Goal: Task Accomplishment & Management: Manage account settings

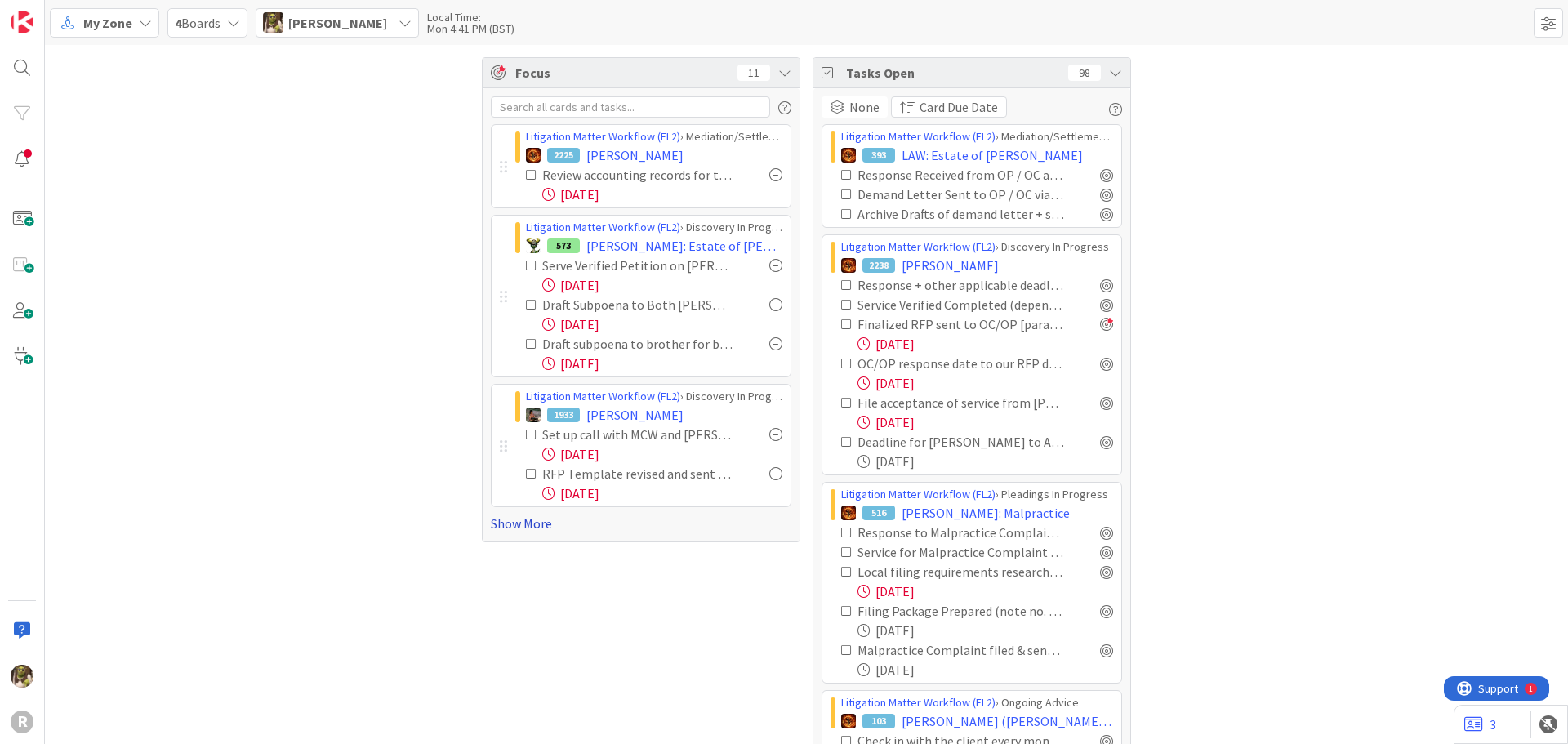
click at [533, 525] on link "Show More" at bounding box center [640, 523] width 300 height 20
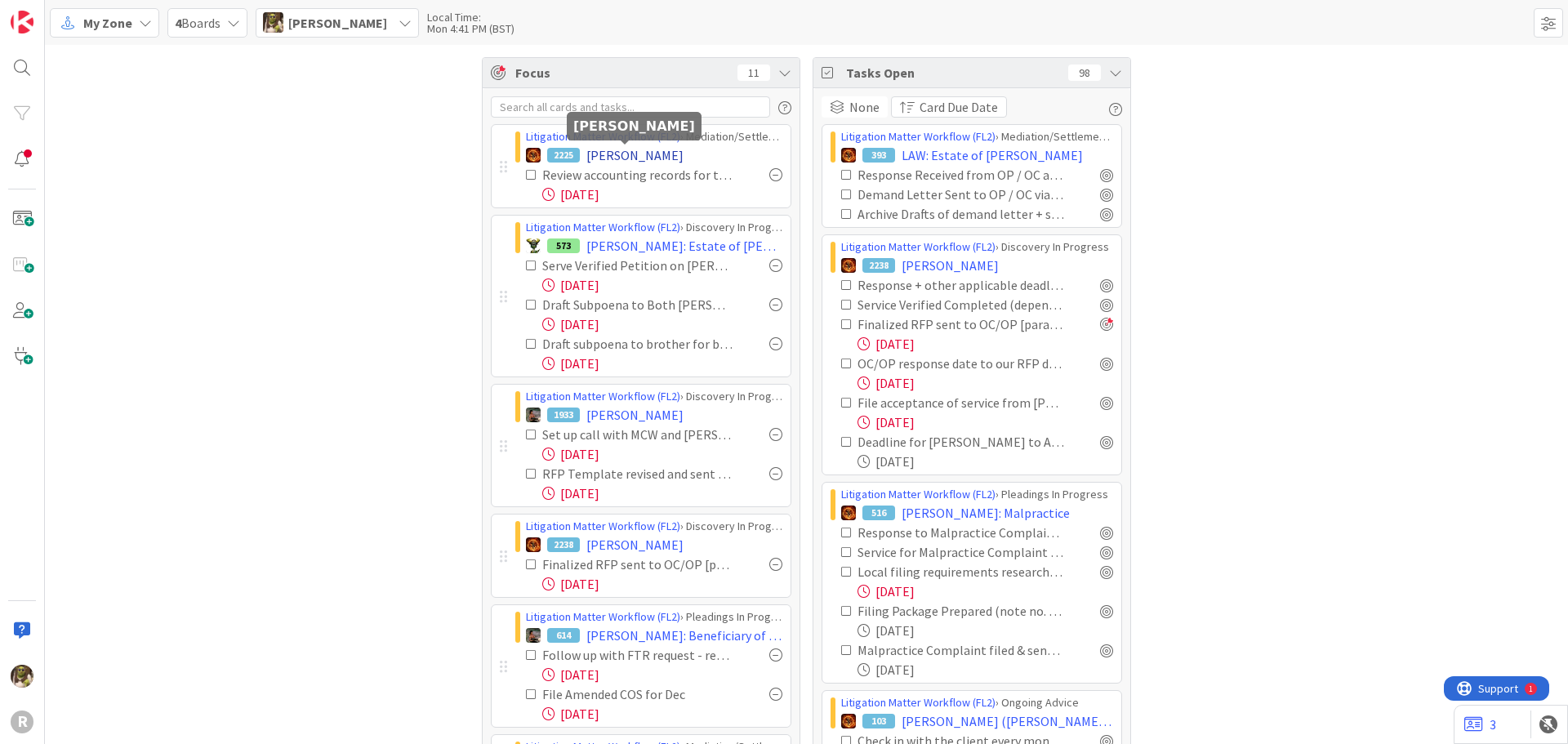
click at [613, 156] on span "[PERSON_NAME]" at bounding box center [635, 155] width 97 height 20
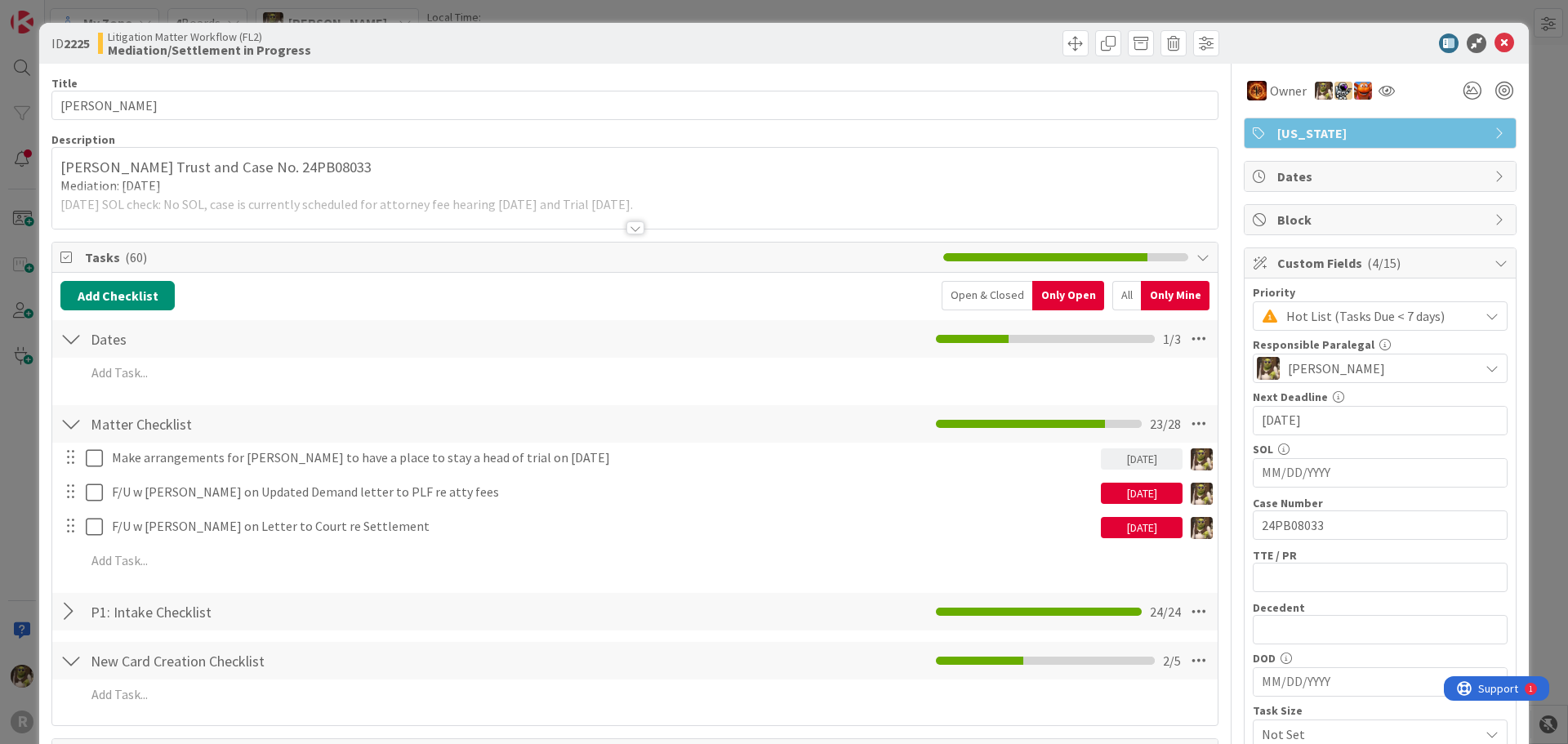
click at [1112, 294] on div "All" at bounding box center [1126, 296] width 29 height 30
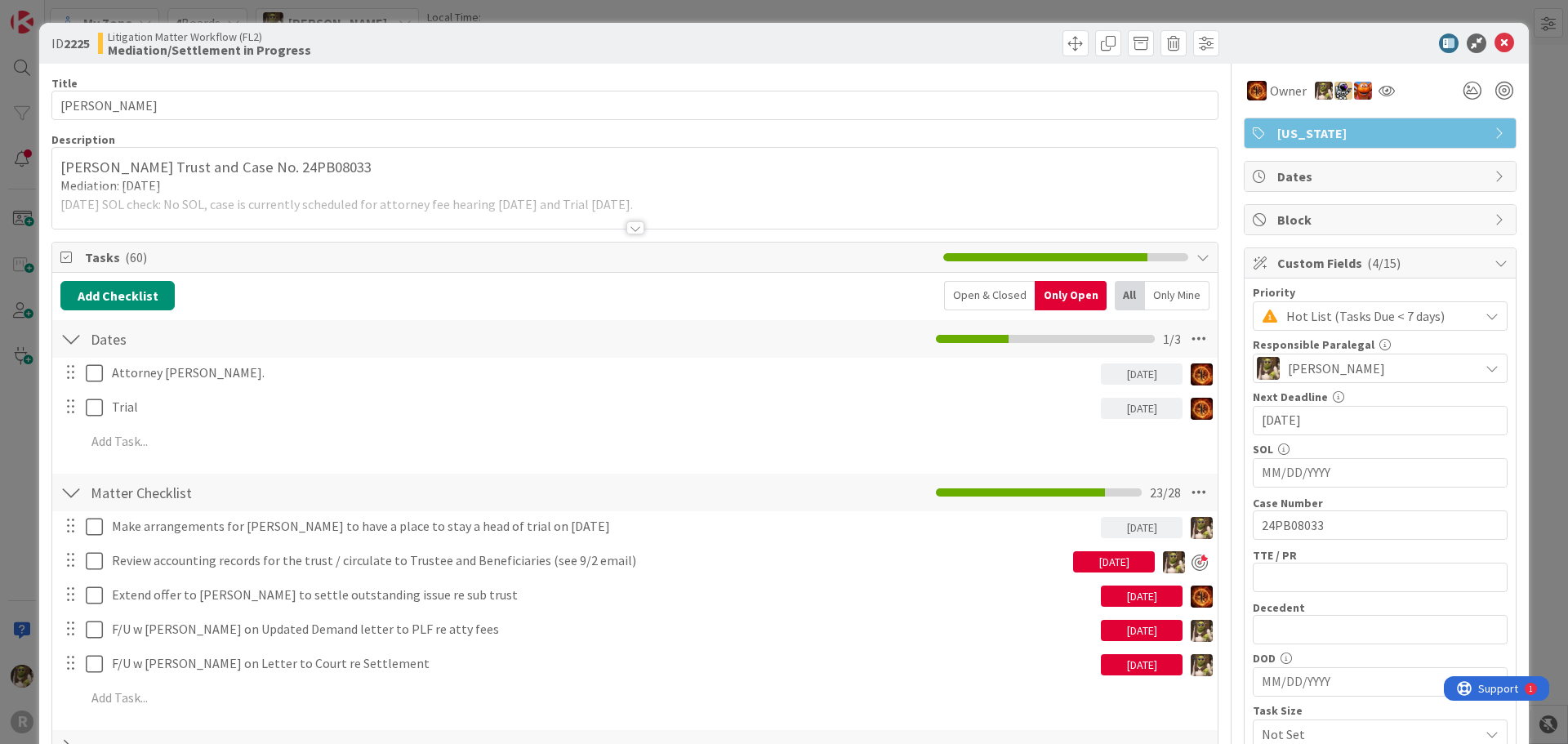
click at [1160, 290] on div "Only Mine" at bounding box center [1177, 296] width 65 height 30
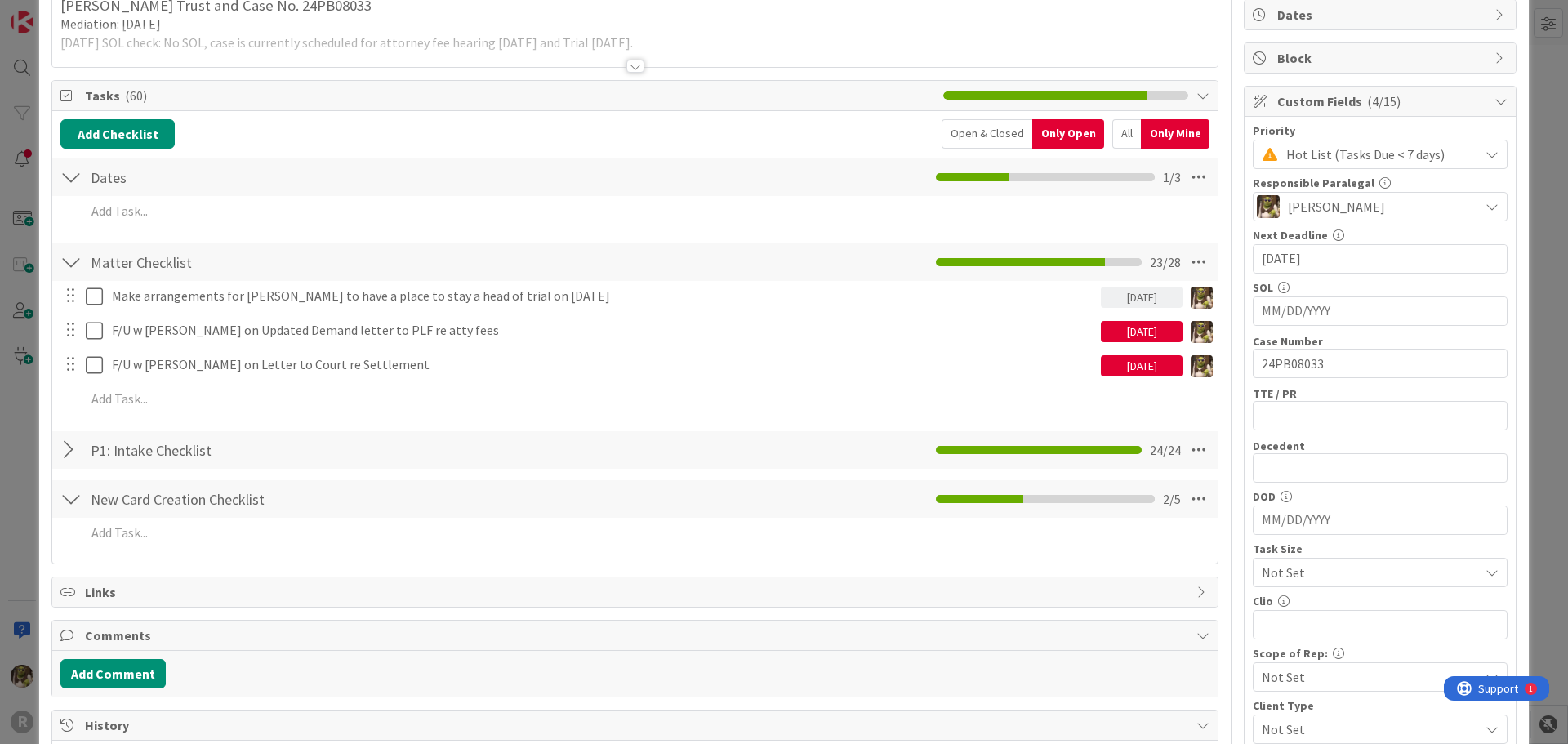
scroll to position [163, 0]
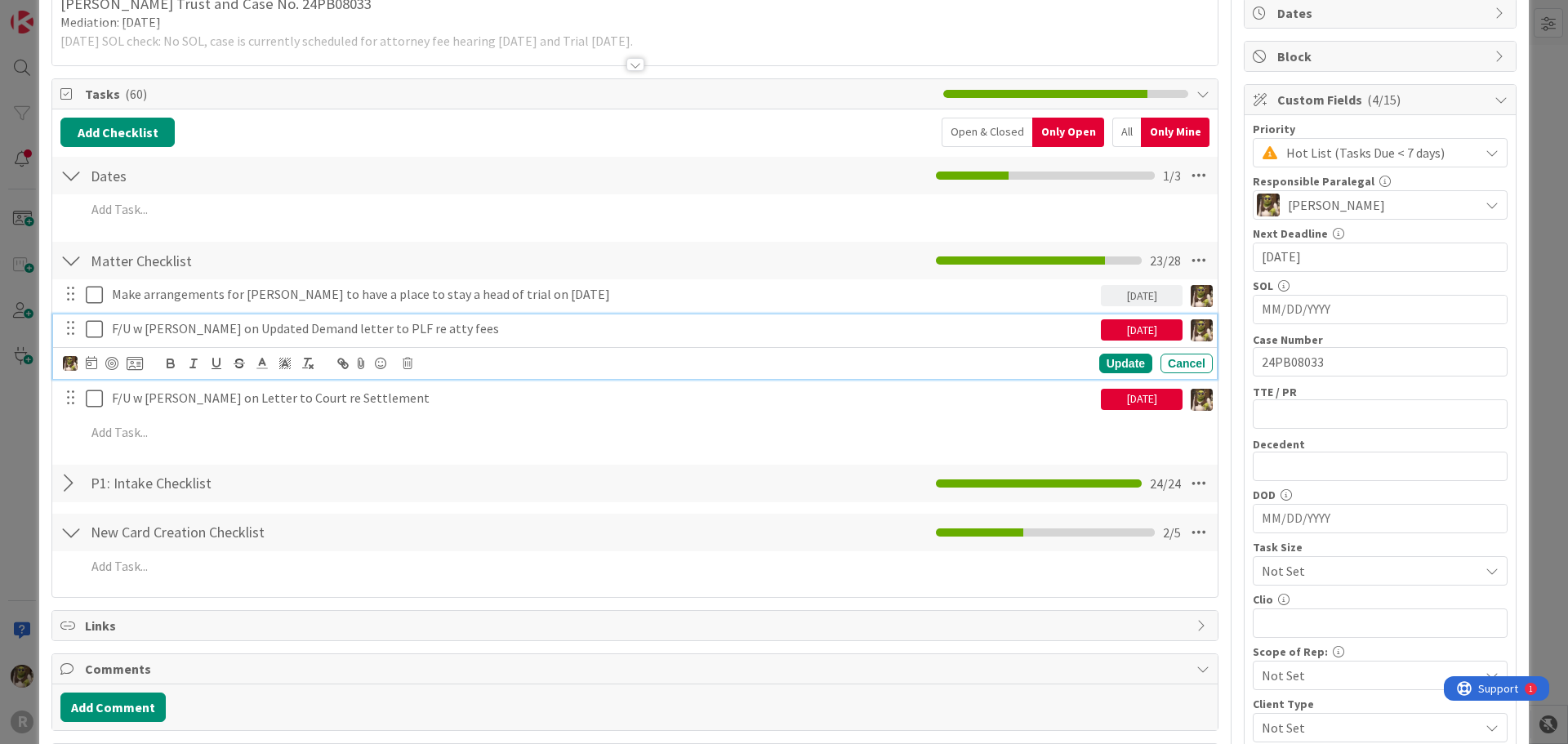
click at [289, 327] on p "F/U w [PERSON_NAME] on Updated Demand letter to PLF re atty fees" at bounding box center [603, 328] width 982 height 19
click at [90, 358] on icon at bounding box center [92, 363] width 11 height 13
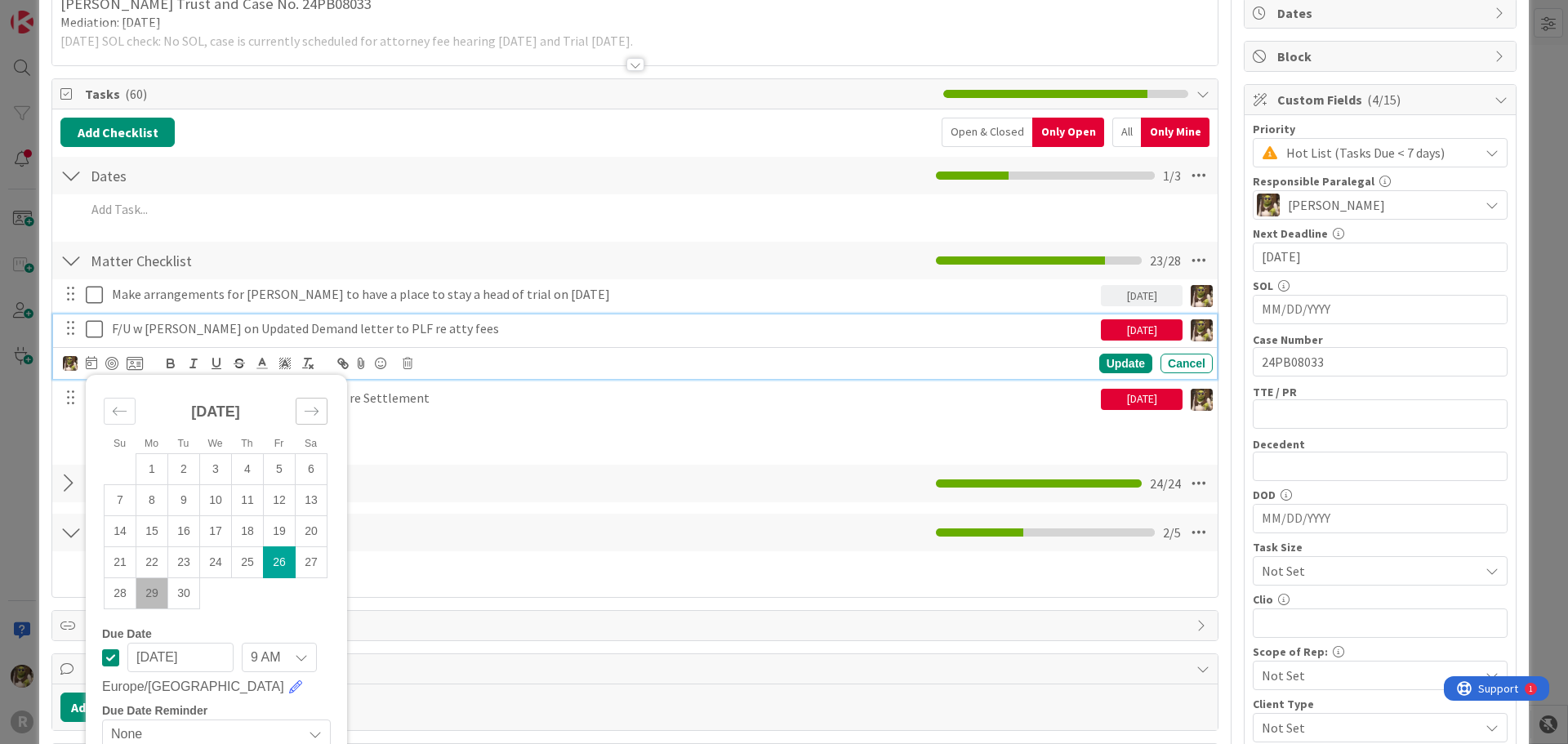
click at [312, 418] on icon "Move forward to switch to the next month." at bounding box center [311, 411] width 16 height 16
click at [280, 466] on td "3" at bounding box center [280, 469] width 32 height 31
type input "[DATE]"
click at [1106, 363] on div "Update" at bounding box center [1125, 363] width 53 height 20
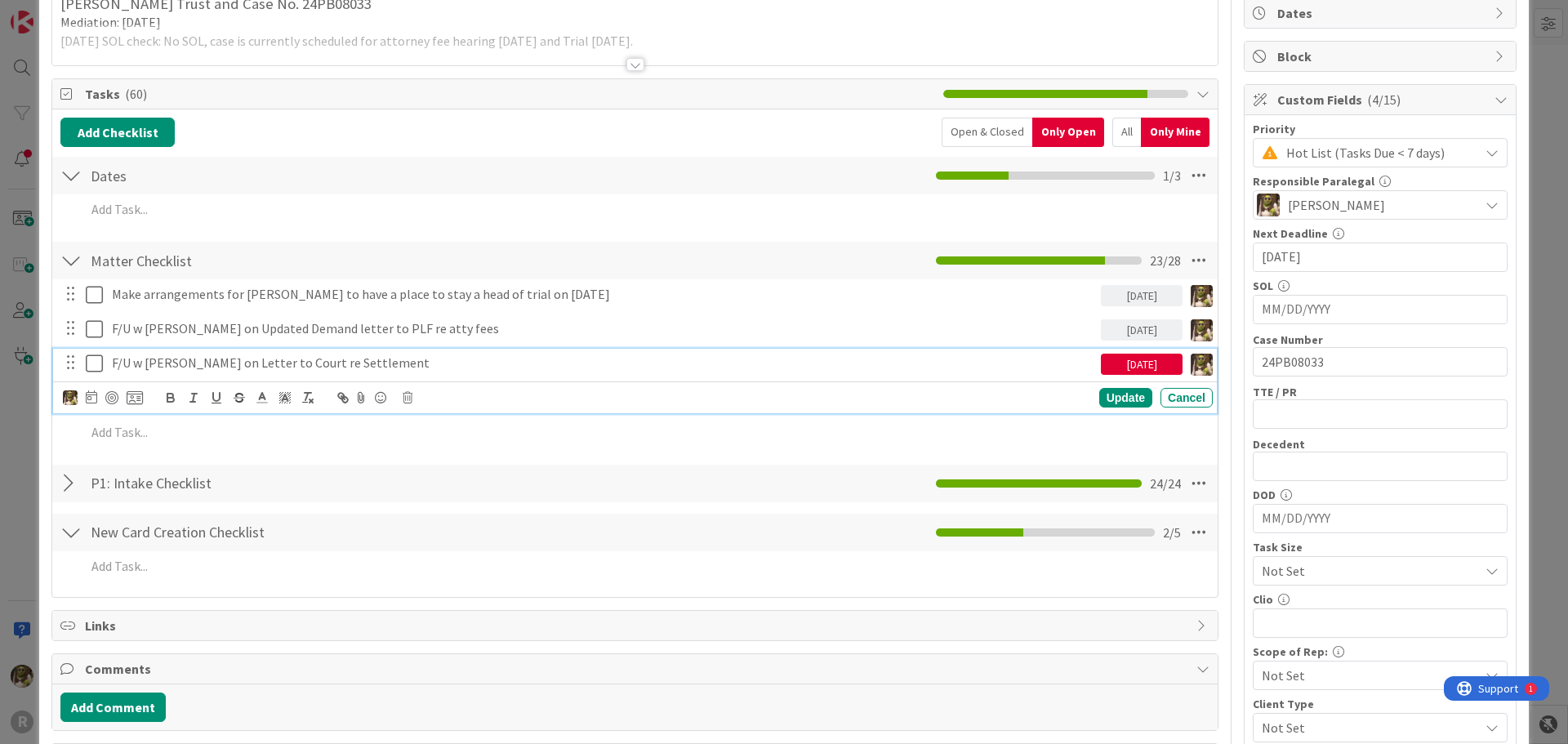
click at [251, 363] on p "F/U w [PERSON_NAME] on Letter to Court re Settlement" at bounding box center [603, 363] width 982 height 19
click at [86, 393] on icon at bounding box center [92, 397] width 11 height 13
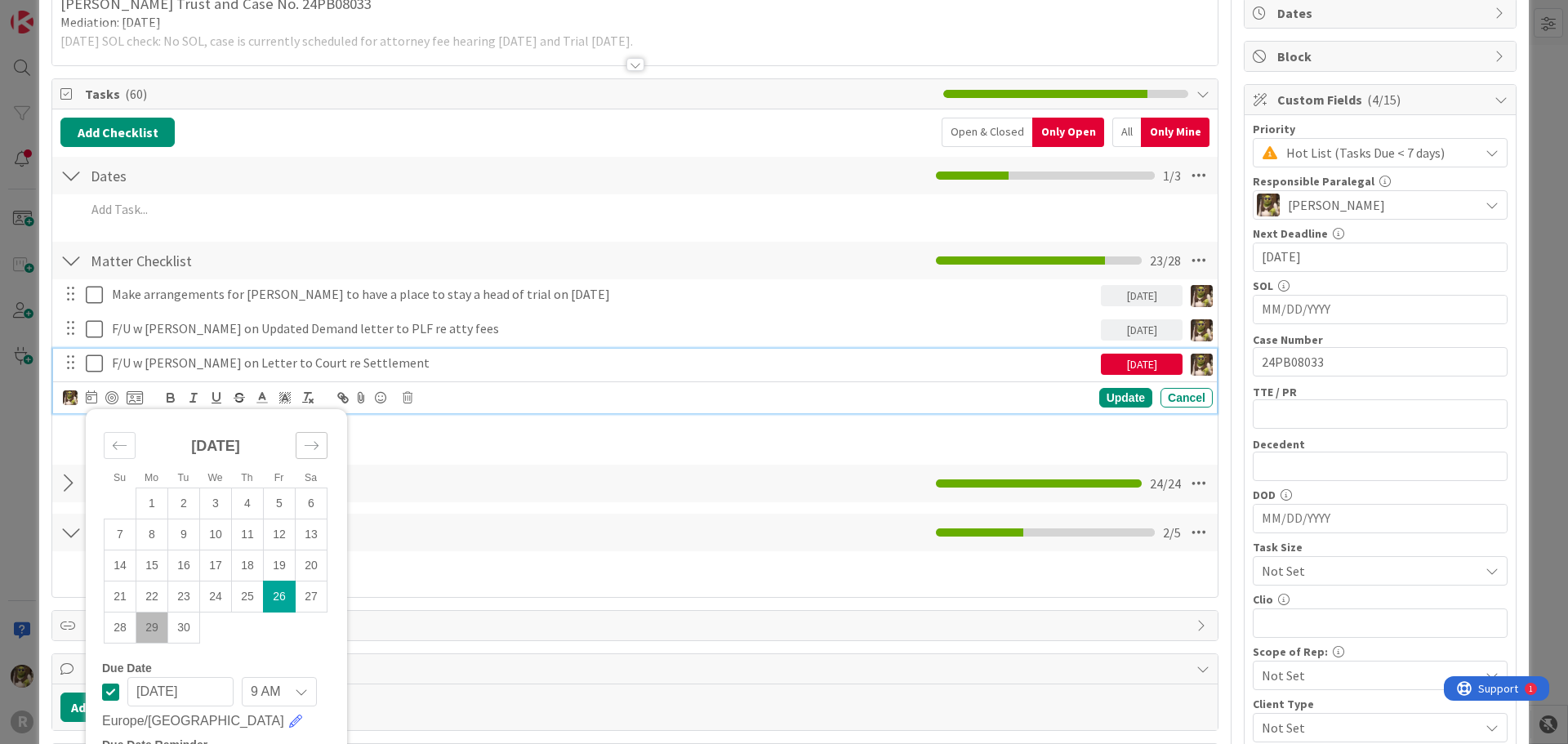
click at [317, 450] on icon "Move forward to switch to the next month." at bounding box center [311, 445] width 16 height 16
drag, startPoint x: 280, startPoint y: 504, endPoint x: 461, endPoint y: 481, distance: 182.5
click at [281, 503] on td "3" at bounding box center [280, 503] width 32 height 31
type input "[DATE]"
click at [1120, 399] on div "Update" at bounding box center [1125, 398] width 53 height 20
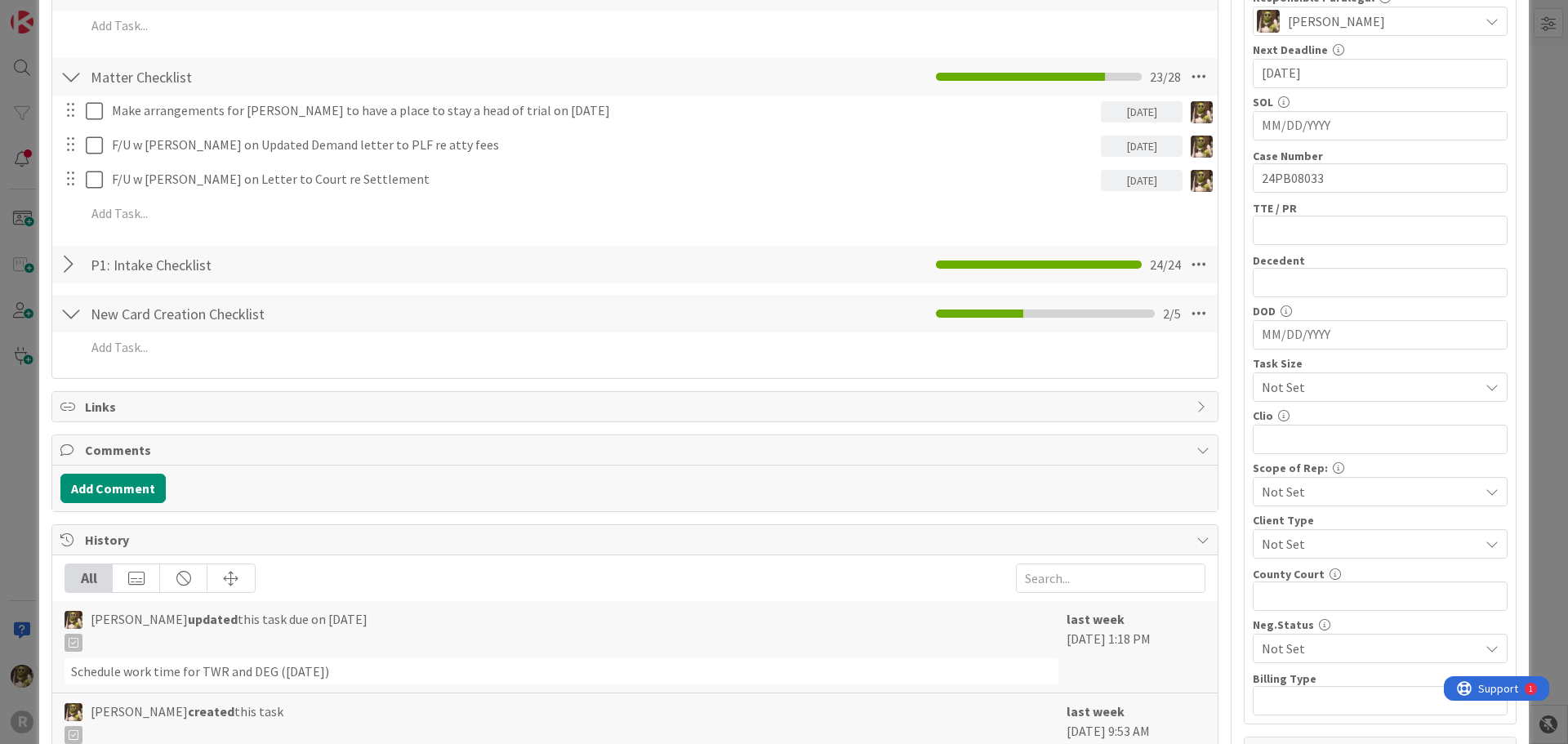
scroll to position [326, 0]
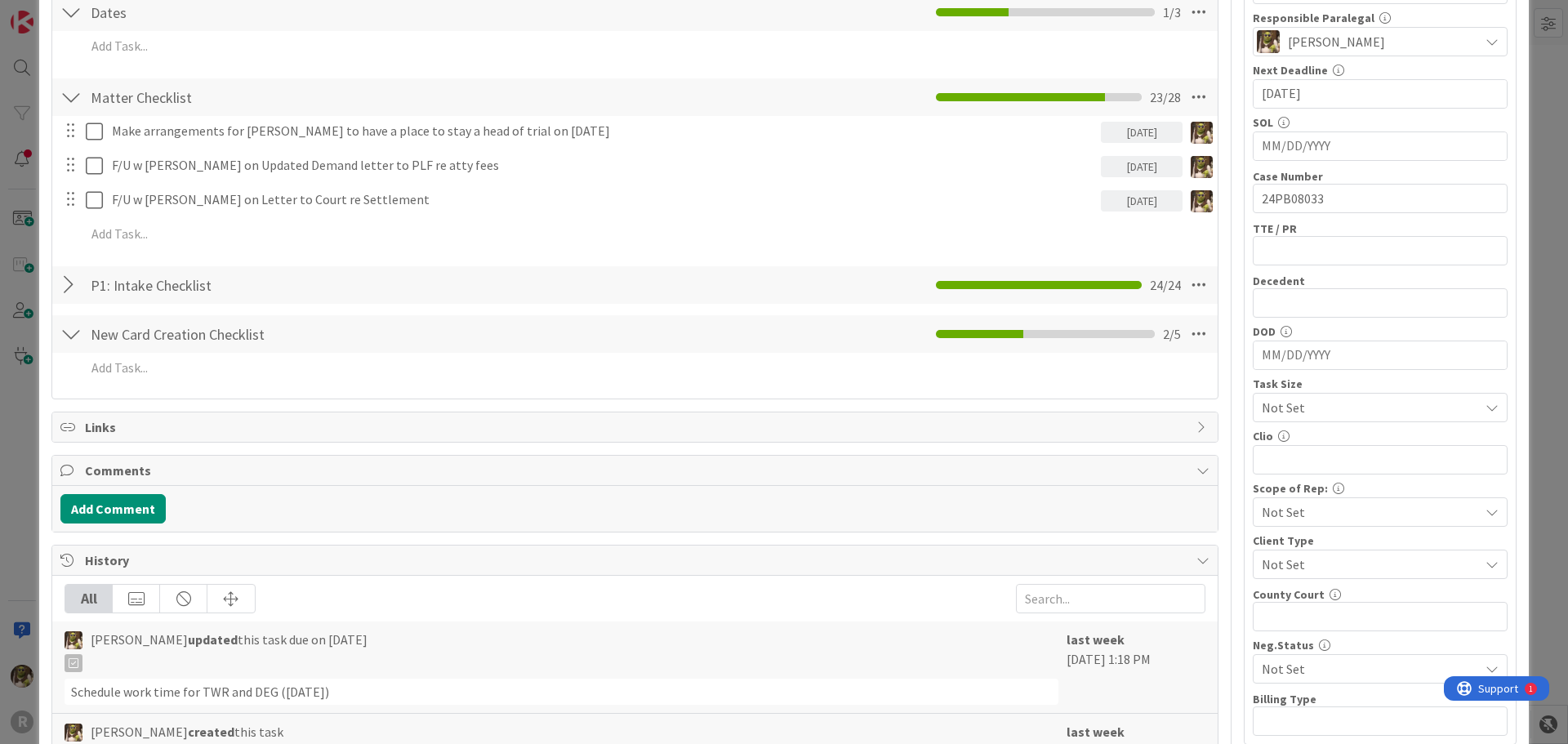
click at [71, 331] on div at bounding box center [71, 334] width 21 height 30
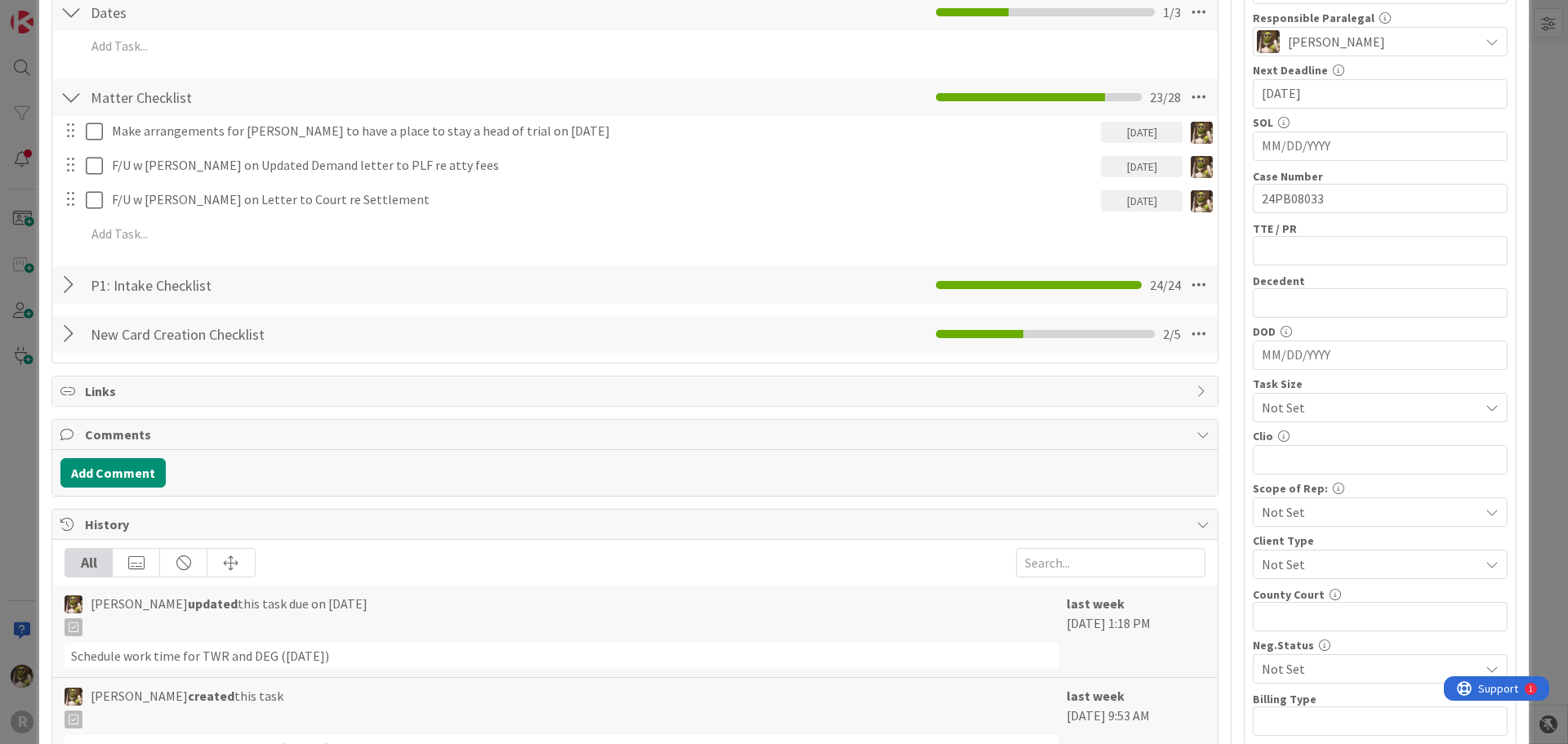
click at [71, 331] on div at bounding box center [71, 334] width 21 height 30
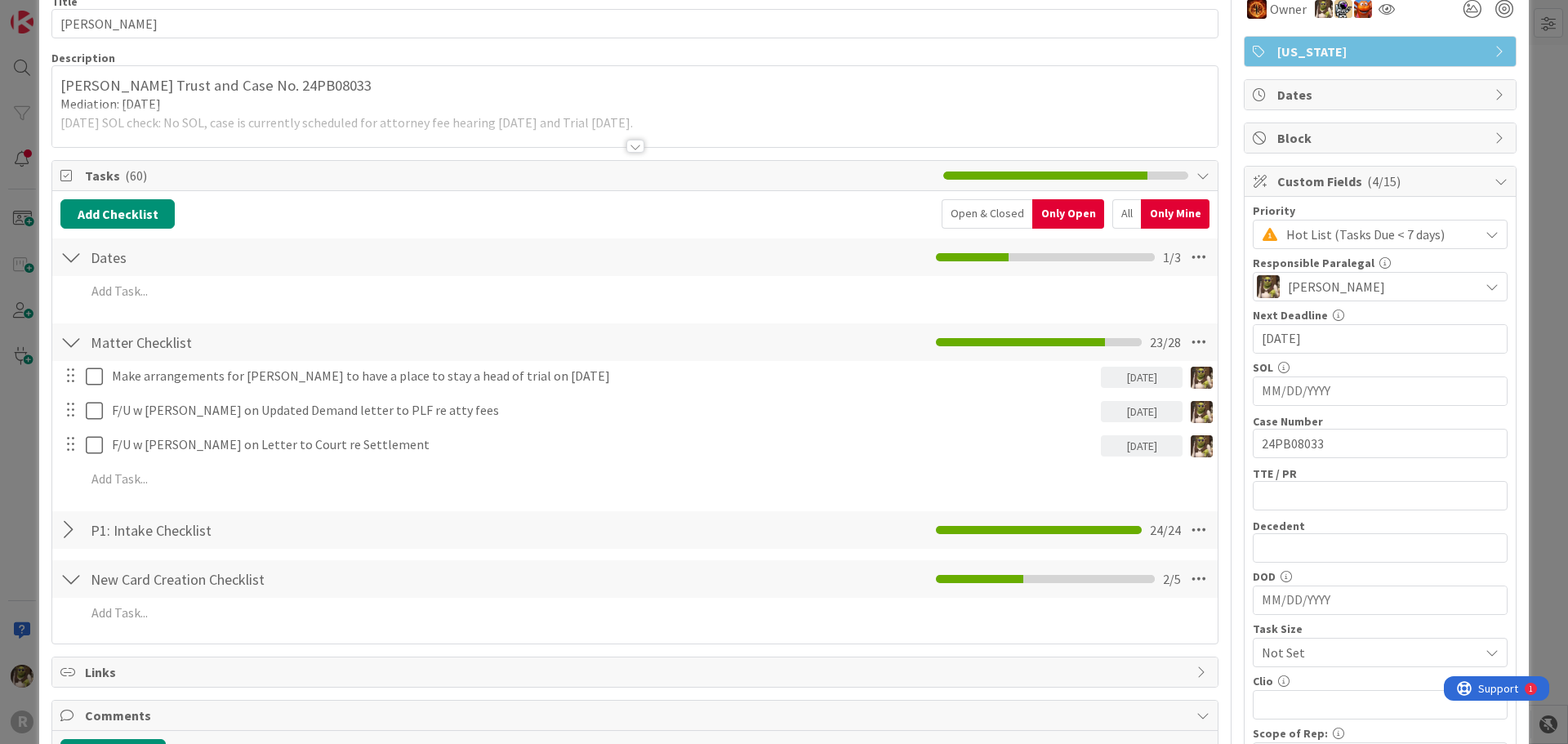
scroll to position [0, 0]
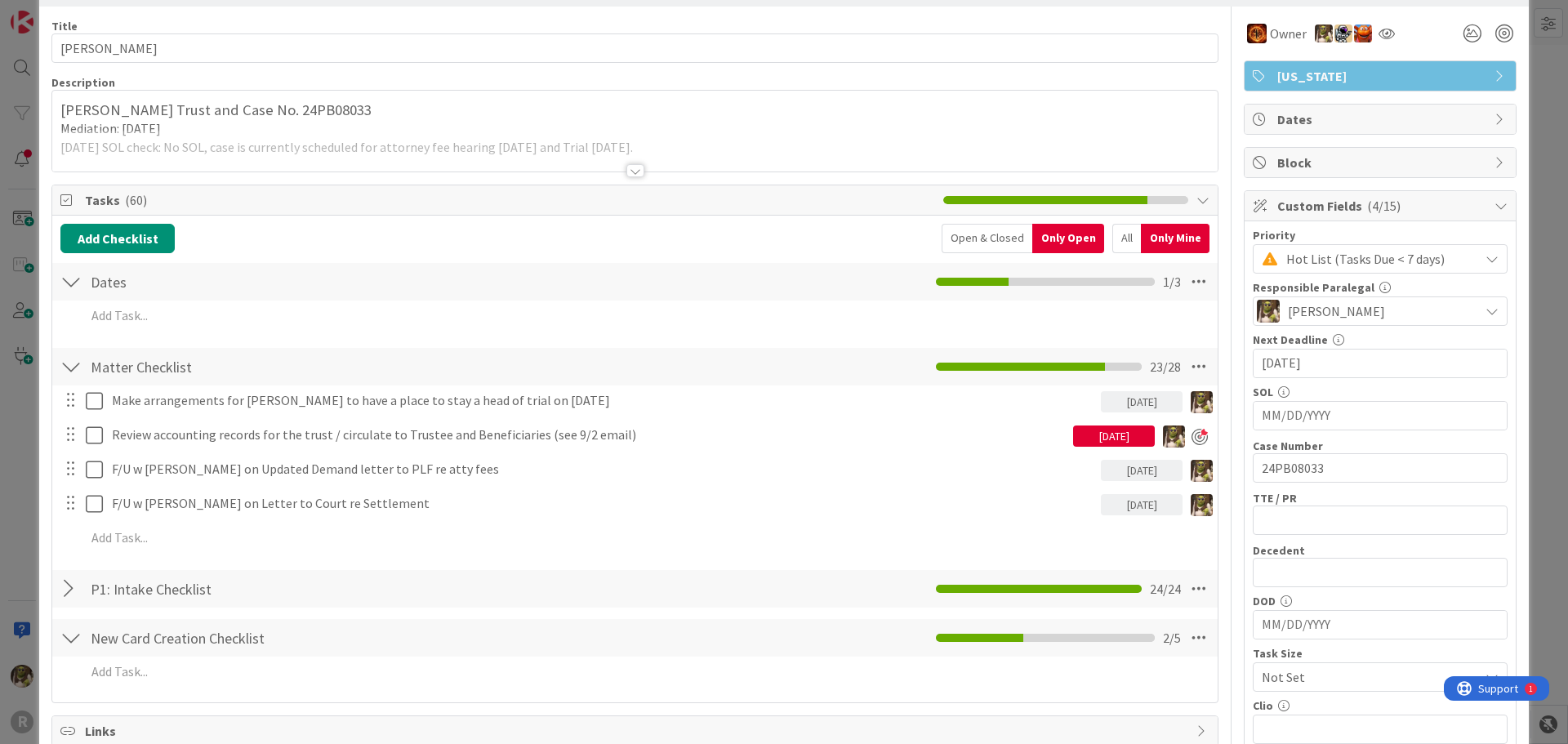
scroll to position [82, 0]
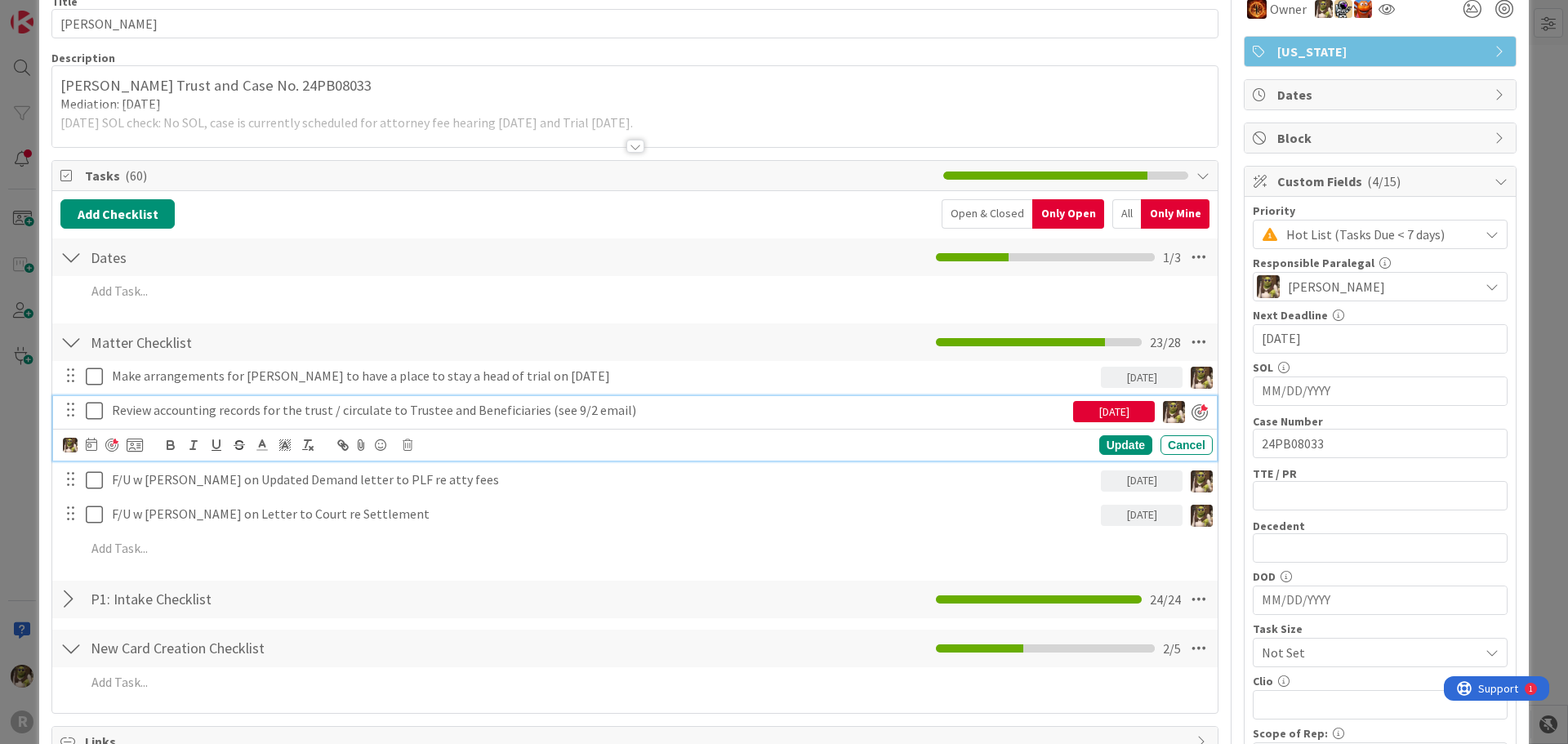
click at [148, 399] on div "Review accounting records for the trust / circulate to Trustee and Beneficiarie…" at bounding box center [589, 410] width 968 height 29
drag, startPoint x: 636, startPoint y: 413, endPoint x: 108, endPoint y: 414, distance: 528.0
click at [108, 414] on div "Review accounting records for the trust / circulate to Trustee and Beneficiarie…" at bounding box center [589, 410] width 968 height 29
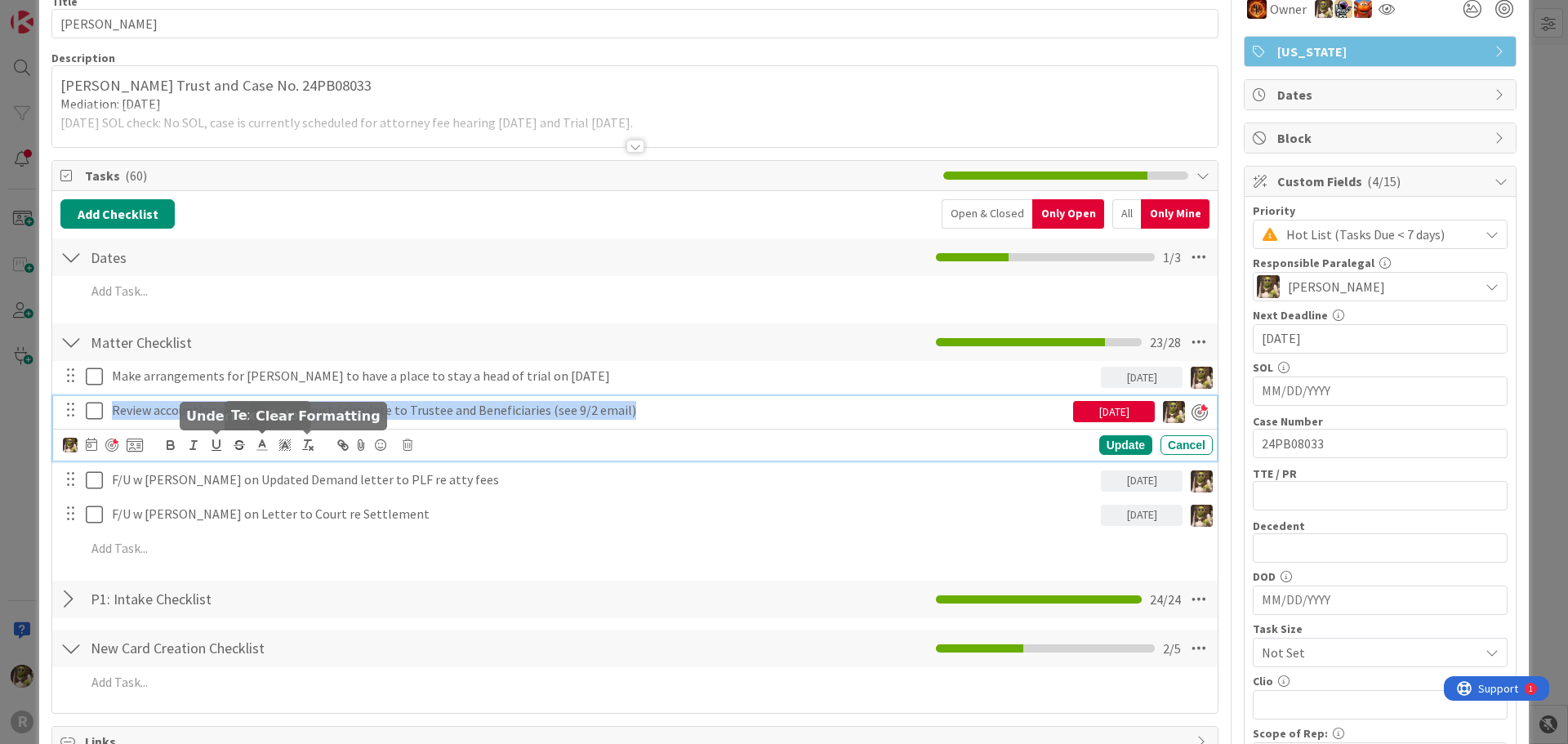
copy p "Review accounting records for the trust / circulate to Trustee and Beneficiarie…"
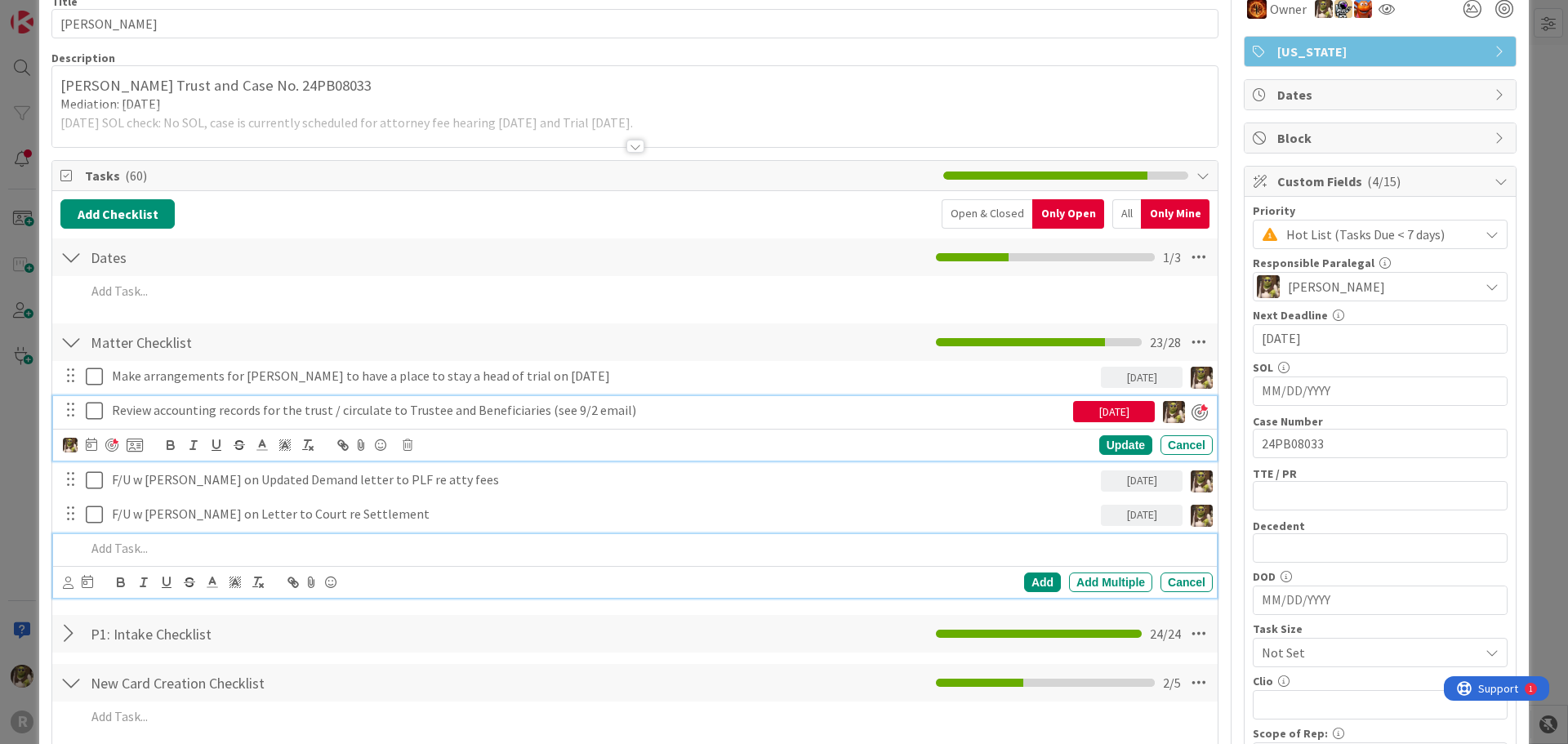
click at [205, 548] on p at bounding box center [646, 548] width 1120 height 19
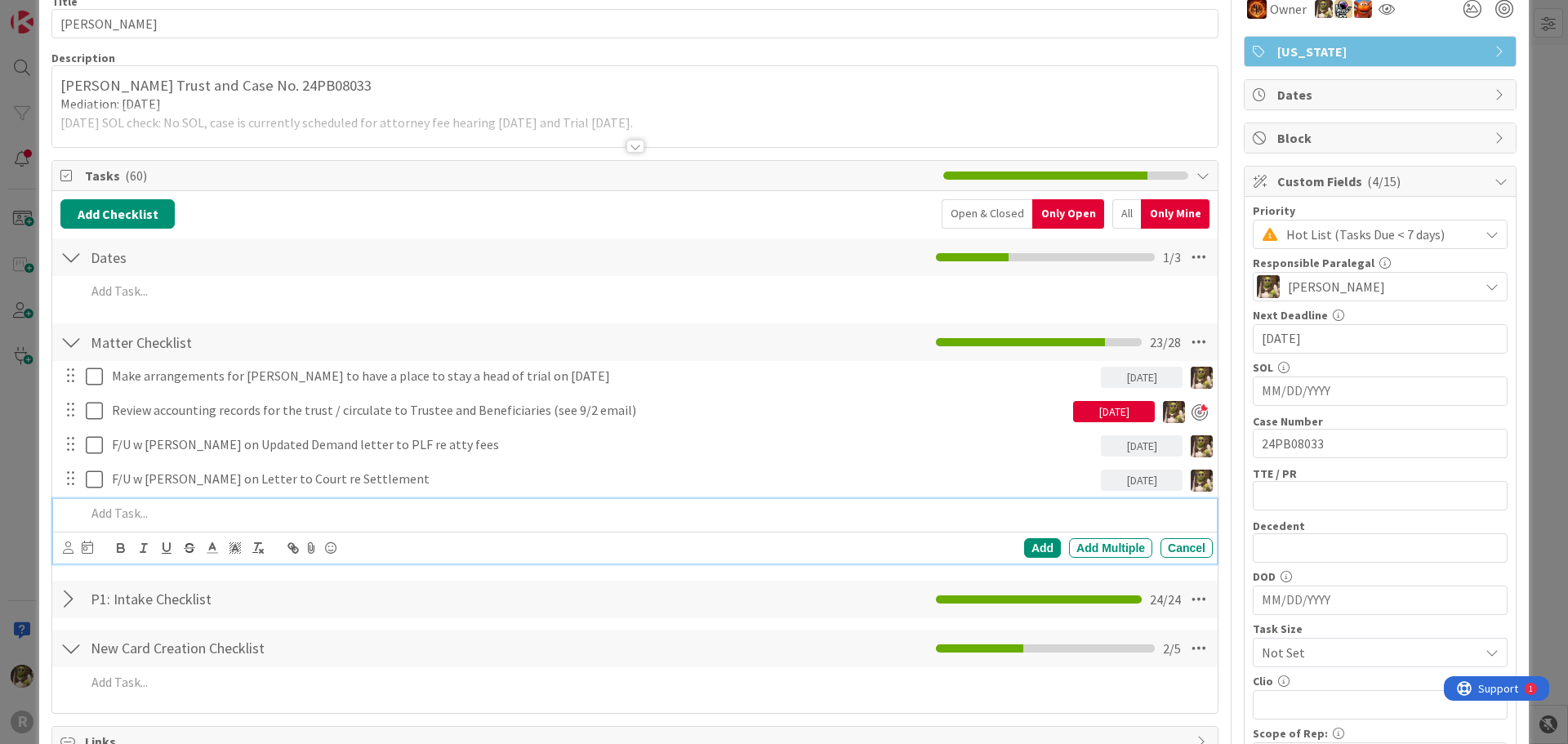
scroll to position [47, 0]
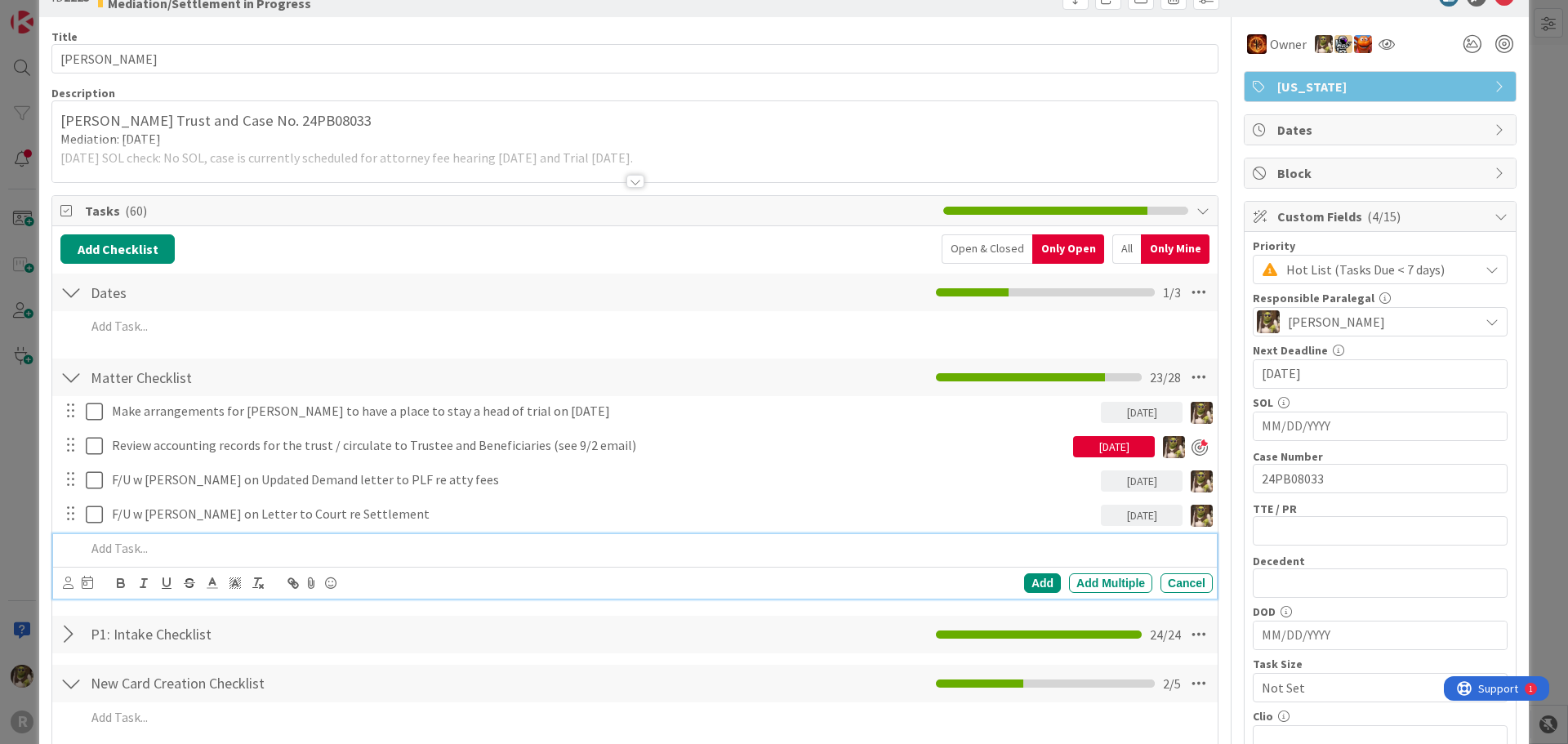
paste div
click at [129, 550] on p "Review accounting records for the trust / circulate to Trustee and Beneficiarie…" at bounding box center [646, 548] width 1120 height 19
drag, startPoint x: 666, startPoint y: 551, endPoint x: 576, endPoint y: 546, distance: 90.1
click at [567, 552] on p "Review additional accounting records for the trust / circulate to Trustee and B…" at bounding box center [646, 548] width 1120 height 19
click at [70, 582] on icon at bounding box center [68, 582] width 11 height 12
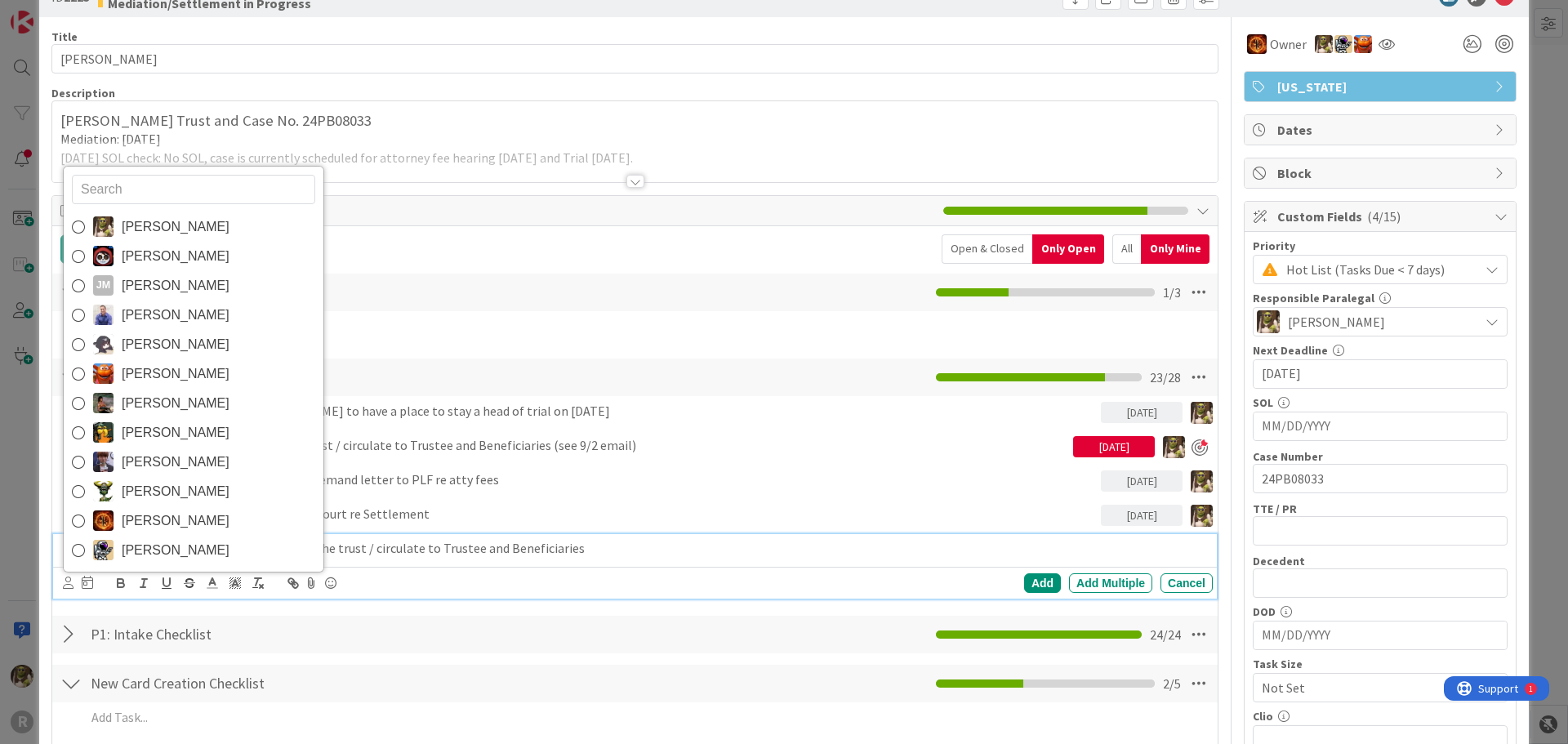
click at [135, 203] on input "text" at bounding box center [194, 189] width 244 height 30
click at [131, 224] on span "[PERSON_NAME]" at bounding box center [175, 227] width 107 height 25
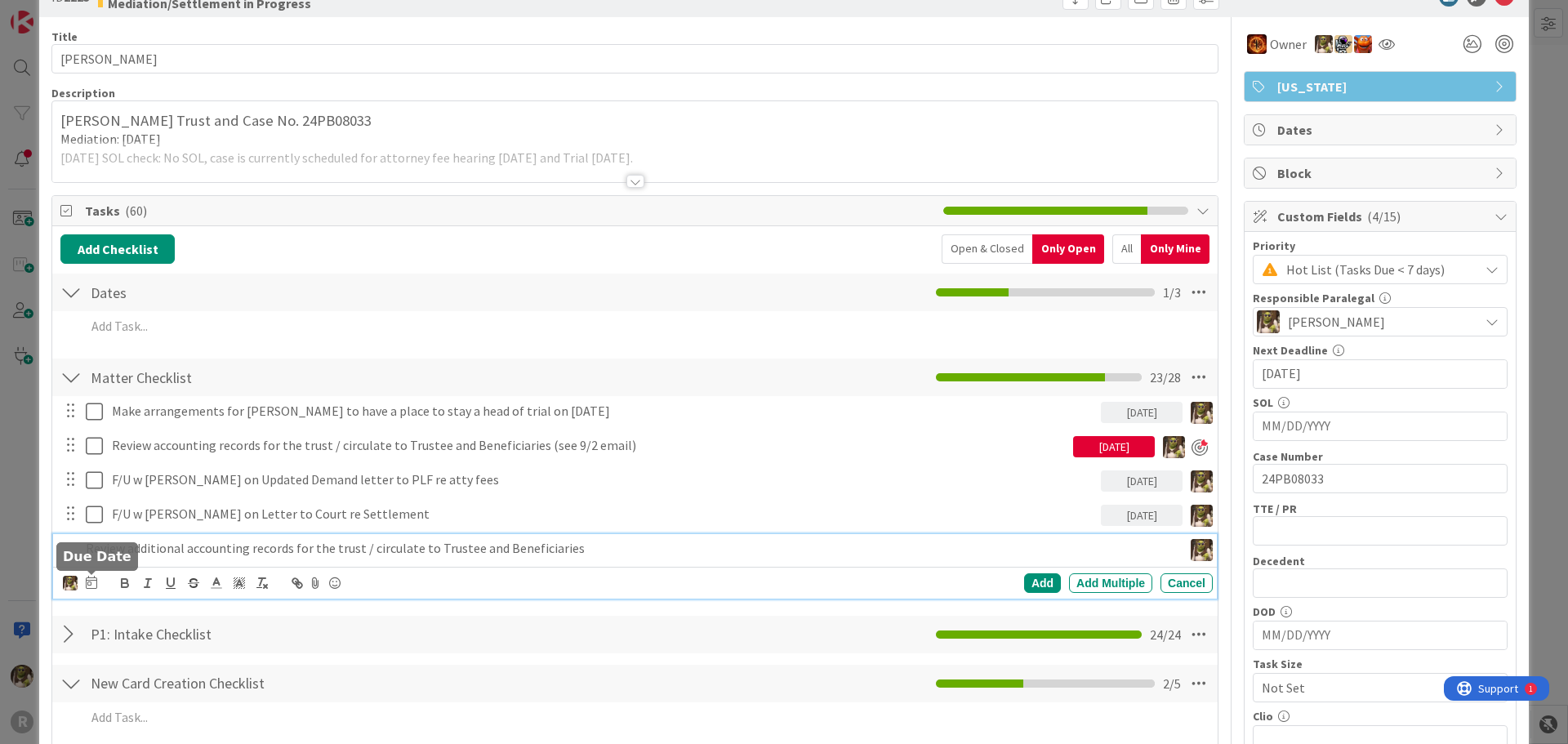
click at [89, 577] on icon at bounding box center [92, 582] width 11 height 13
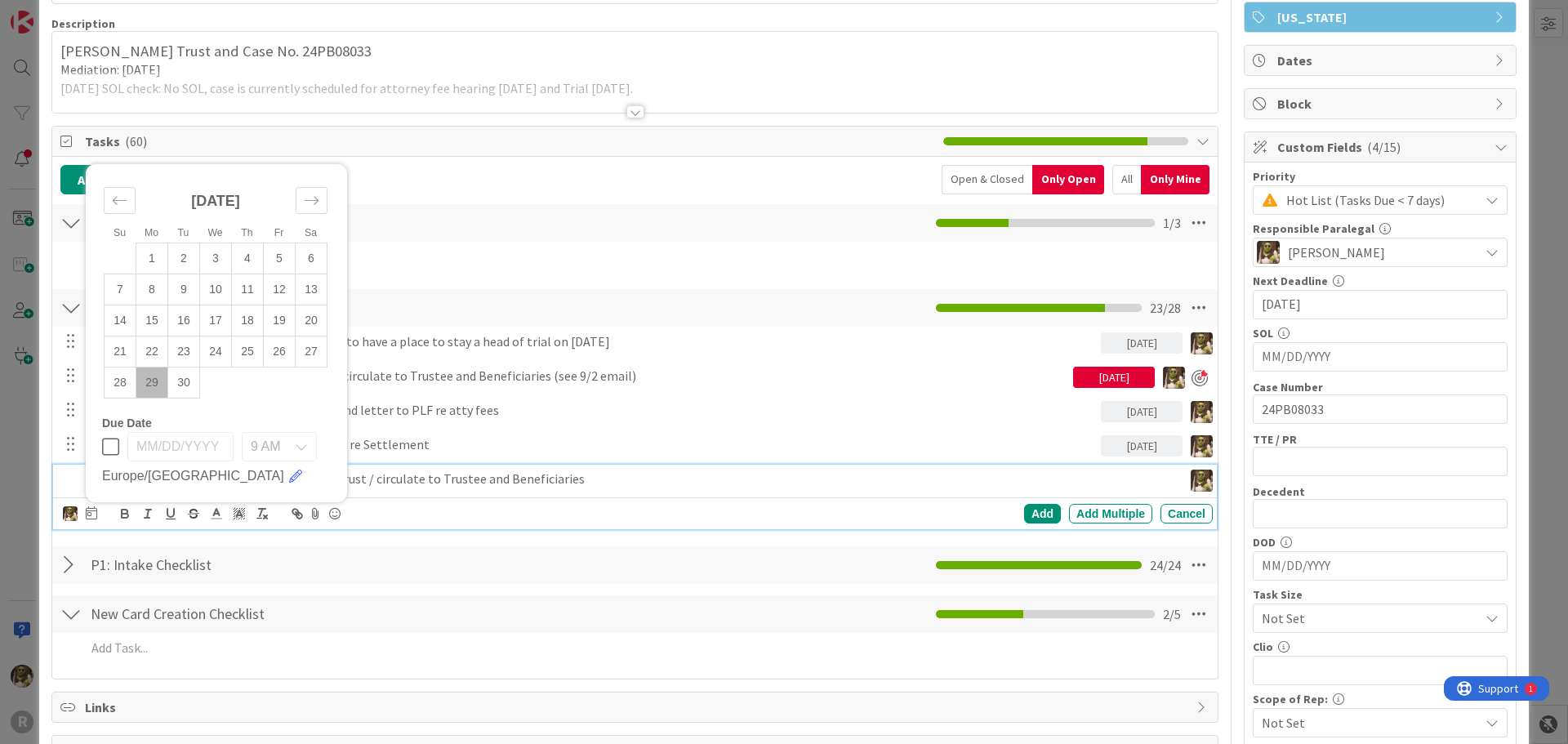
scroll to position [210, 0]
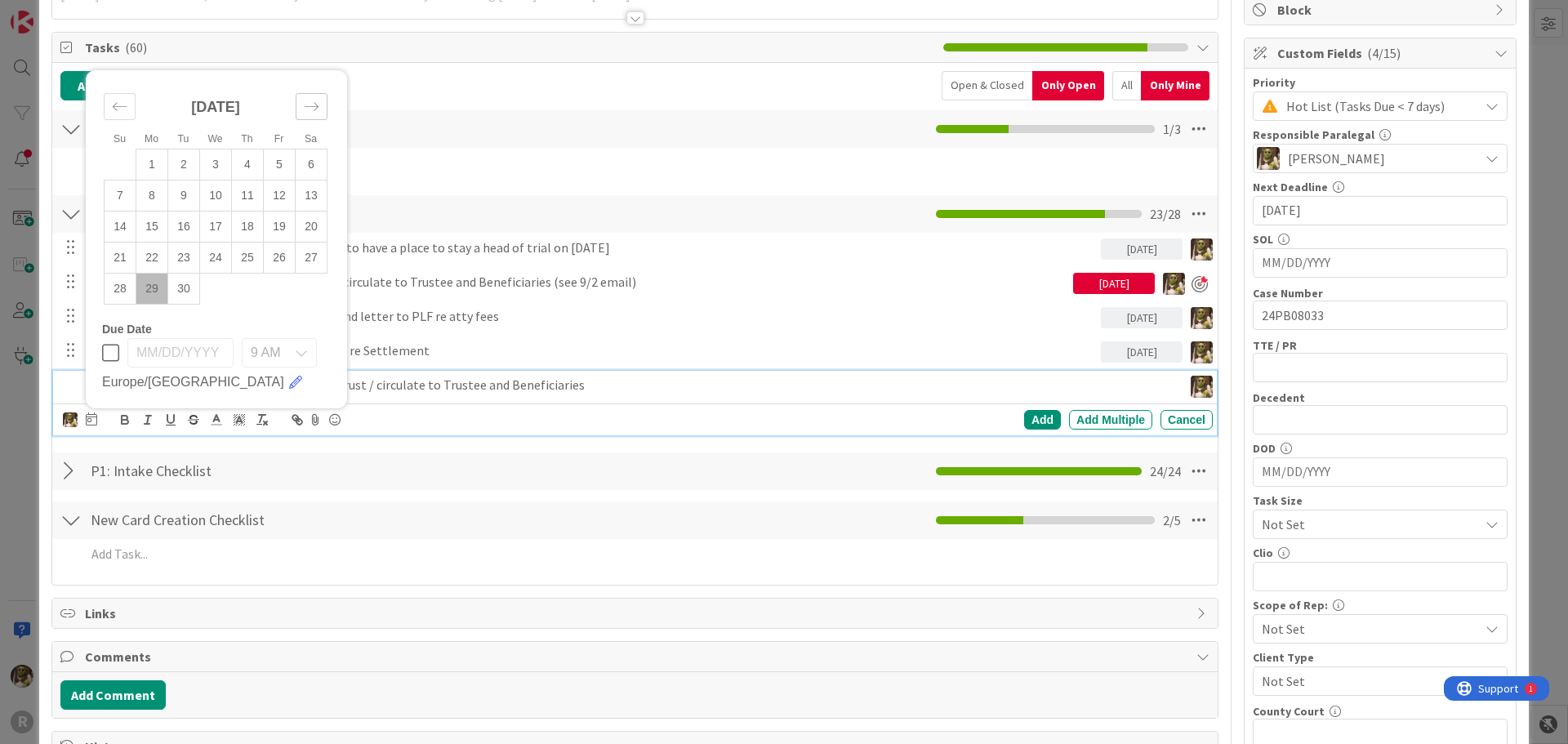
click at [311, 107] on icon "Move forward to switch to the next month." at bounding box center [311, 106] width 16 height 16
click at [268, 164] on td "3" at bounding box center [280, 164] width 32 height 31
type input "[DATE]"
click at [1035, 416] on div "Add" at bounding box center [1042, 420] width 37 height 20
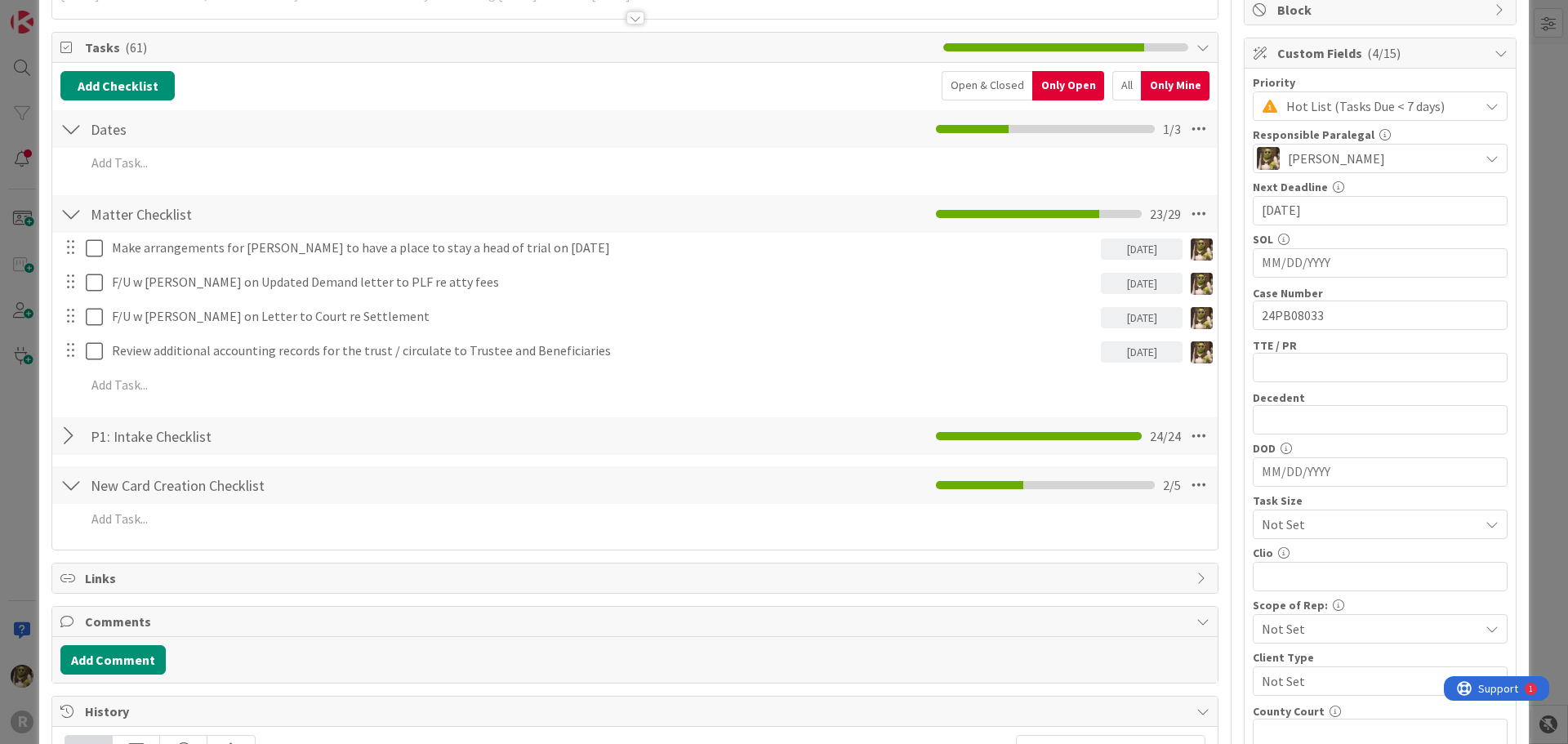
scroll to position [0, 0]
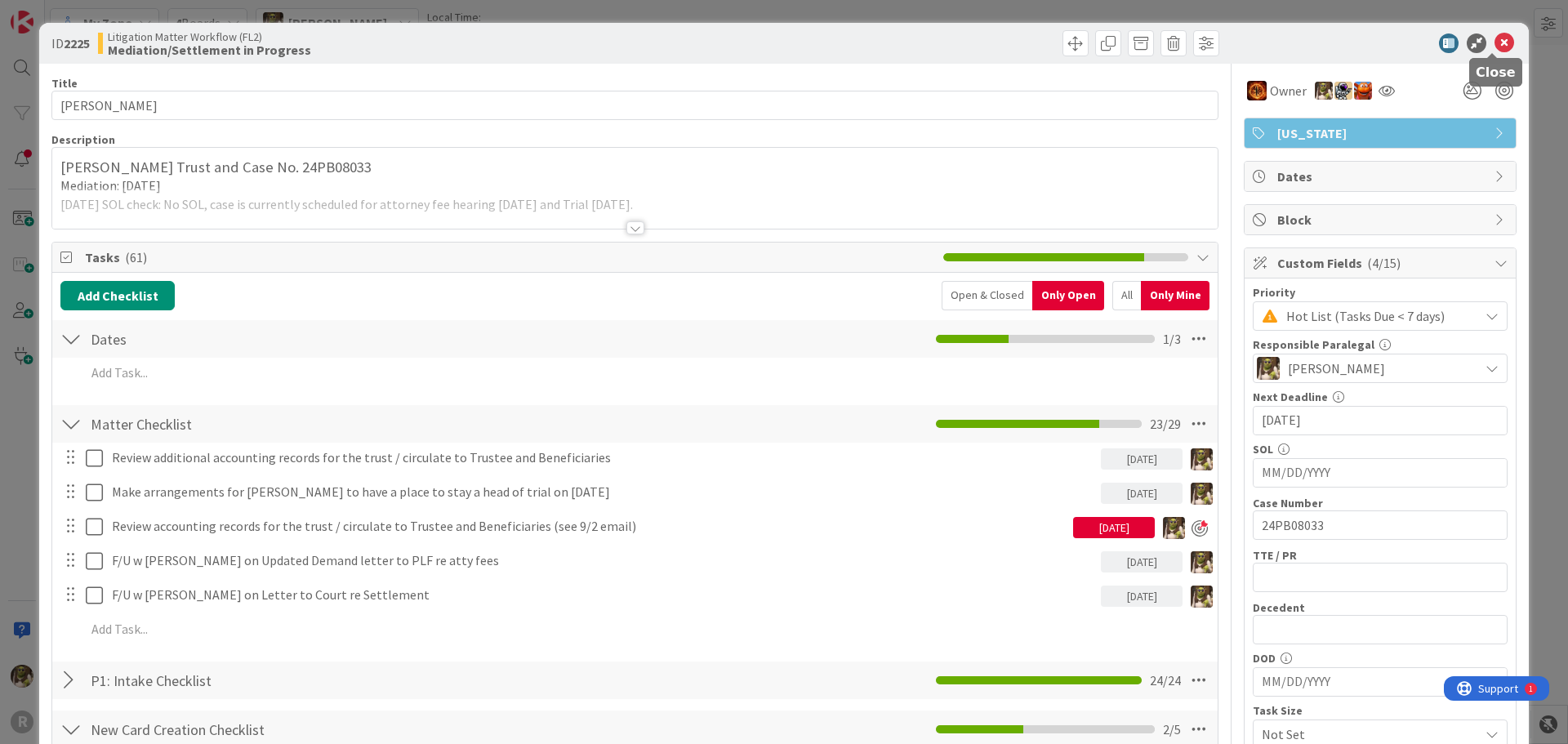
click at [1494, 40] on icon at bounding box center [1504, 43] width 20 height 20
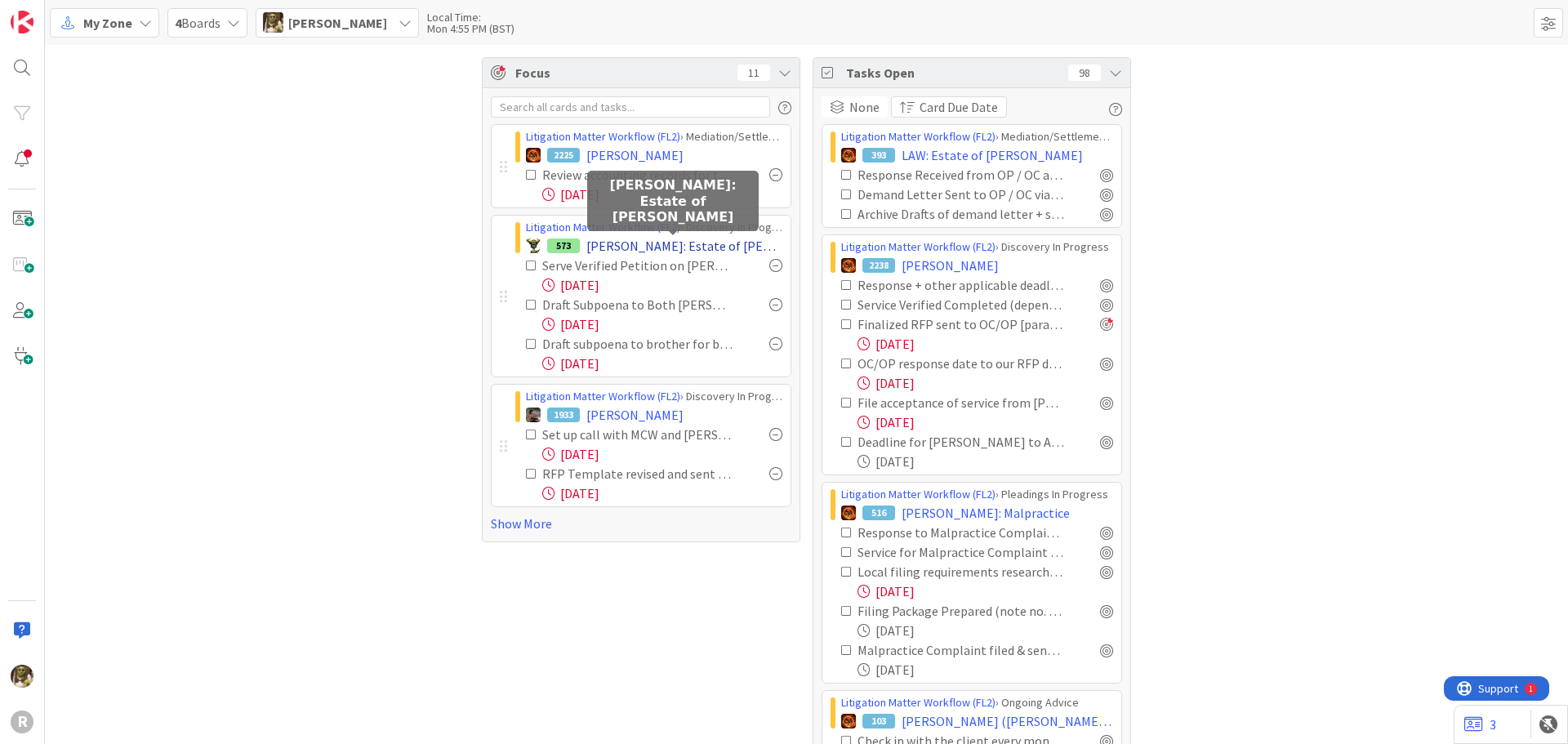
click at [630, 244] on span "[PERSON_NAME]: Estate of [PERSON_NAME]" at bounding box center [684, 246] width 196 height 20
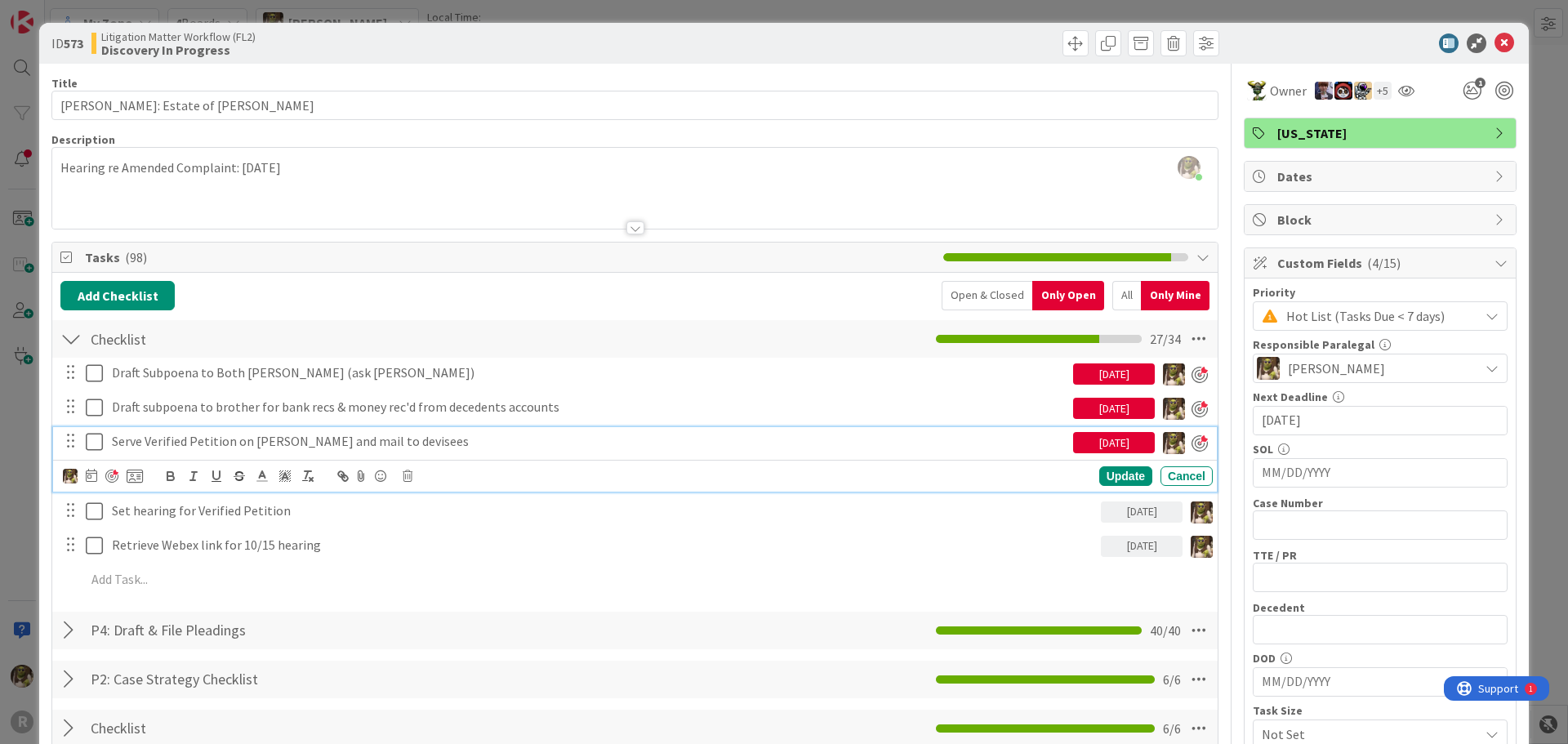
click at [189, 431] on div "Serve Verified Petition on [PERSON_NAME] and mail to devisees" at bounding box center [589, 441] width 968 height 29
click at [93, 473] on icon at bounding box center [92, 476] width 11 height 13
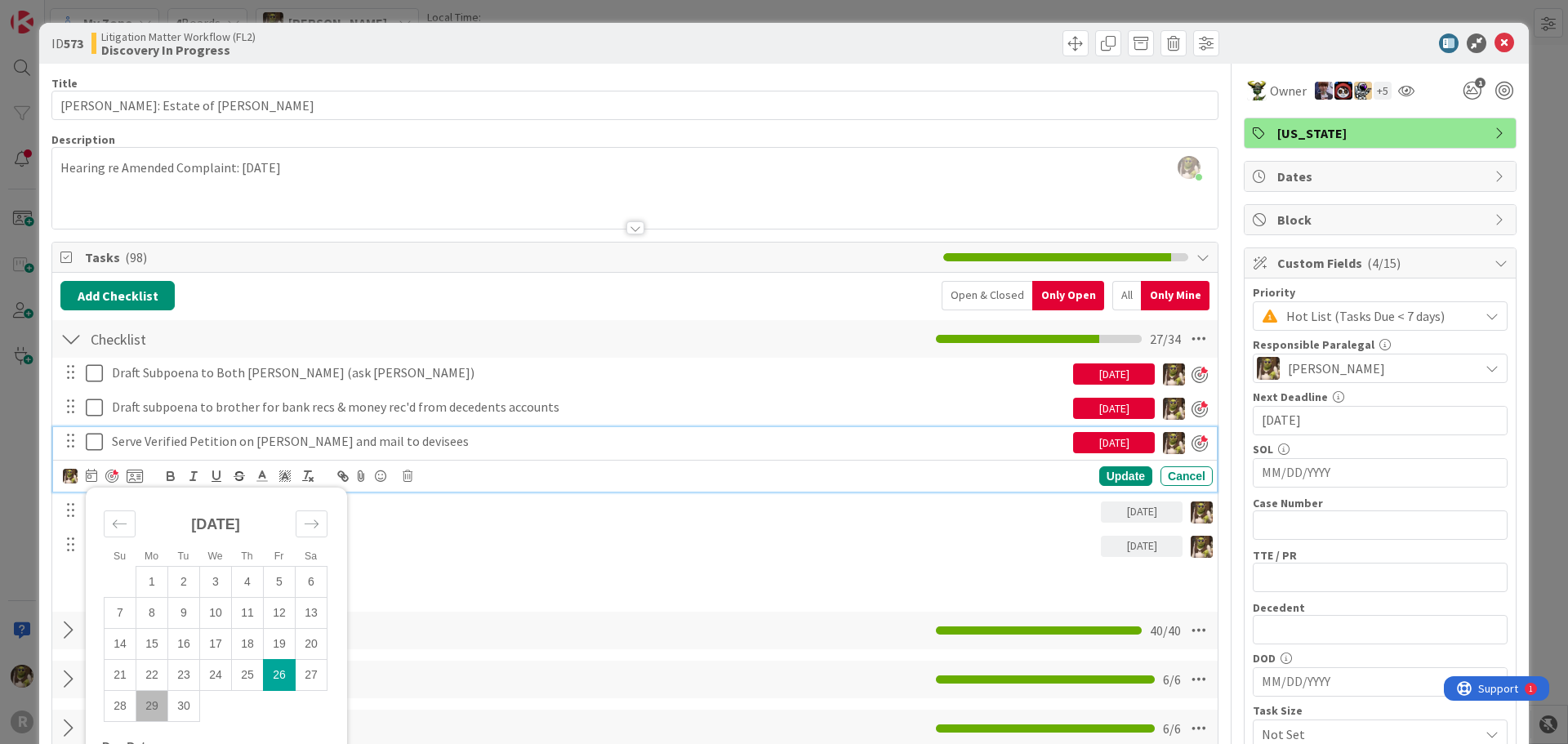
click at [145, 705] on td "29" at bounding box center [152, 705] width 32 height 31
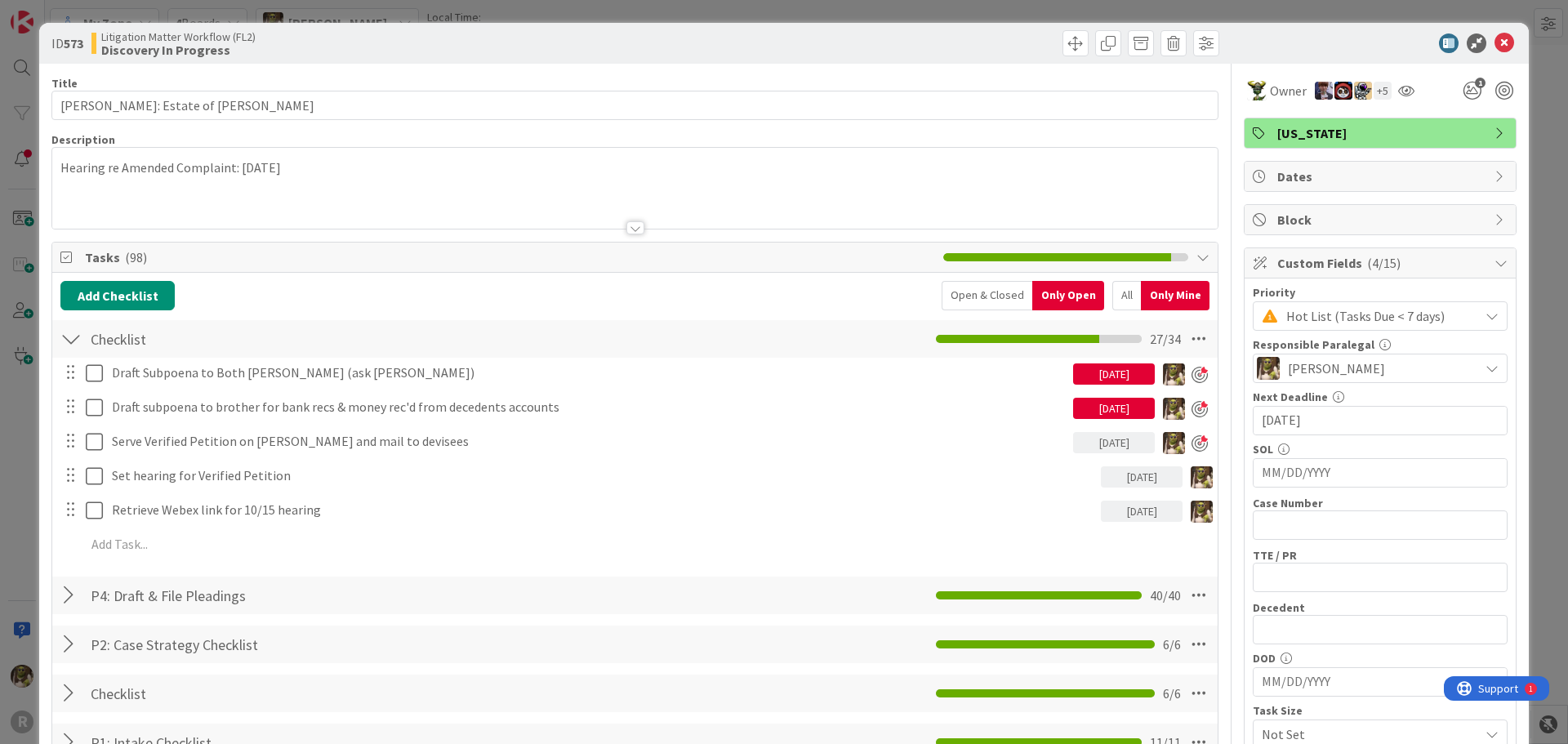
click at [1134, 411] on div "[DATE]" at bounding box center [1114, 409] width 82 height 21
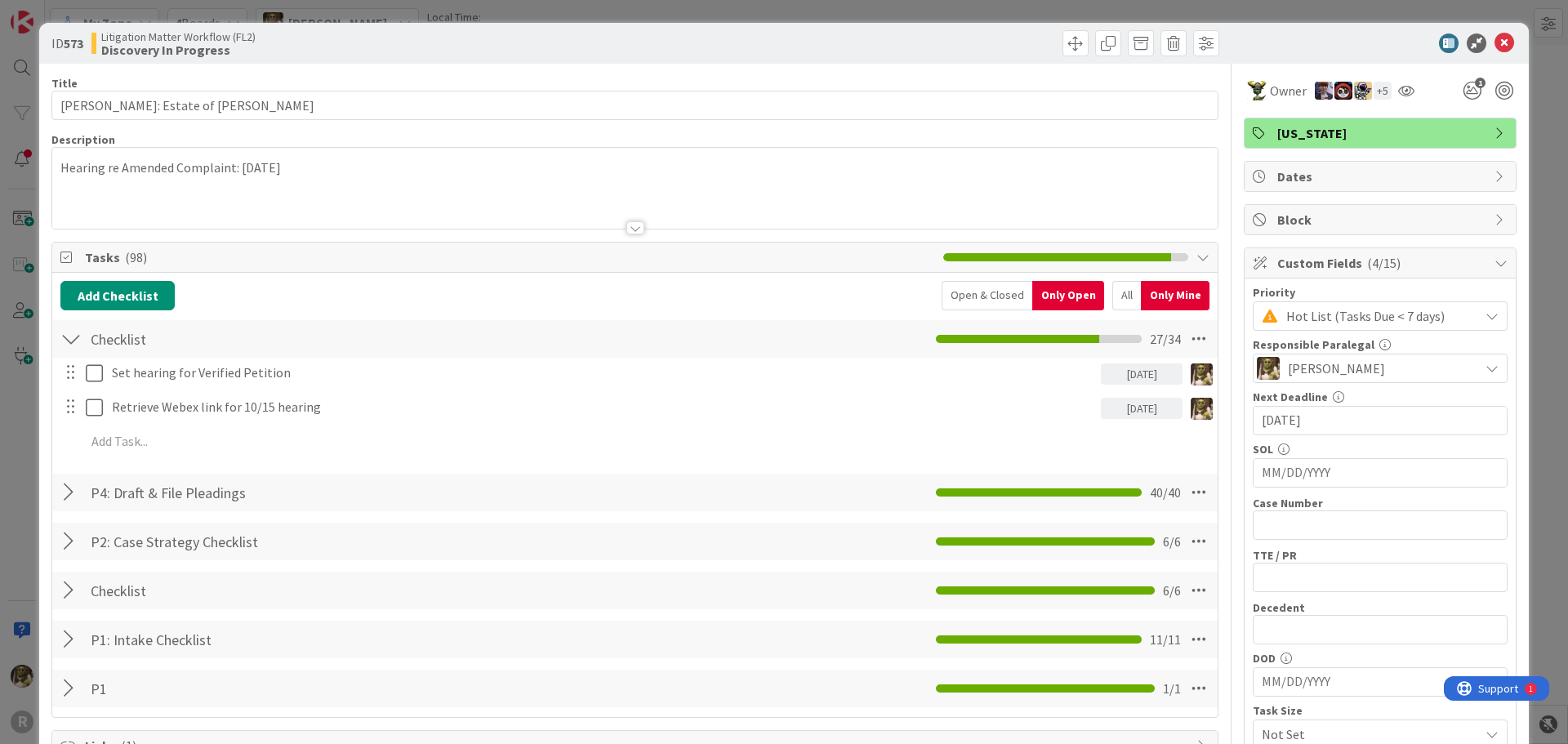
scroll to position [163, 0]
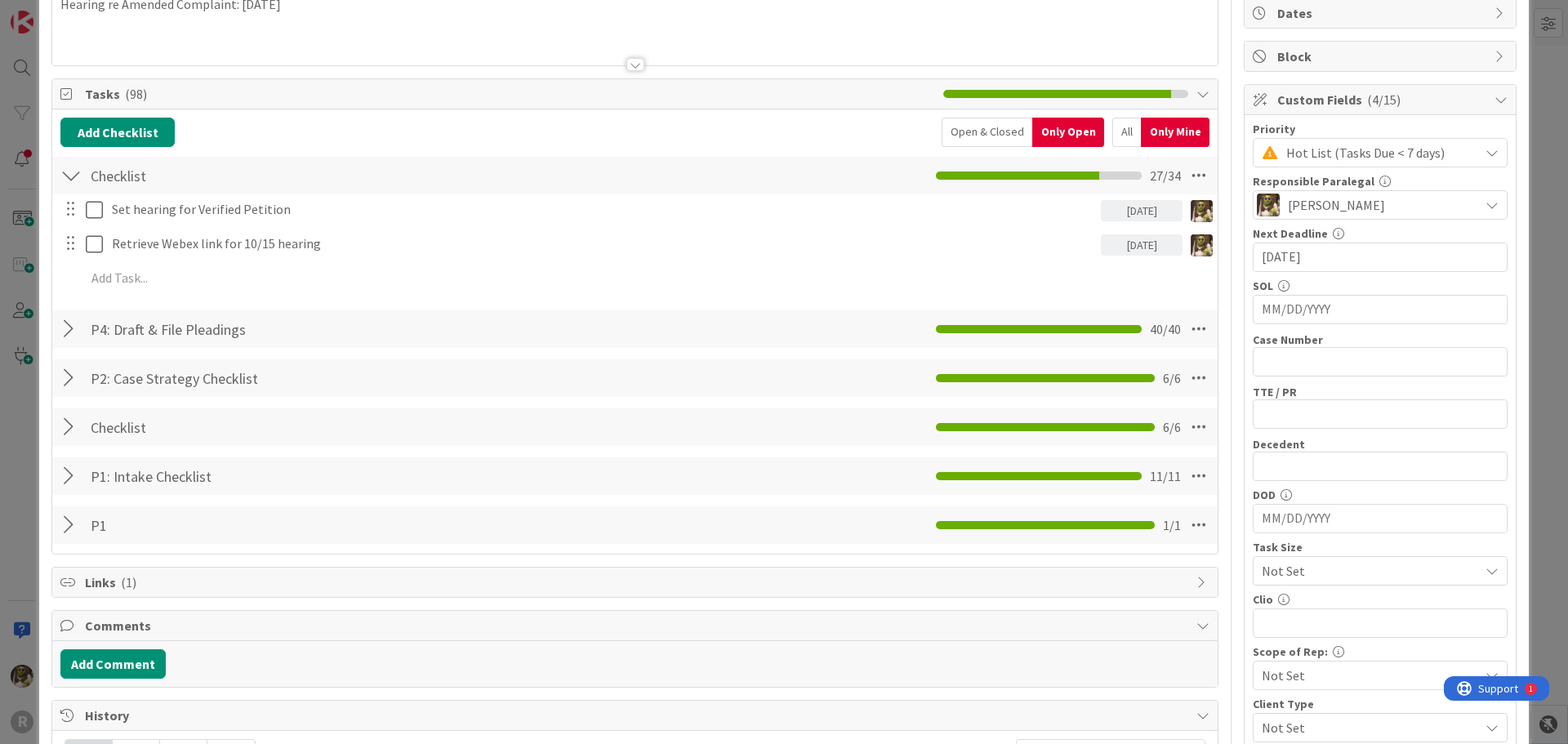
click at [62, 176] on div at bounding box center [71, 176] width 21 height 30
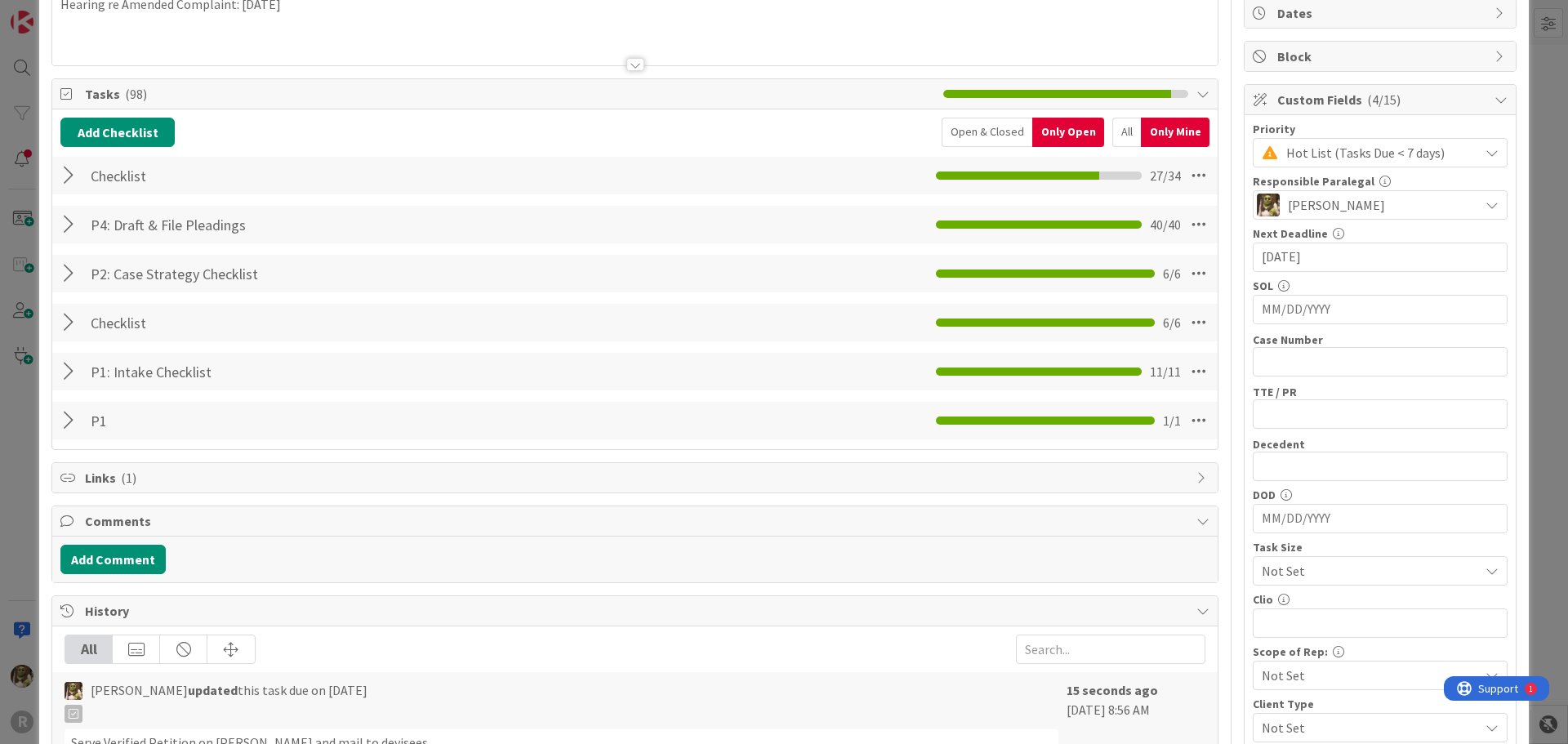
click at [66, 171] on div at bounding box center [71, 176] width 21 height 30
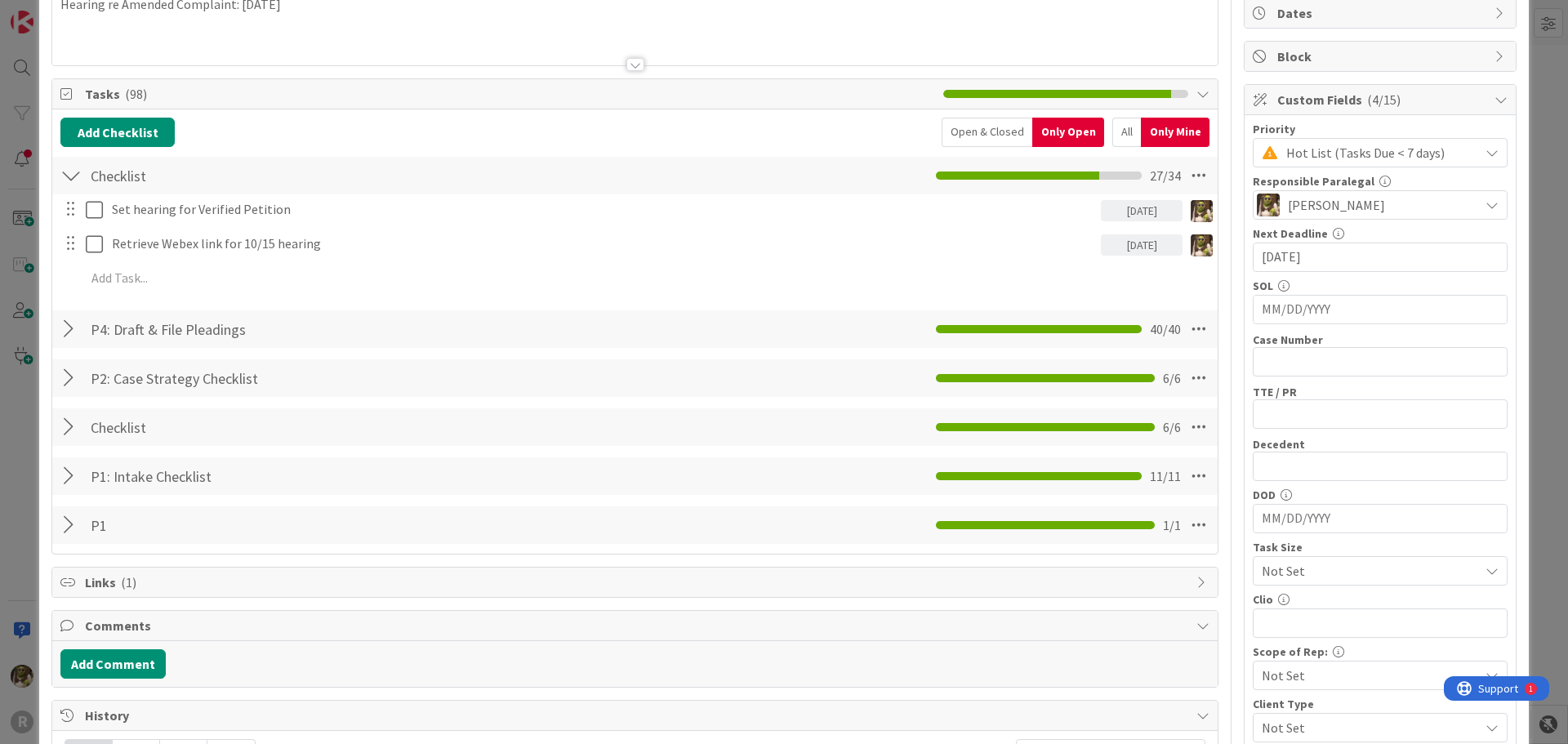
click at [1064, 131] on div "Only Open" at bounding box center [1069, 132] width 72 height 30
click at [1114, 134] on div "All" at bounding box center [1126, 132] width 29 height 30
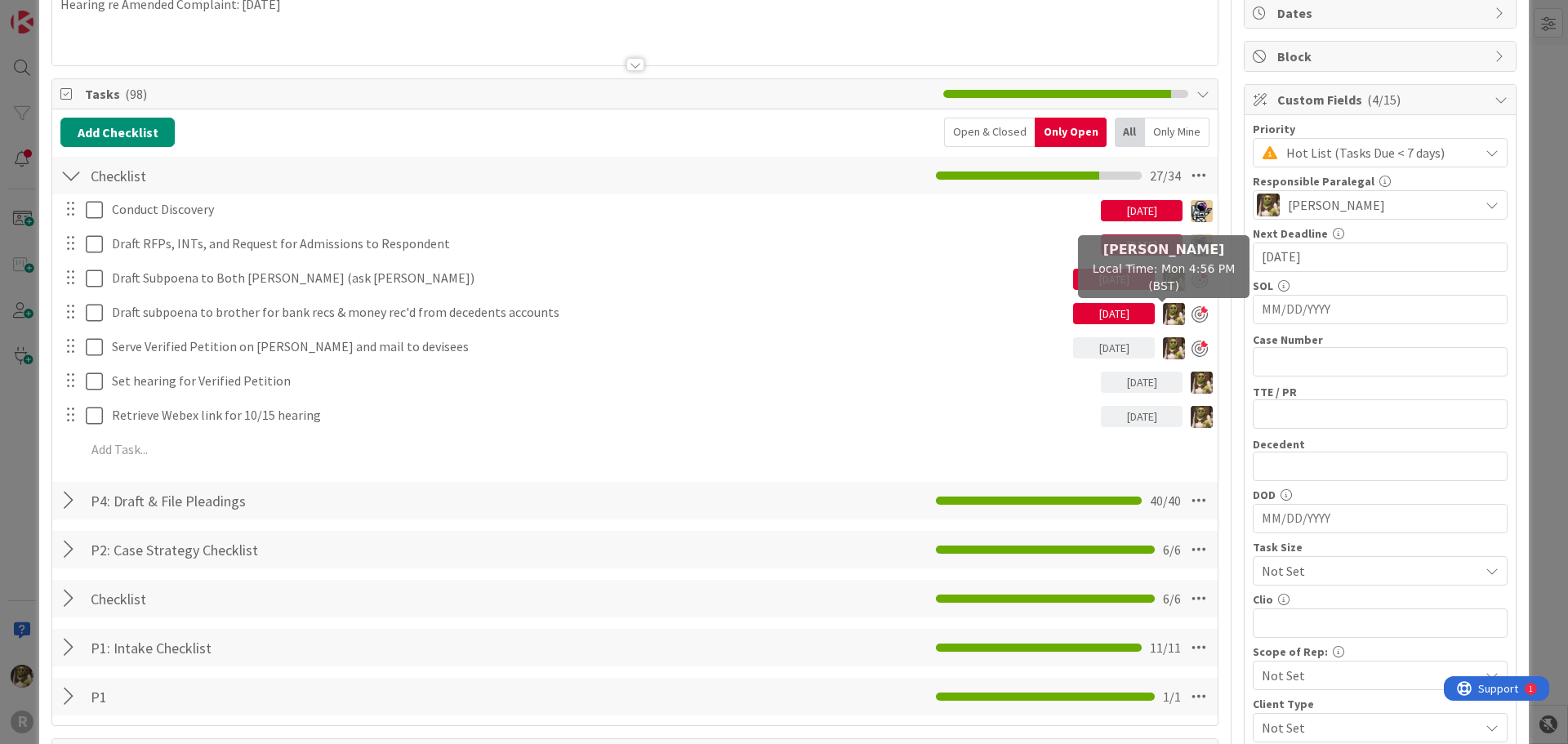
click at [1097, 308] on div "[DATE]" at bounding box center [1114, 313] width 82 height 21
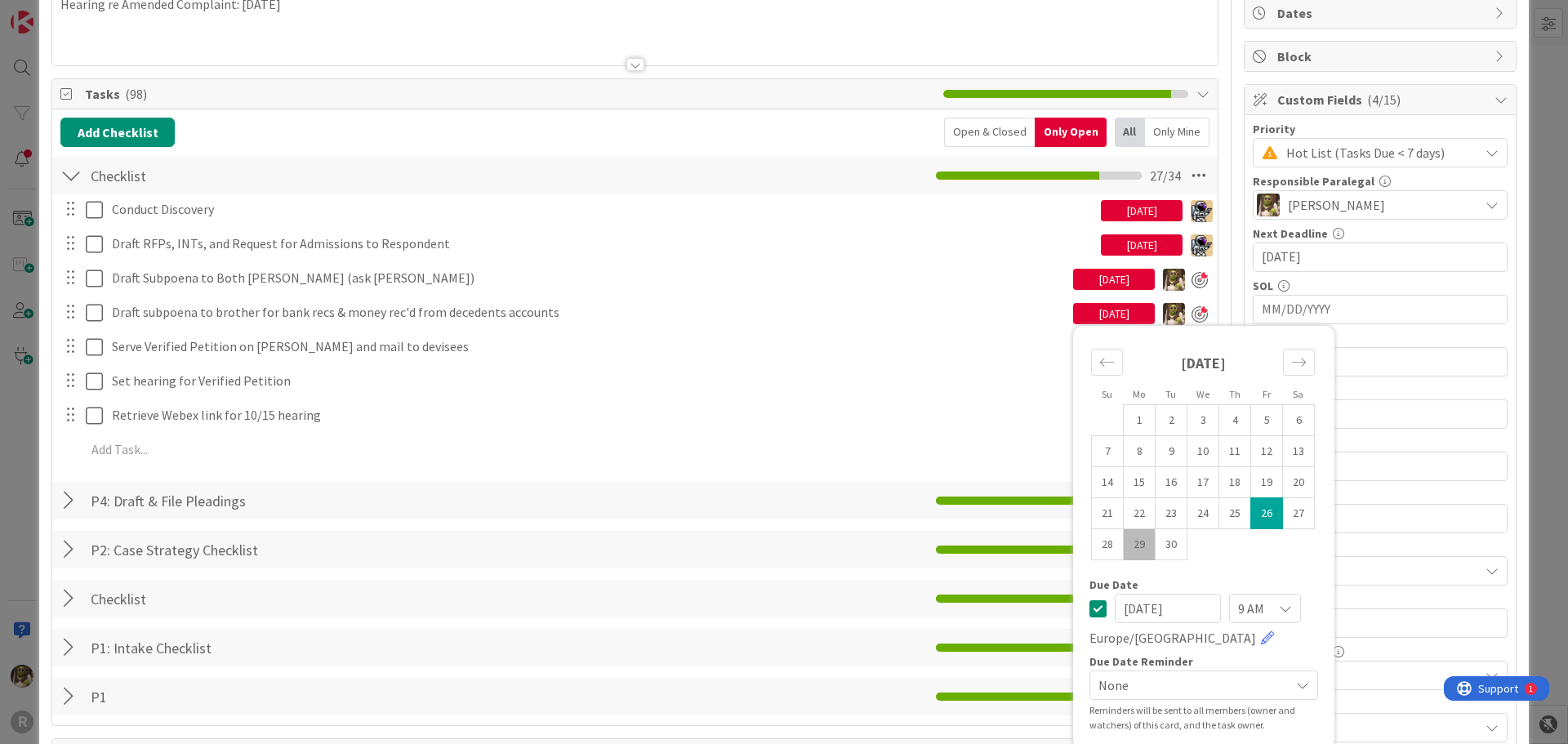
click at [1130, 548] on td "29" at bounding box center [1139, 545] width 32 height 31
type input "[DATE]"
click at [1110, 276] on div "09/25/2025" at bounding box center [1114, 280] width 82 height 21
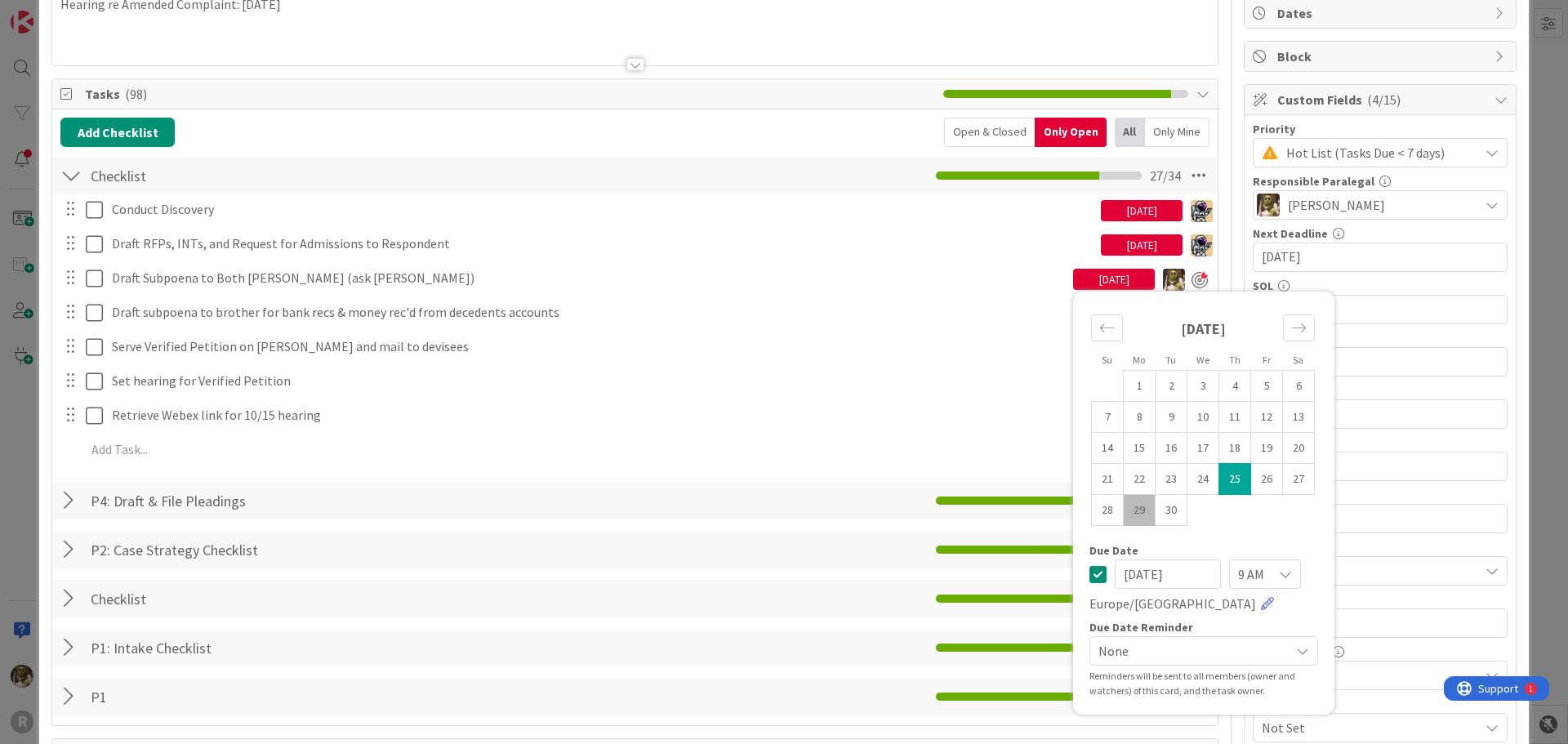
click at [1125, 524] on td "29" at bounding box center [1139, 510] width 32 height 31
type input "[DATE]"
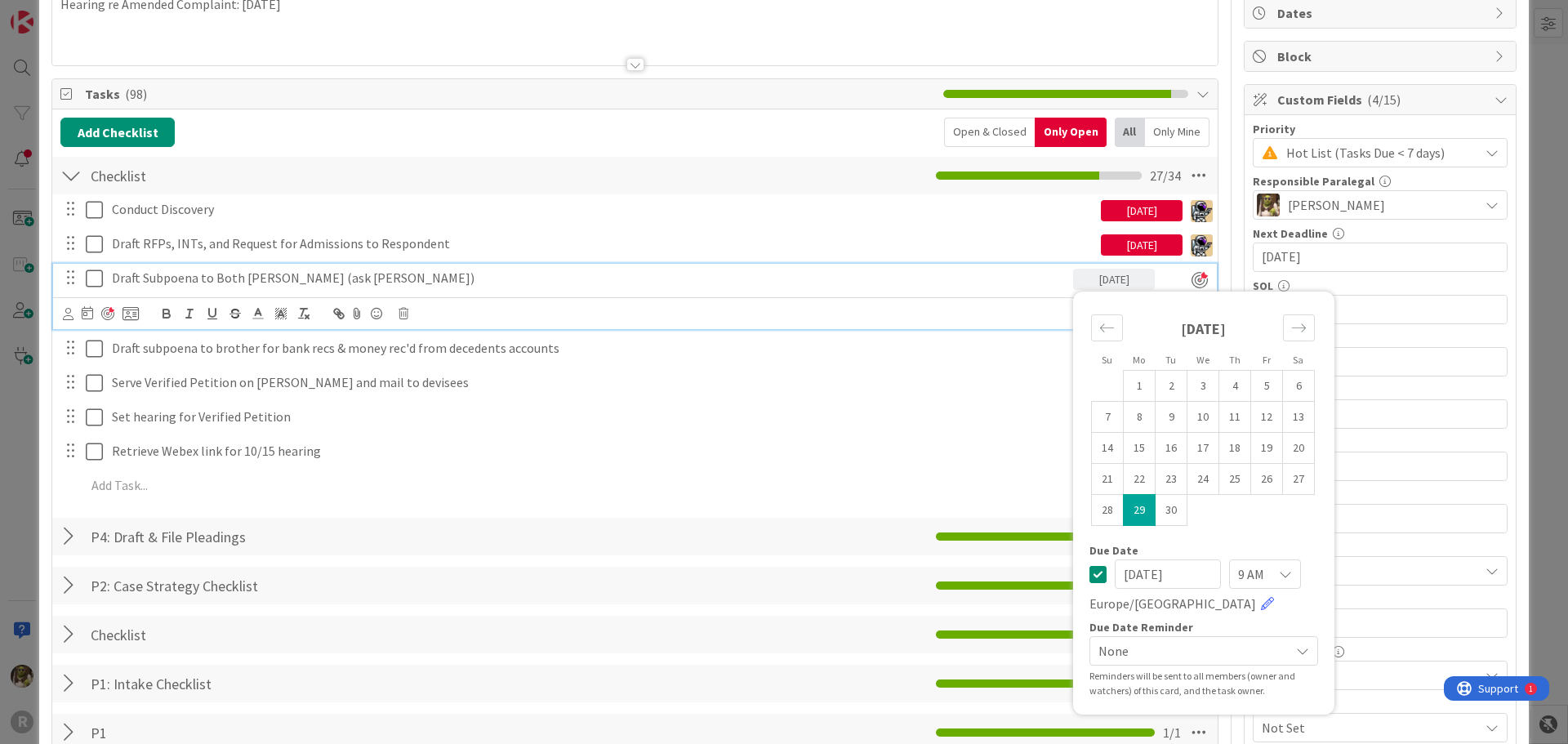
click at [205, 277] on p "Draft Subpoena to Both [PERSON_NAME] (ask [PERSON_NAME])" at bounding box center [589, 278] width 955 height 19
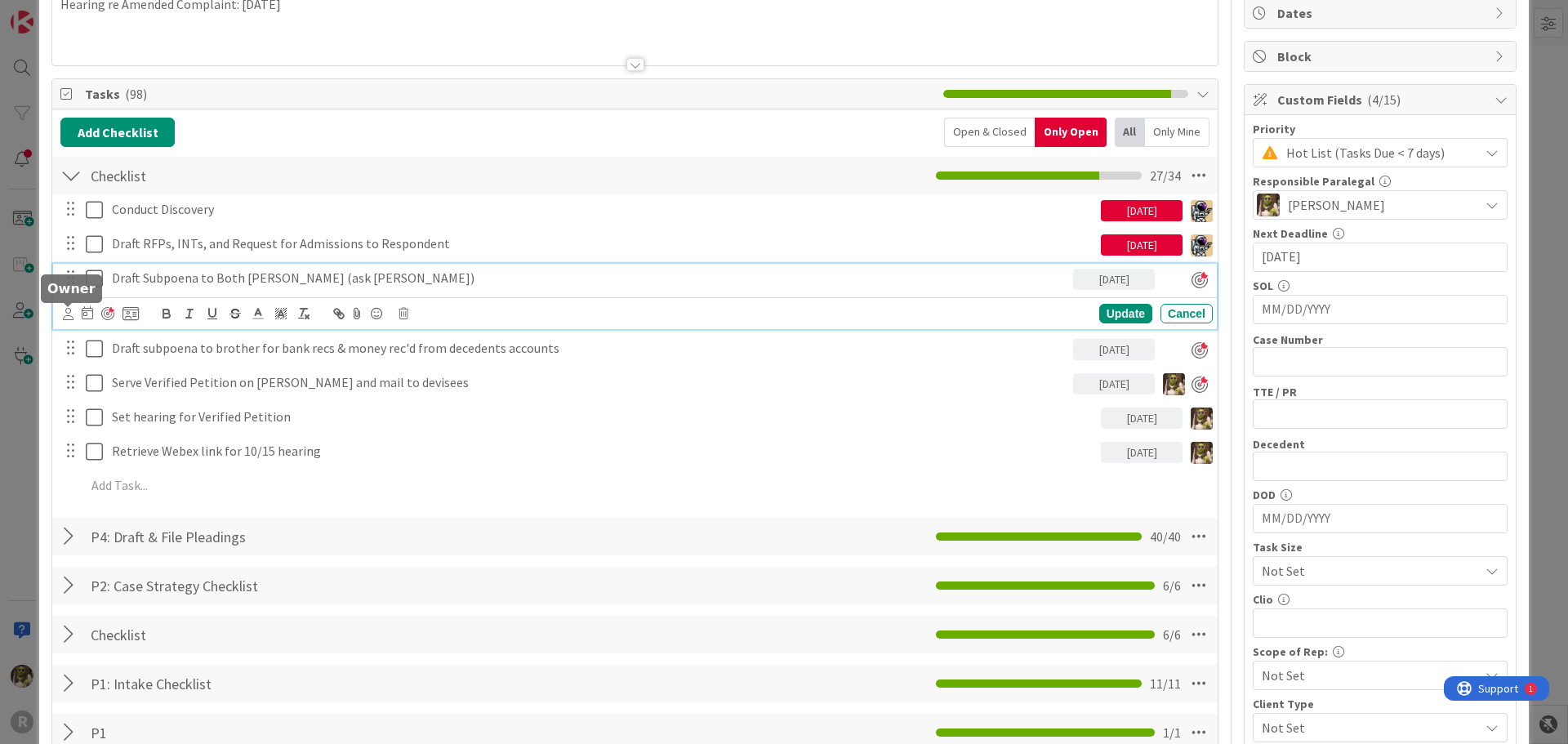
click at [70, 313] on icon at bounding box center [68, 313] width 11 height 12
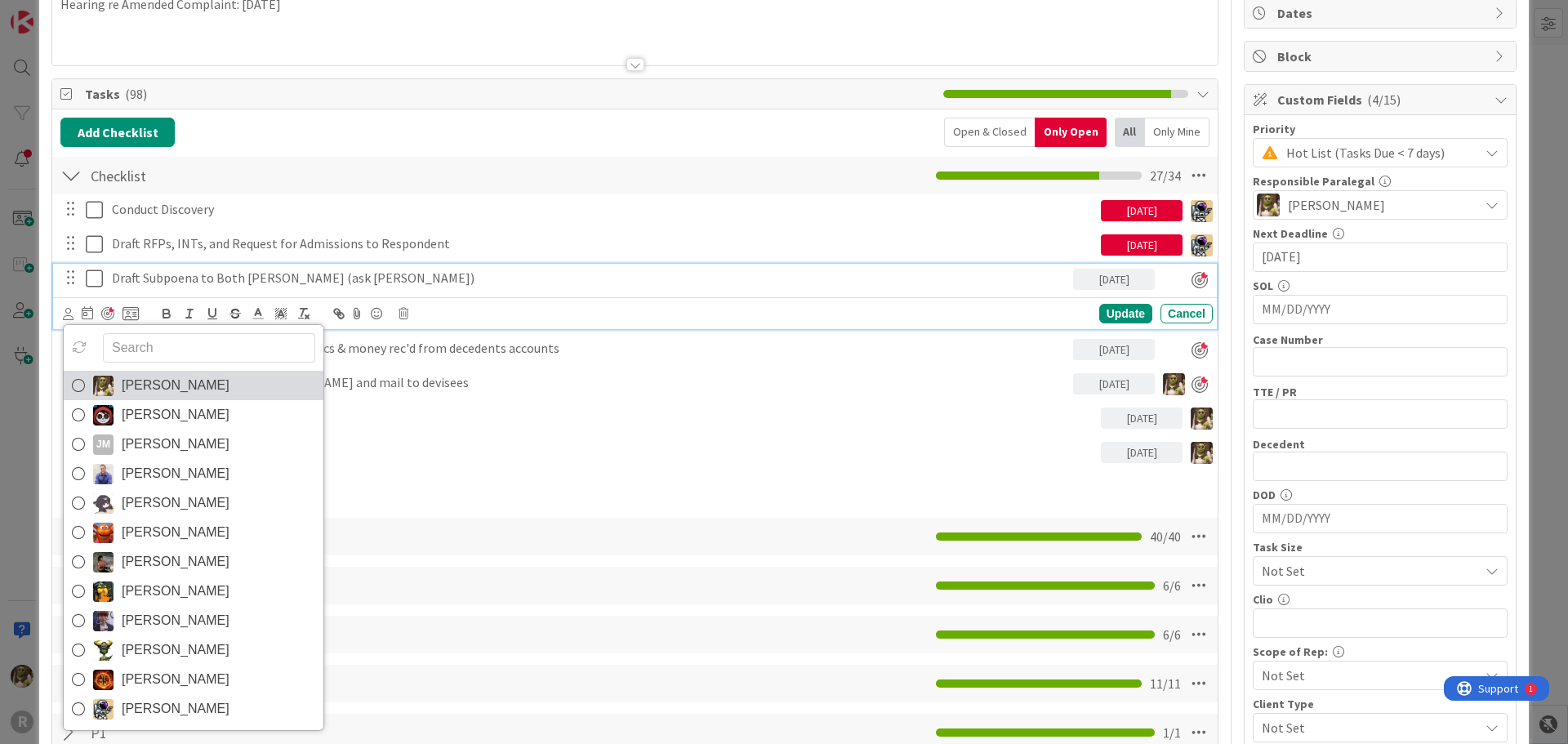
click at [96, 379] on img at bounding box center [103, 386] width 21 height 21
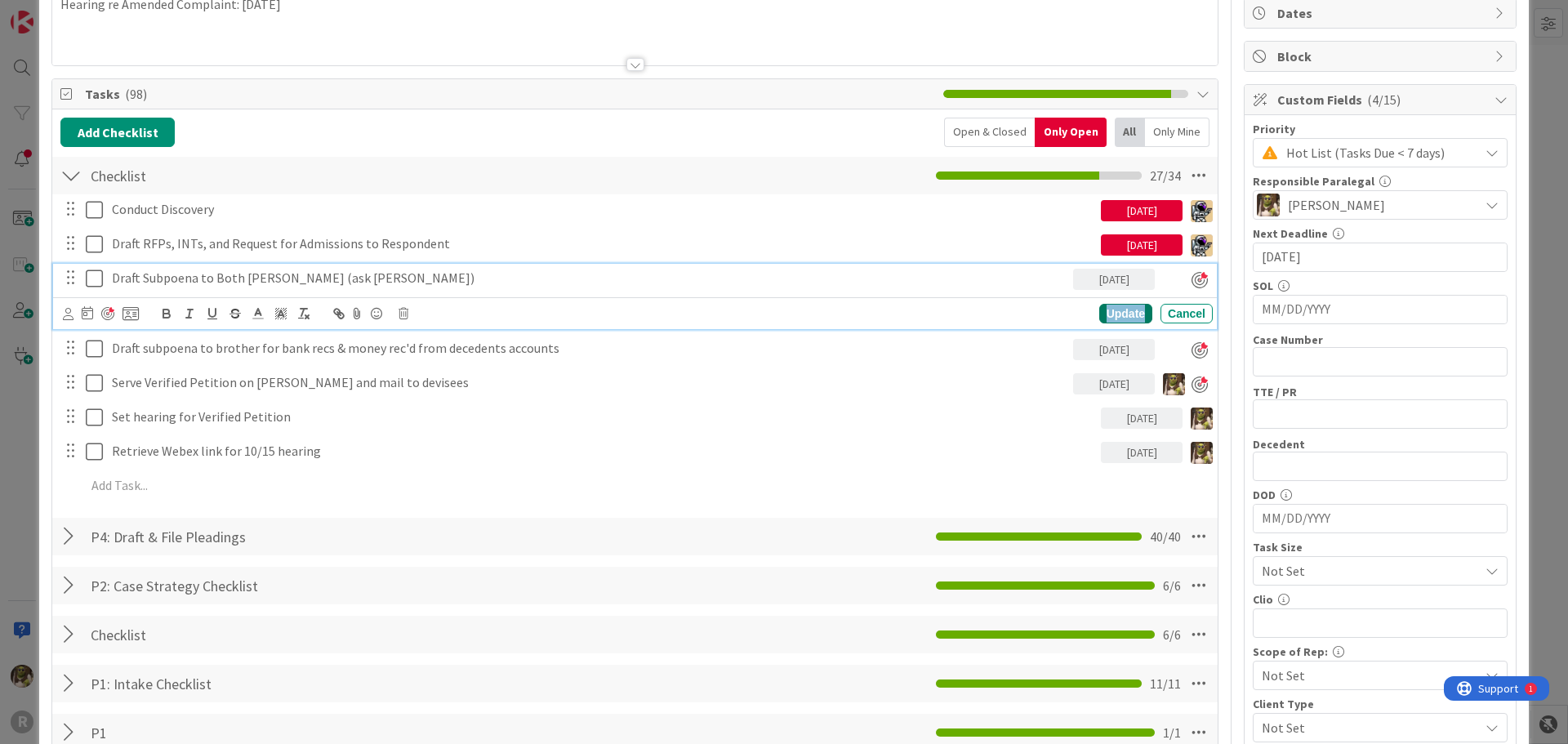
click at [1110, 310] on div "Update" at bounding box center [1125, 313] width 53 height 20
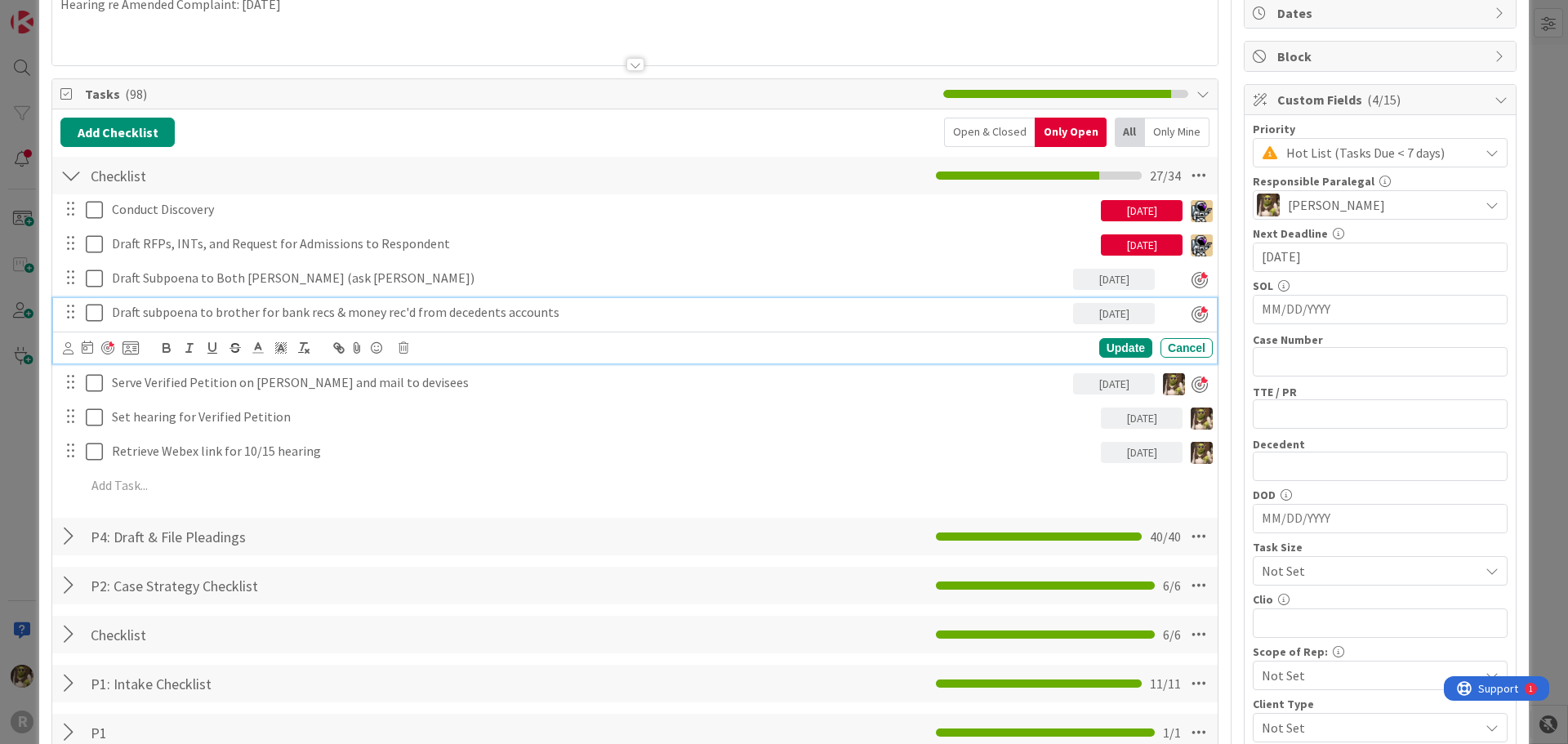
click at [175, 299] on div "Draft subpoena to brother for bank recs & money rec'd from decedents accounts" at bounding box center [589, 312] width 968 height 29
click at [69, 349] on icon at bounding box center [68, 348] width 11 height 12
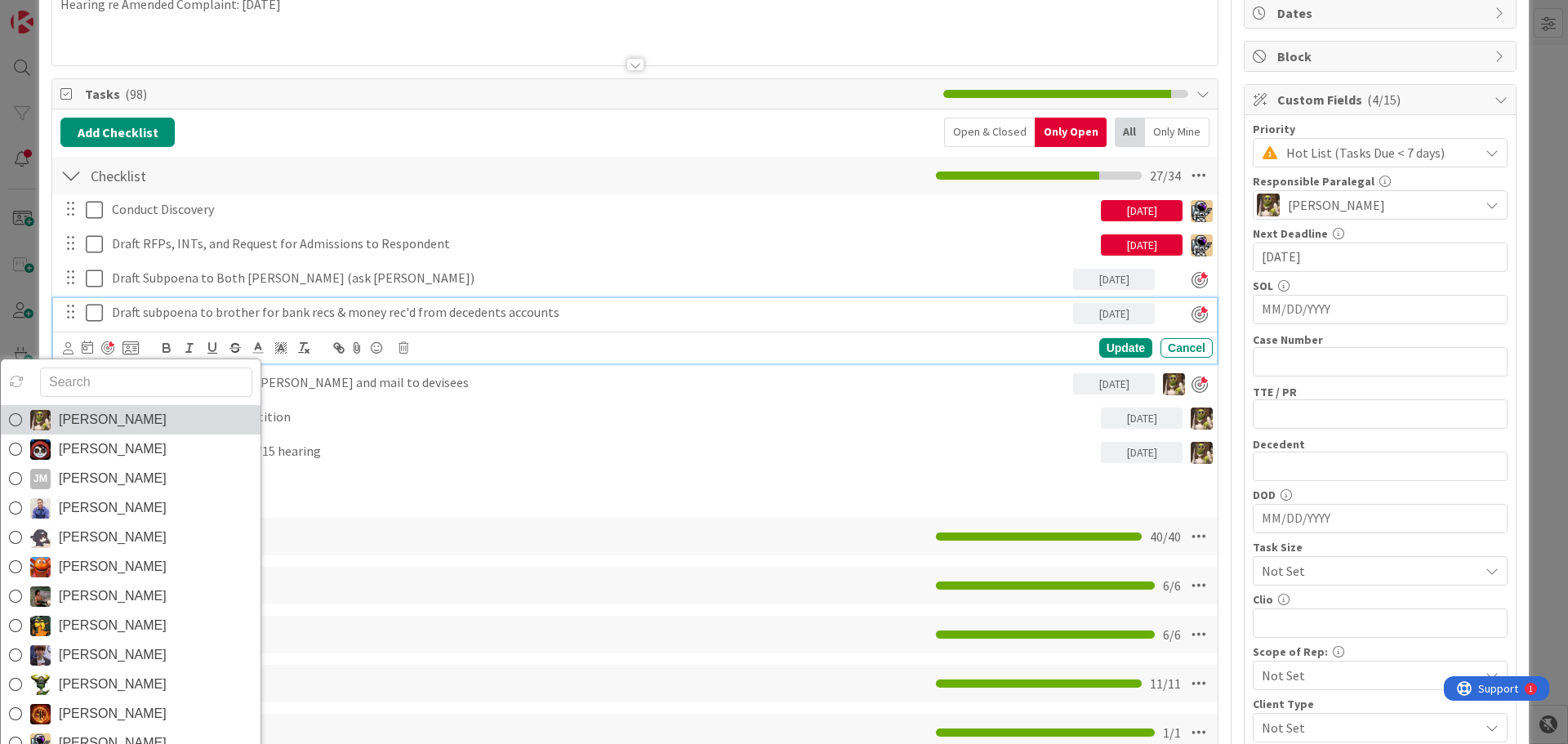
click at [11, 418] on icon at bounding box center [16, 420] width 13 height 25
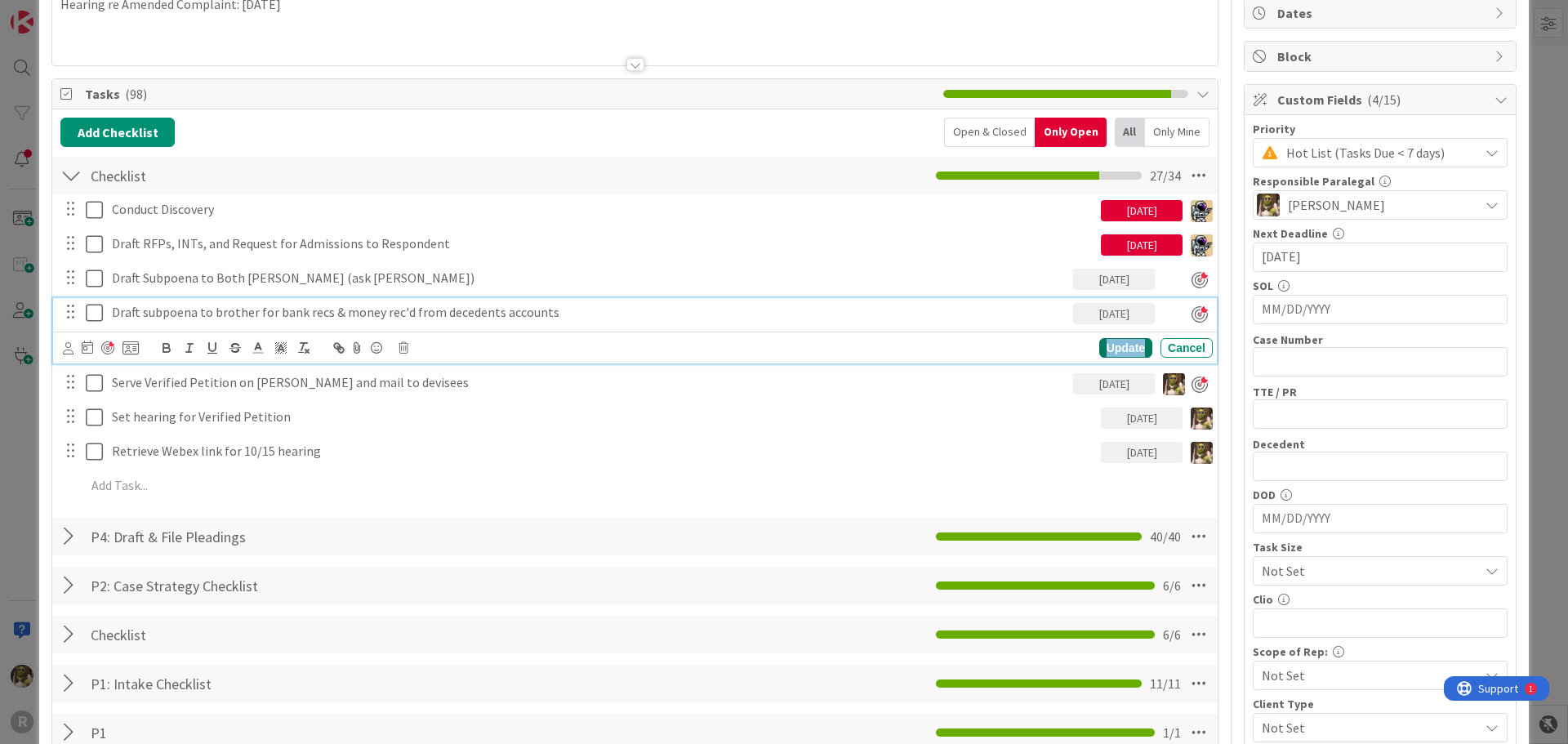
click at [1131, 347] on div "Update" at bounding box center [1125, 348] width 53 height 20
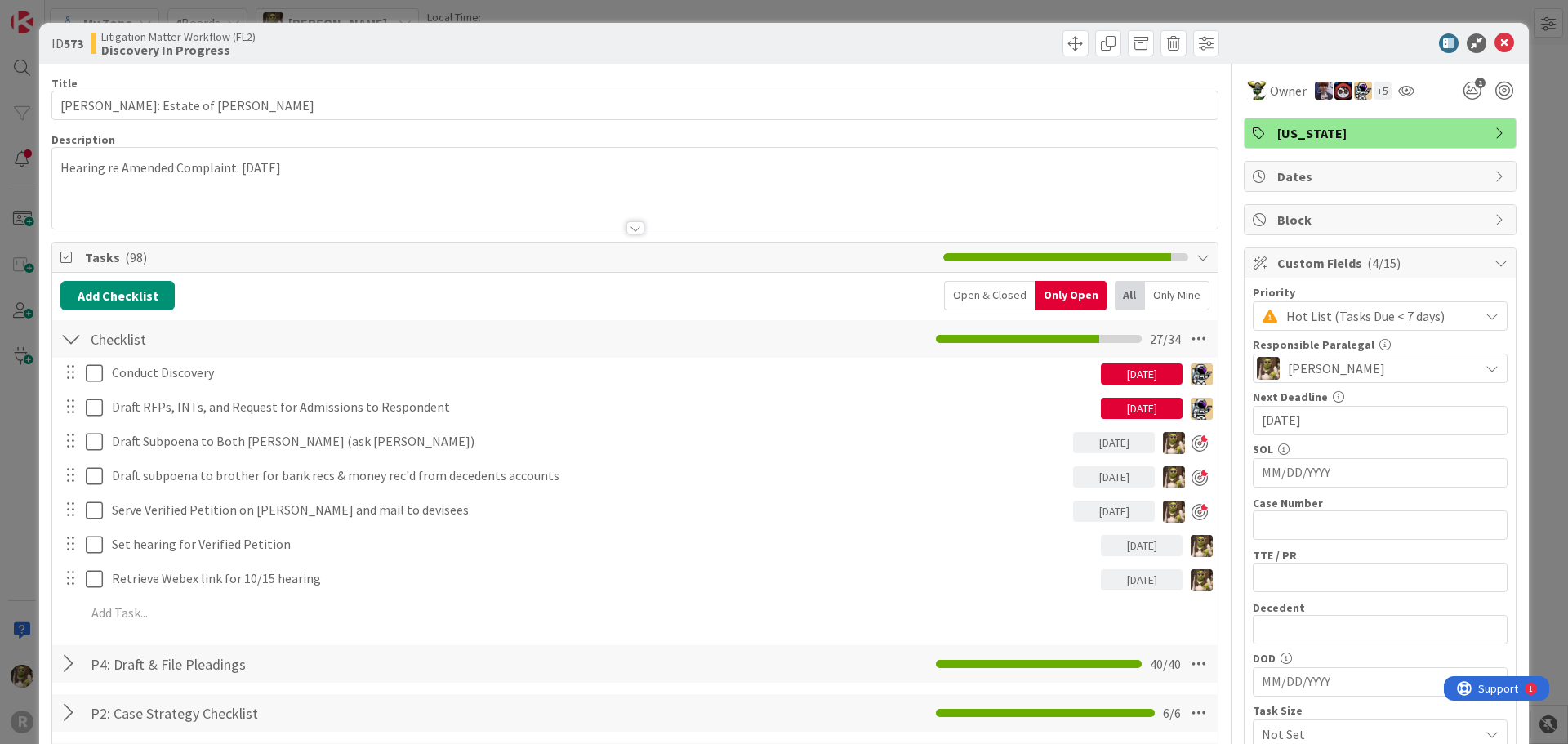
click at [1496, 43] on icon at bounding box center [1504, 43] width 20 height 20
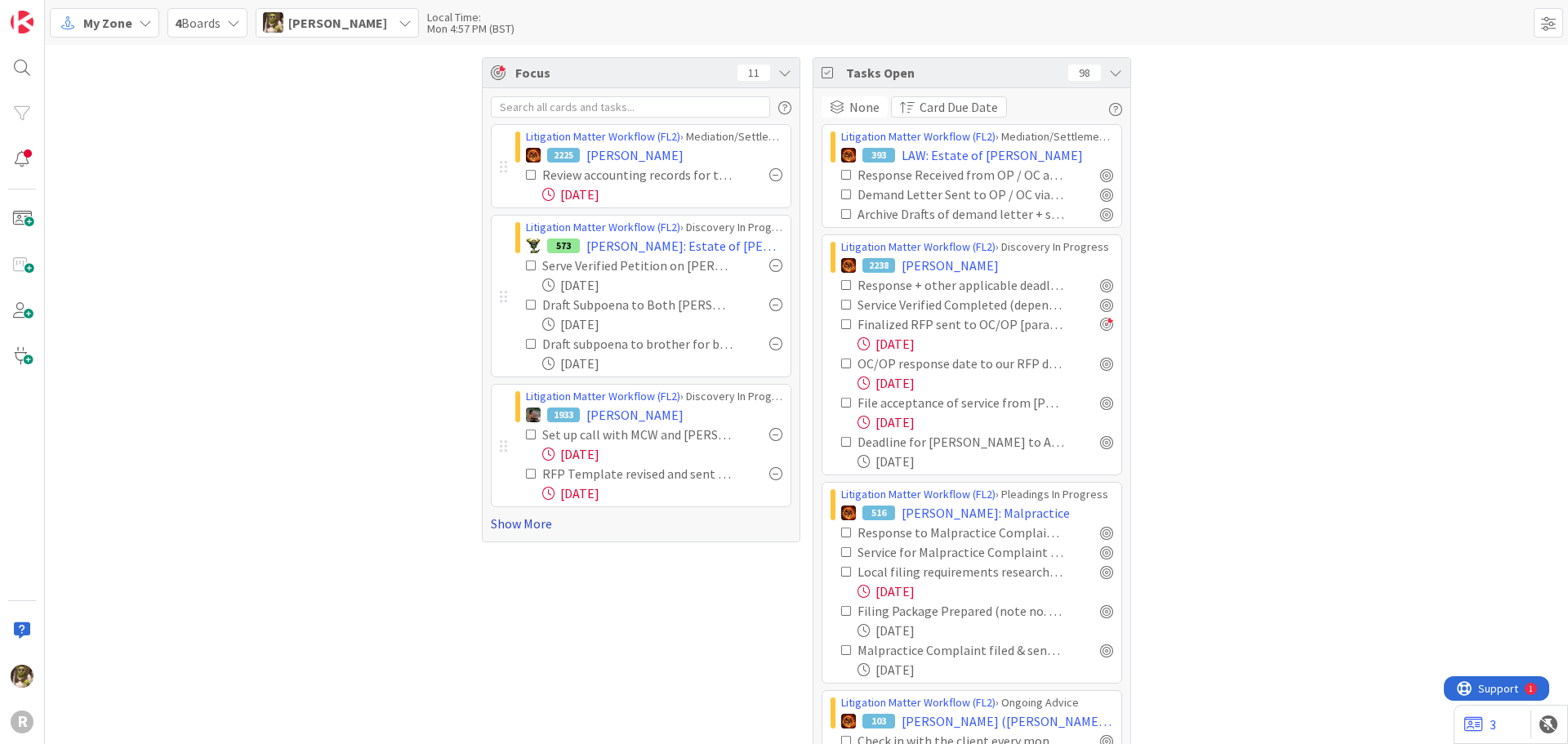
click at [510, 522] on link "Show More" at bounding box center [640, 523] width 300 height 20
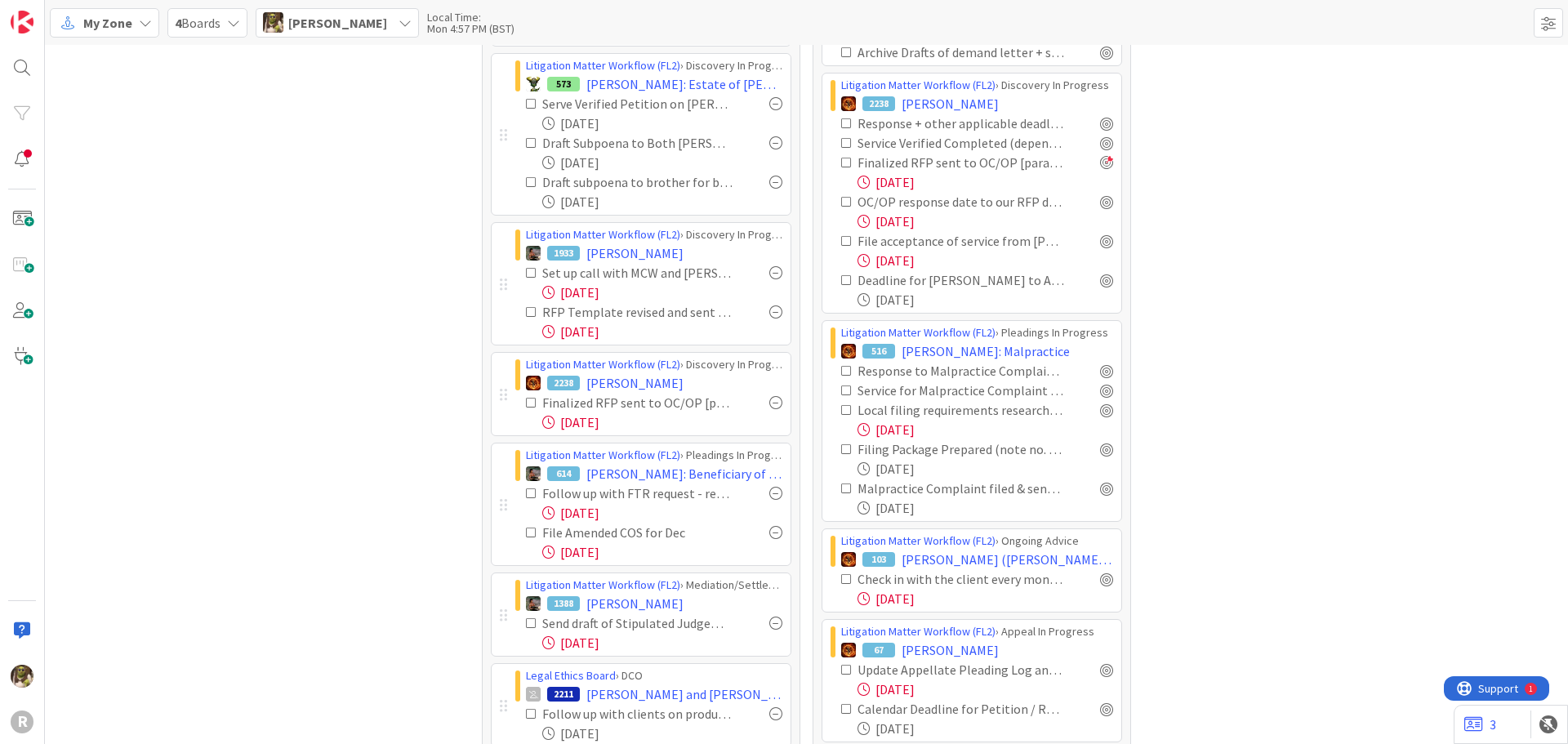
scroll to position [163, 0]
click at [769, 397] on div at bounding box center [776, 401] width 13 height 13
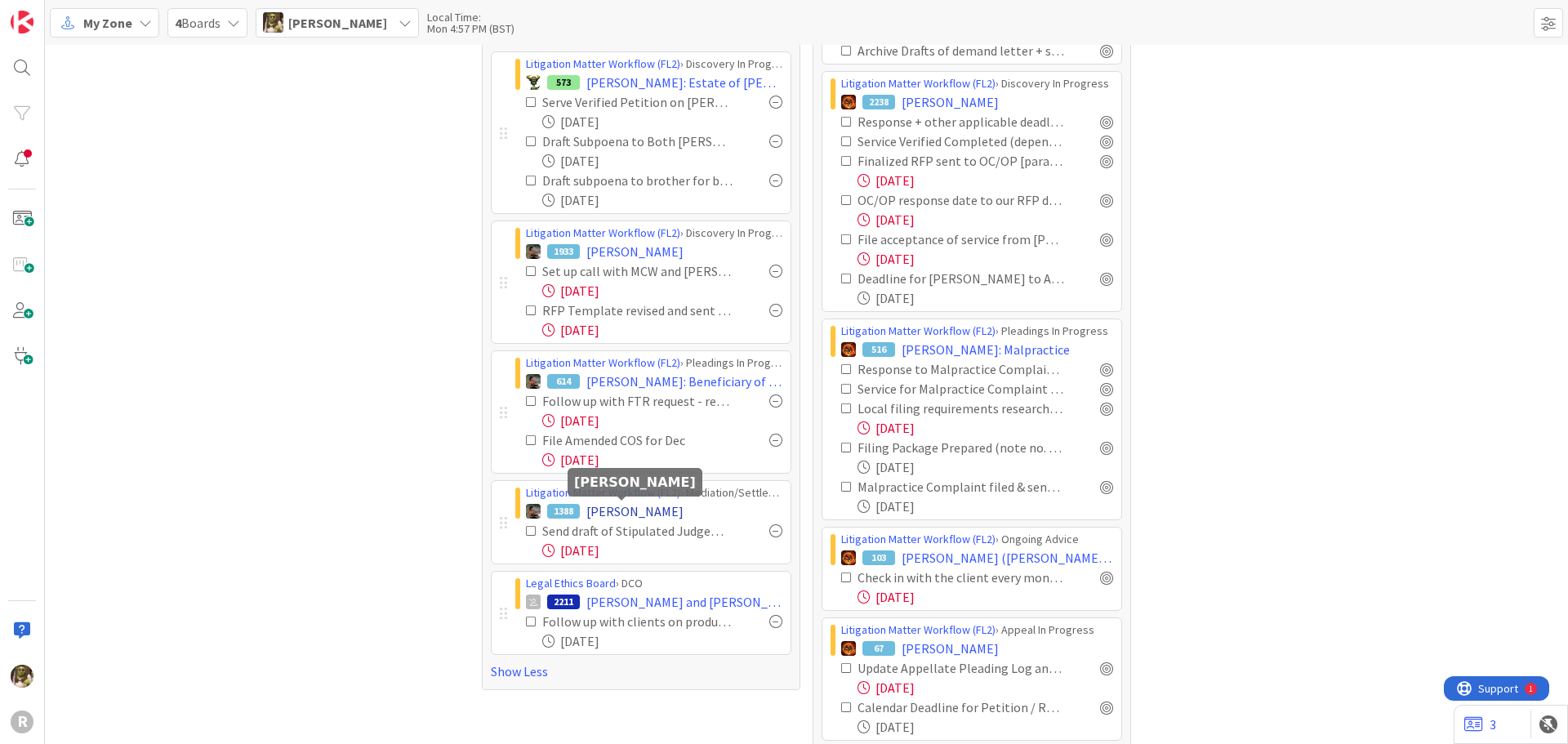
click at [622, 507] on span "[PERSON_NAME]" at bounding box center [635, 511] width 97 height 20
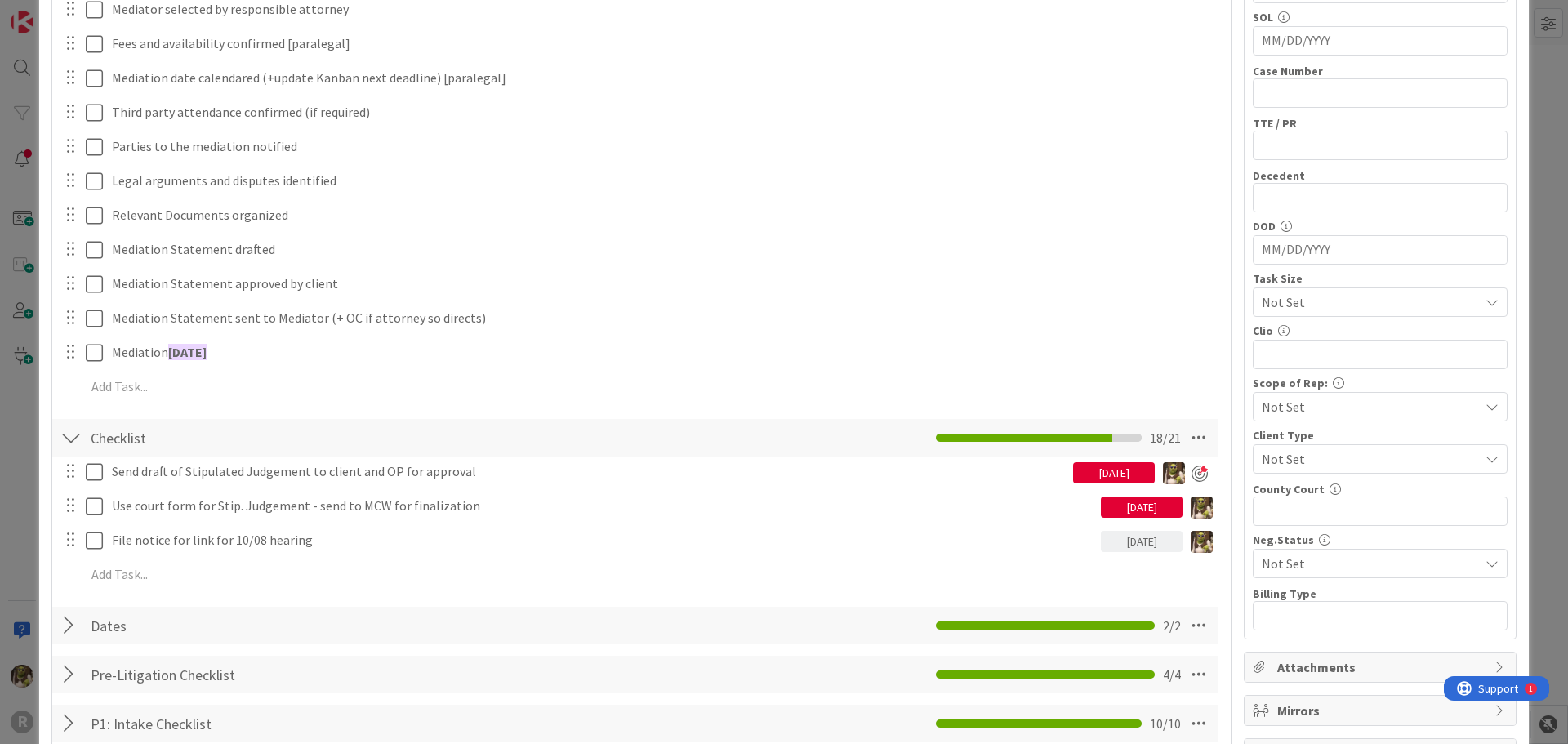
scroll to position [490, 0]
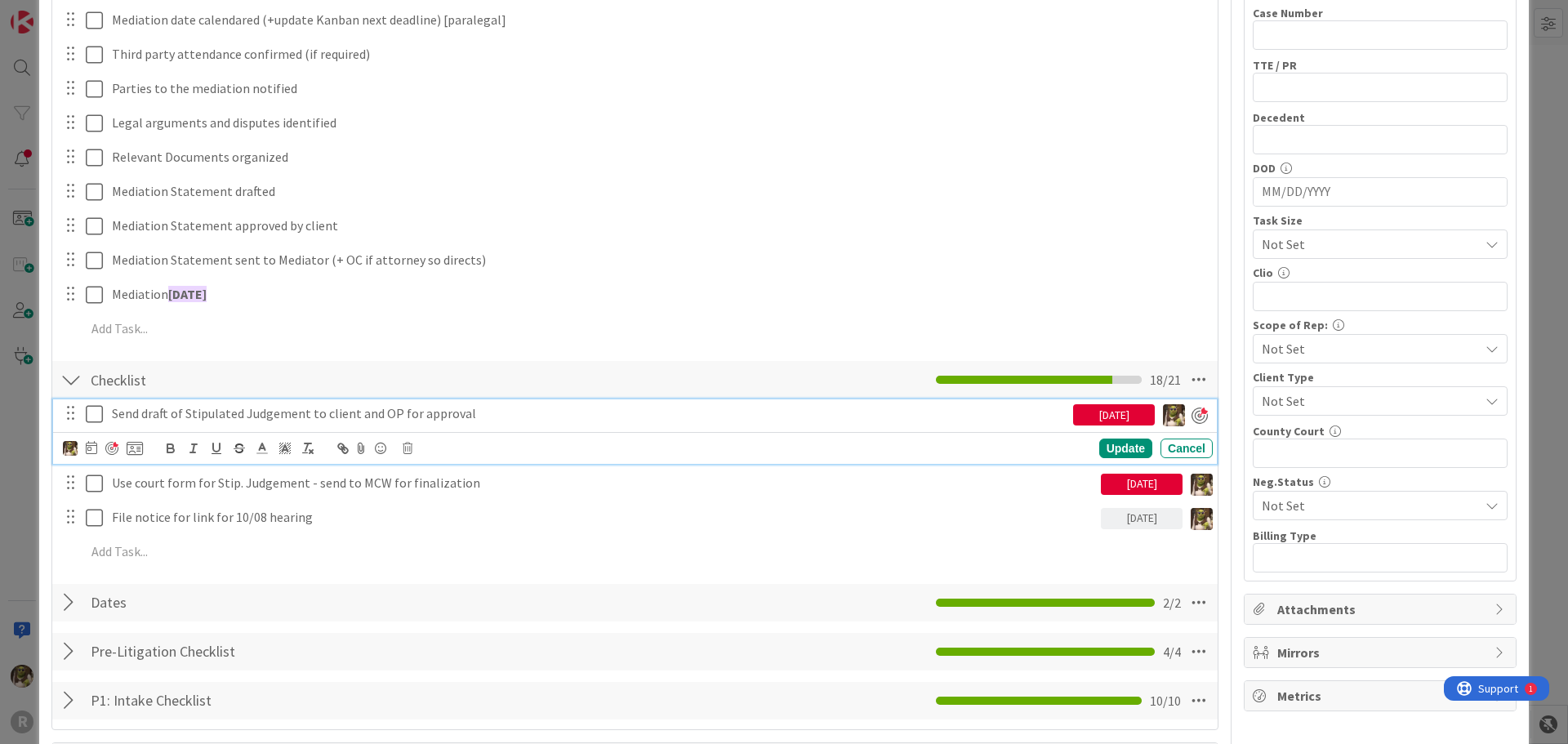
click at [166, 416] on p "Send draft of Stipulated Judgement to client and OP for approval" at bounding box center [589, 413] width 955 height 19
click at [89, 449] on icon at bounding box center [92, 448] width 11 height 13
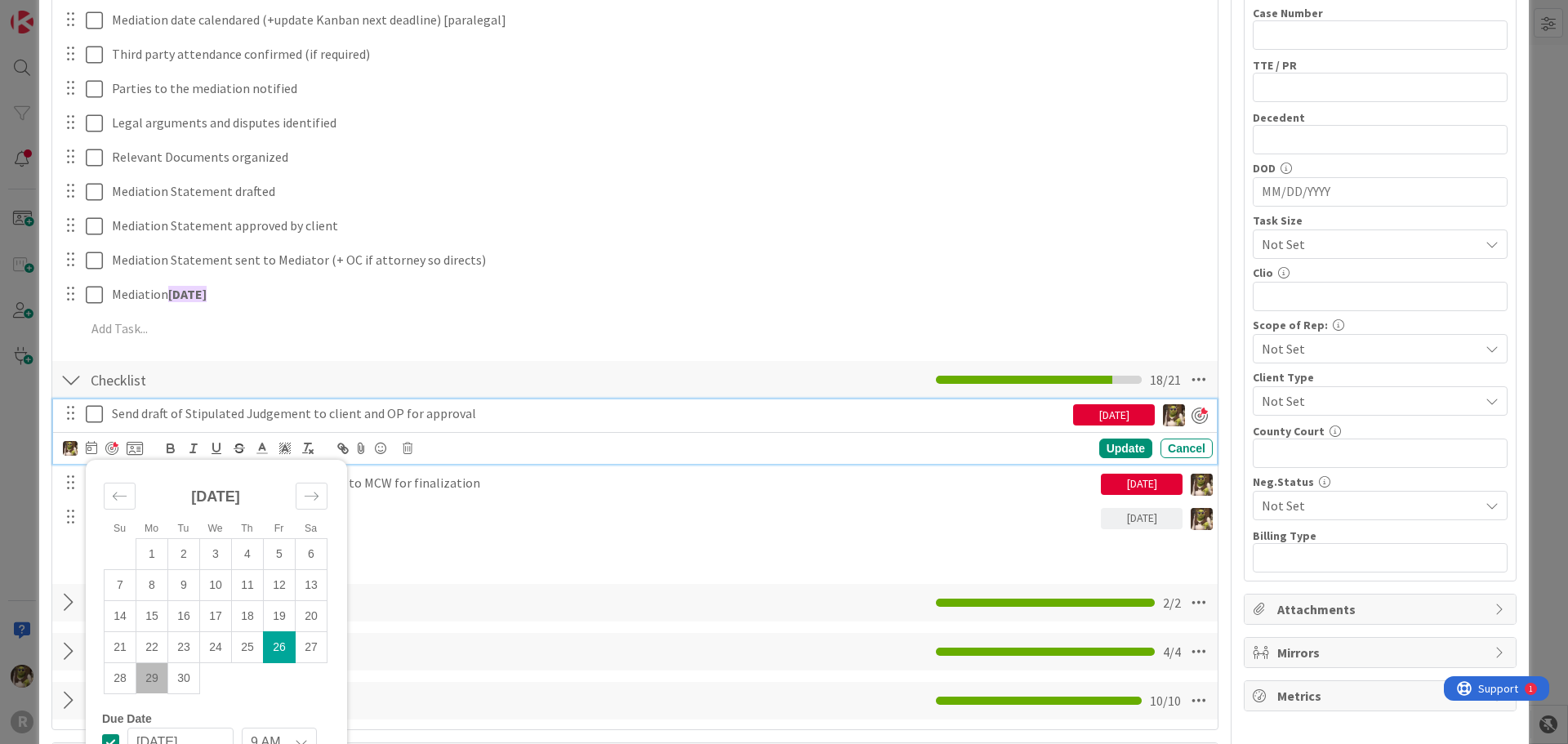
click at [152, 684] on td "29" at bounding box center [152, 678] width 32 height 31
type input "[DATE]"
click at [1129, 447] on div "Update" at bounding box center [1125, 450] width 53 height 20
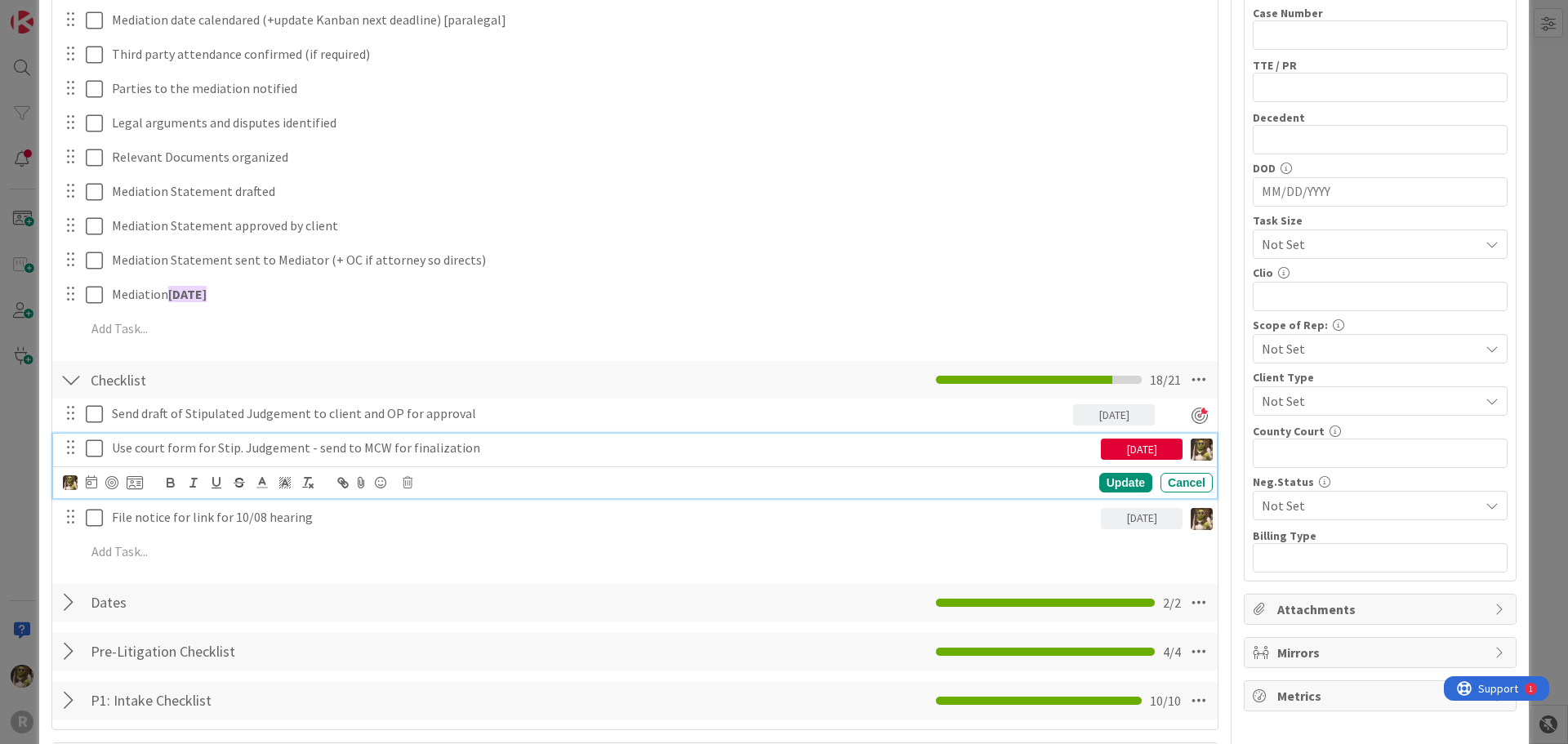
click at [190, 453] on p "Use court form for Stip. Judgement - send to MCW for finalization" at bounding box center [603, 448] width 982 height 19
click at [94, 478] on icon at bounding box center [92, 482] width 11 height 13
click at [276, 687] on td "26" at bounding box center [280, 681] width 32 height 31
click at [158, 714] on td "29" at bounding box center [152, 712] width 32 height 31
type input "[DATE]"
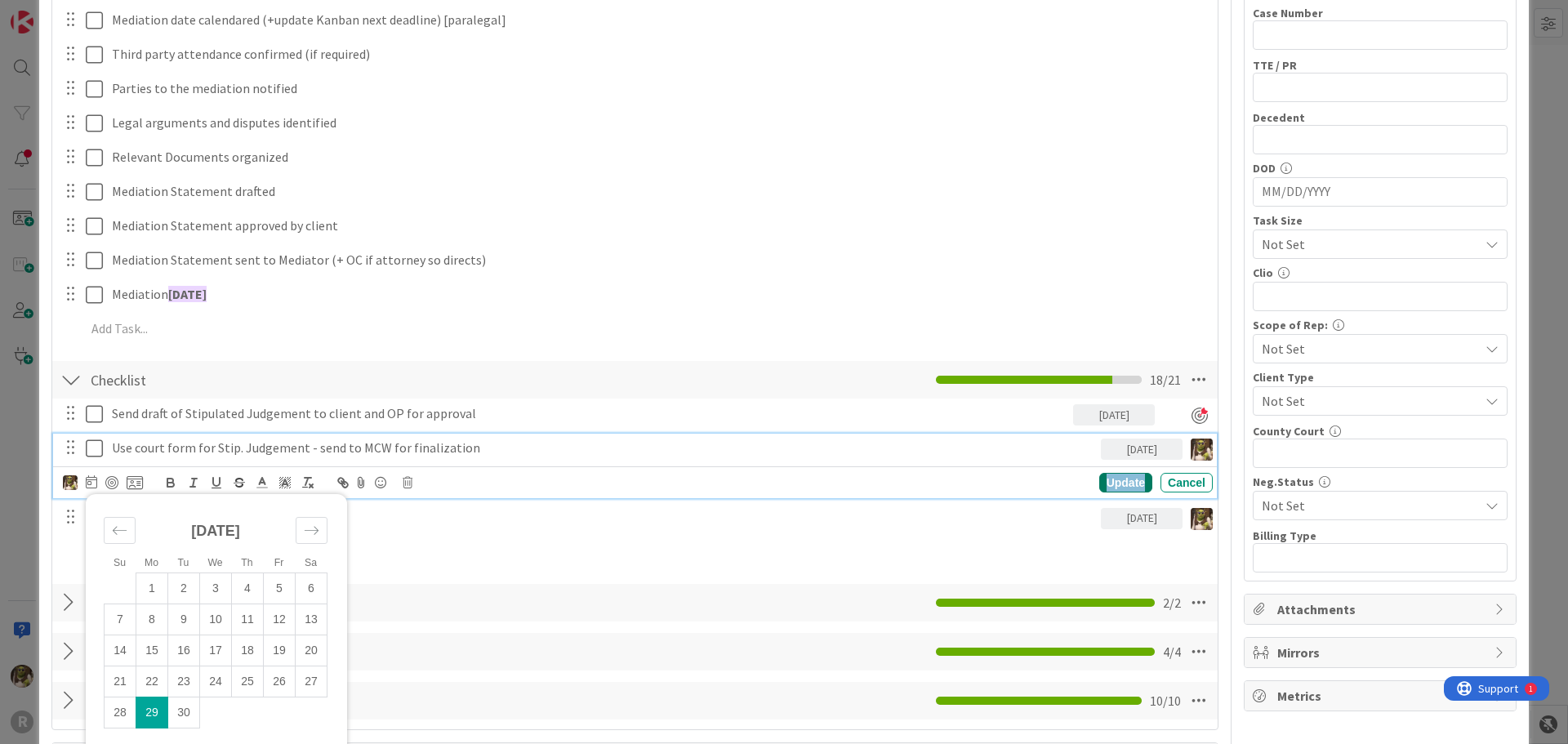
click at [1119, 474] on div "Update" at bounding box center [1125, 482] width 53 height 20
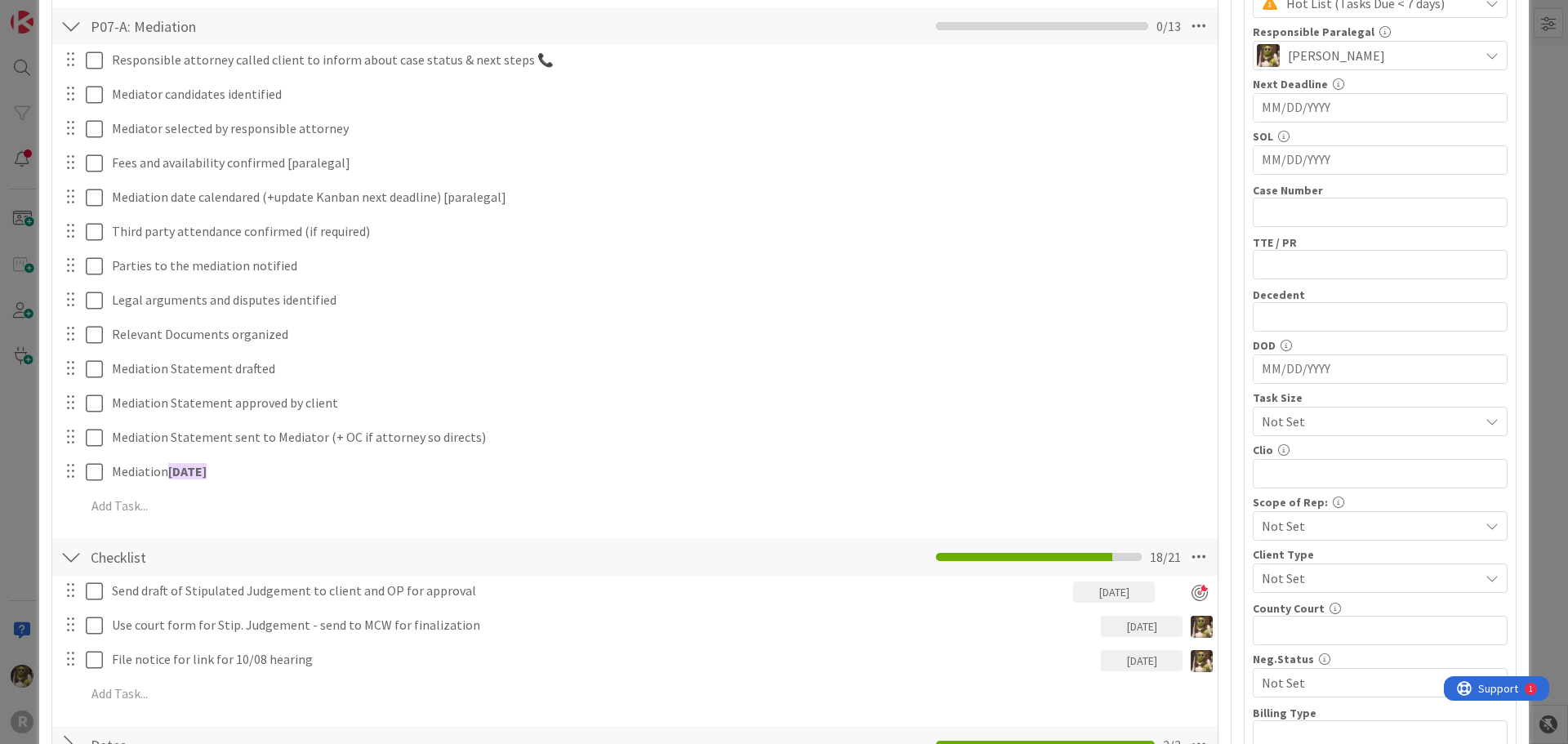
scroll to position [0, 0]
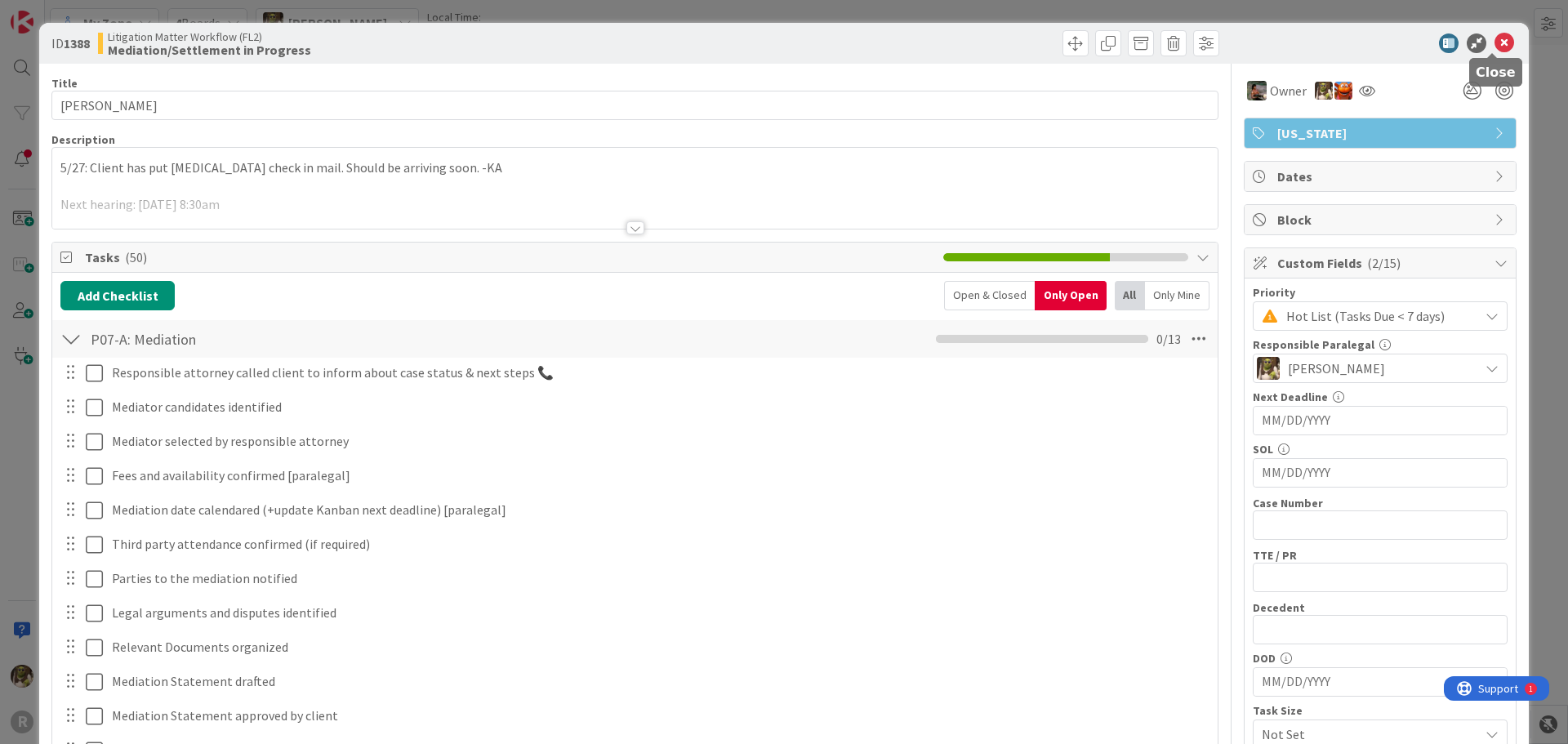
click at [1494, 48] on icon at bounding box center [1504, 43] width 20 height 20
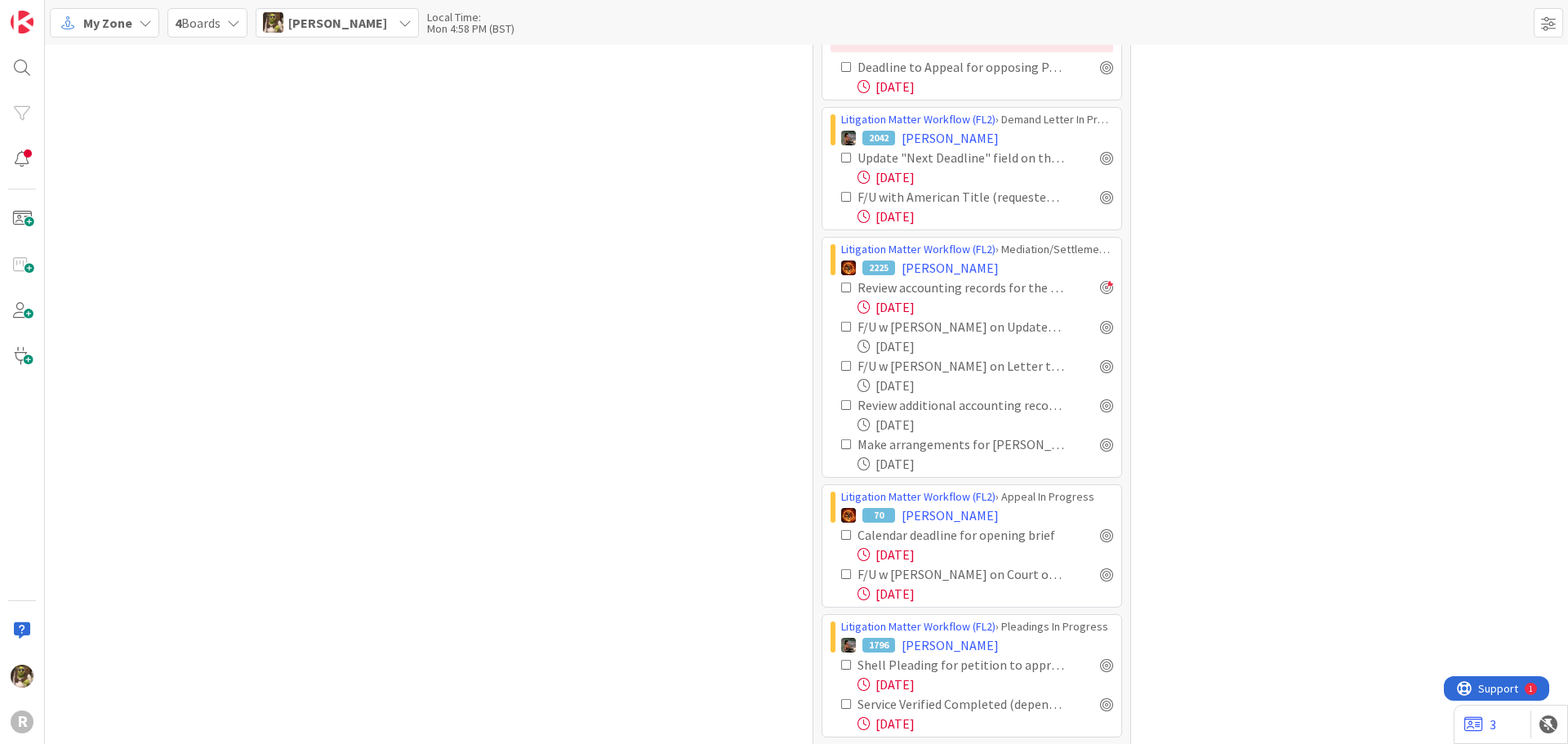
scroll to position [975, 0]
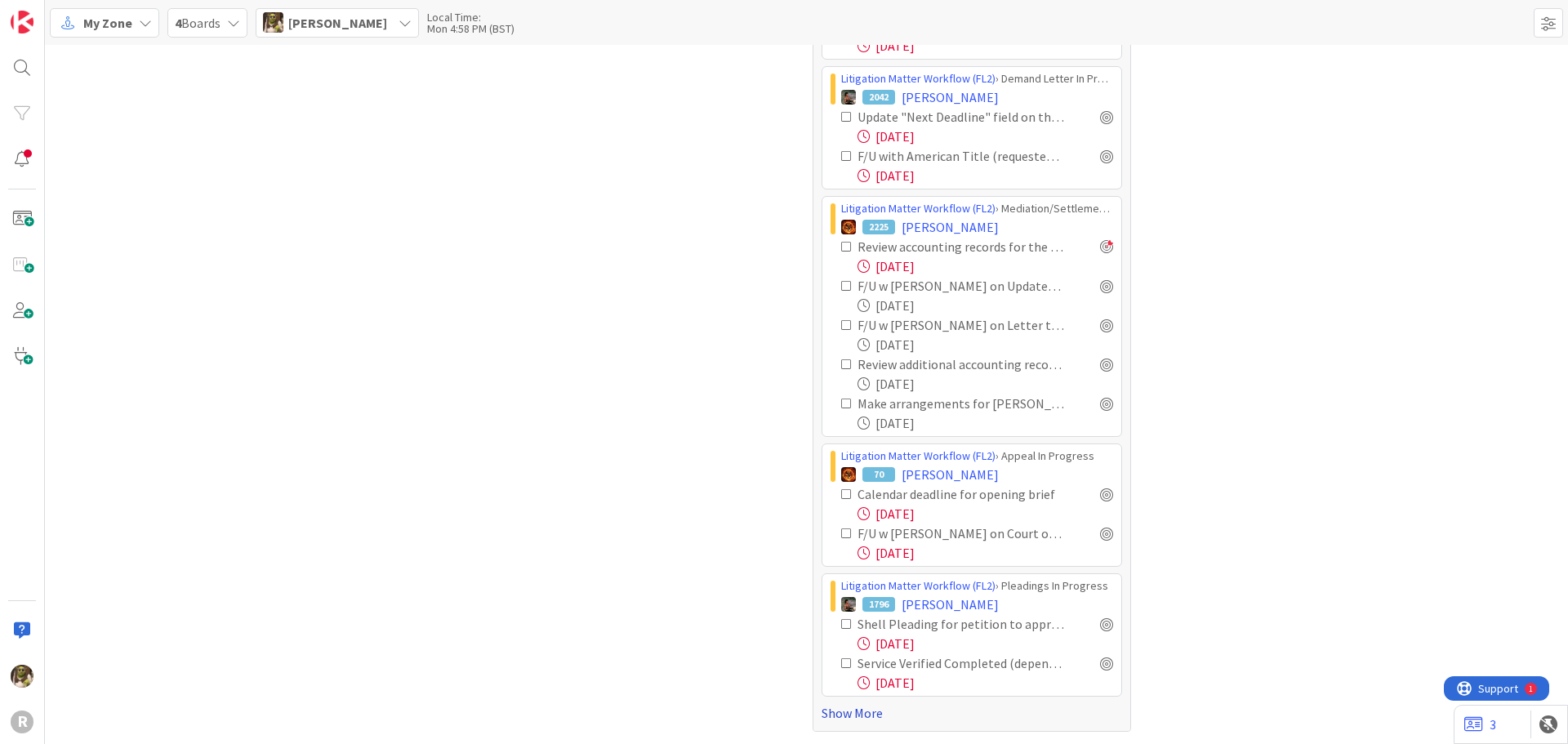
click at [847, 714] on link "Show More" at bounding box center [972, 713] width 300 height 20
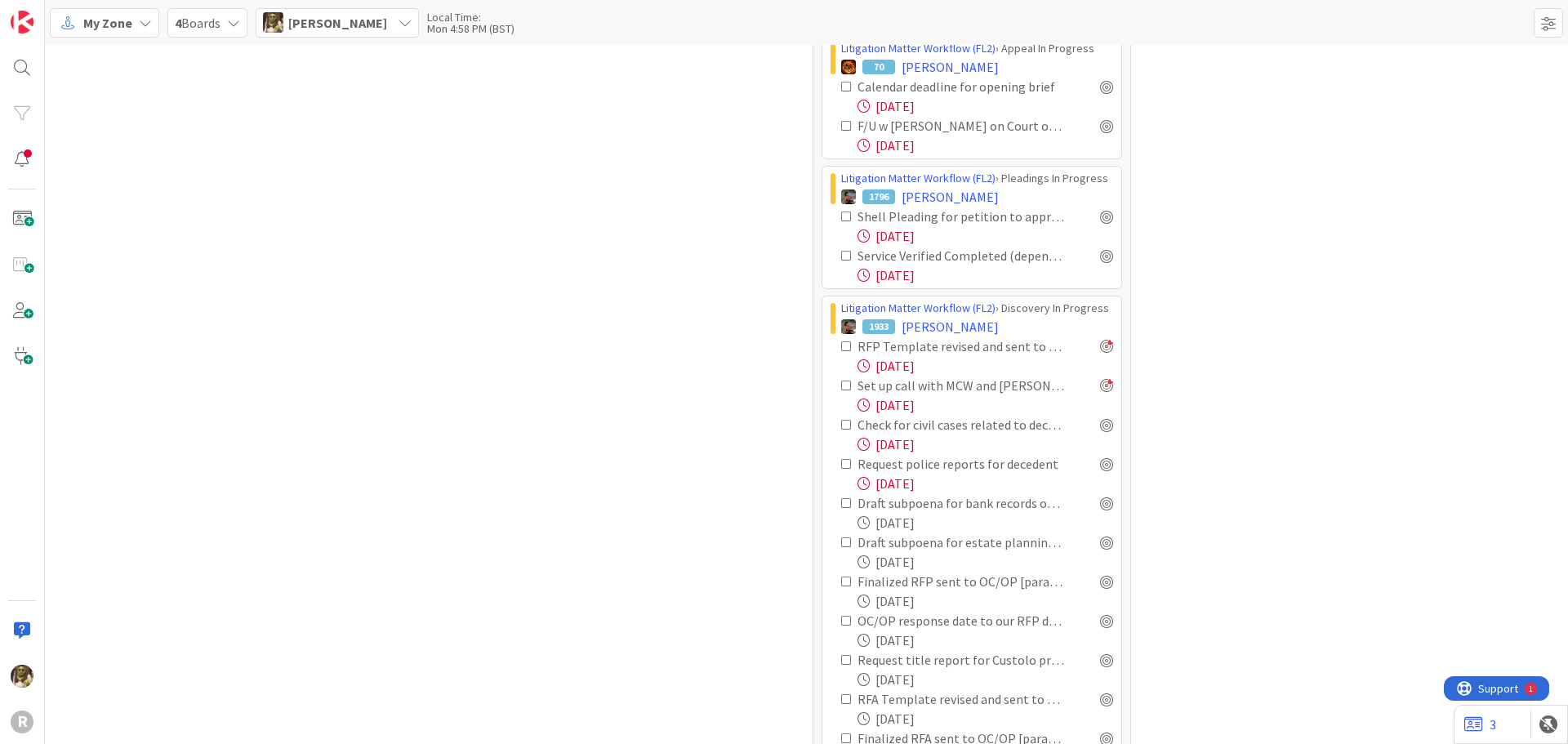
scroll to position [1383, 0]
click at [1100, 424] on div at bounding box center [1106, 424] width 13 height 13
click at [1100, 464] on div at bounding box center [1106, 463] width 13 height 13
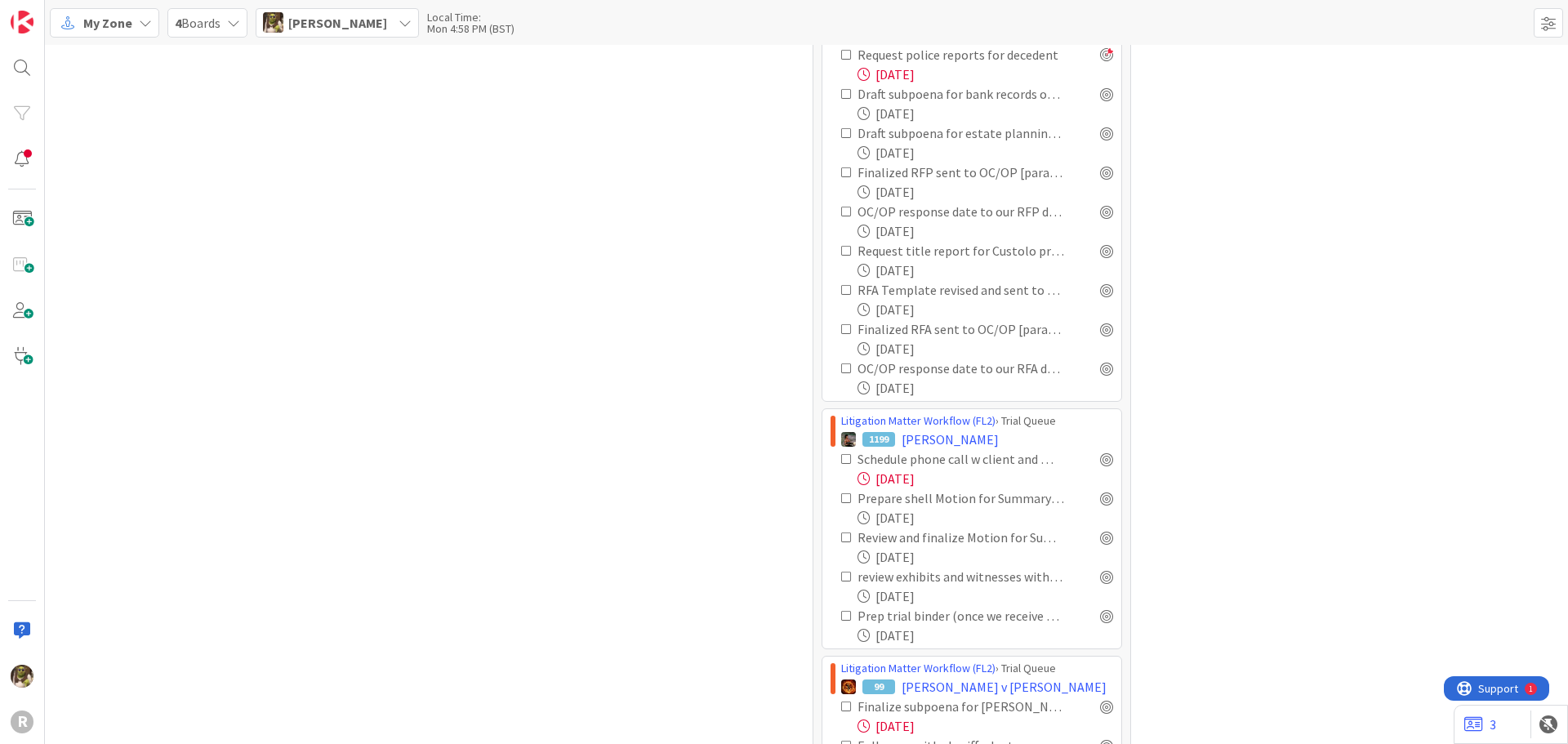
scroll to position [2036, 0]
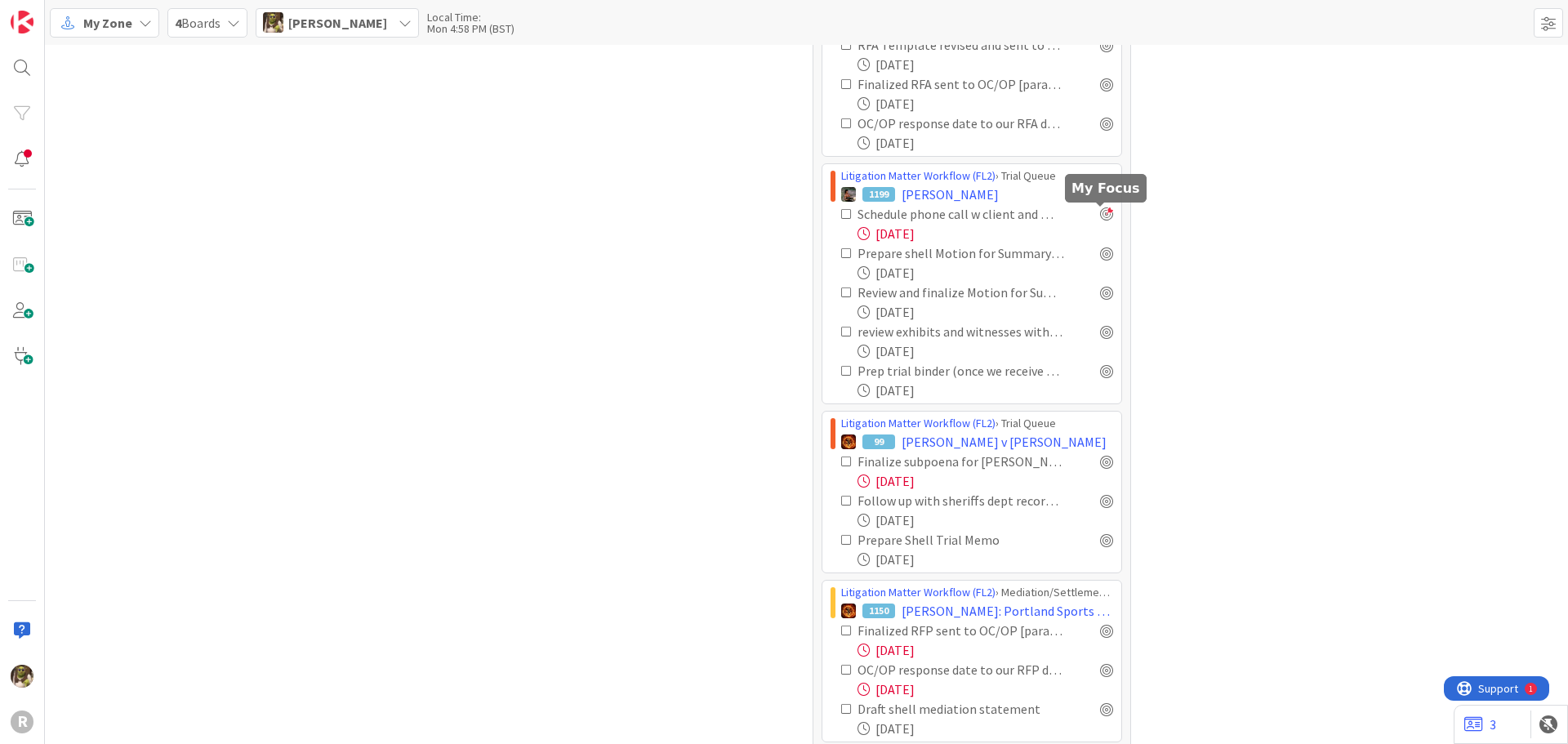
click at [1100, 211] on div at bounding box center [1106, 214] width 13 height 13
click at [1103, 213] on div at bounding box center [1106, 214] width 13 height 13
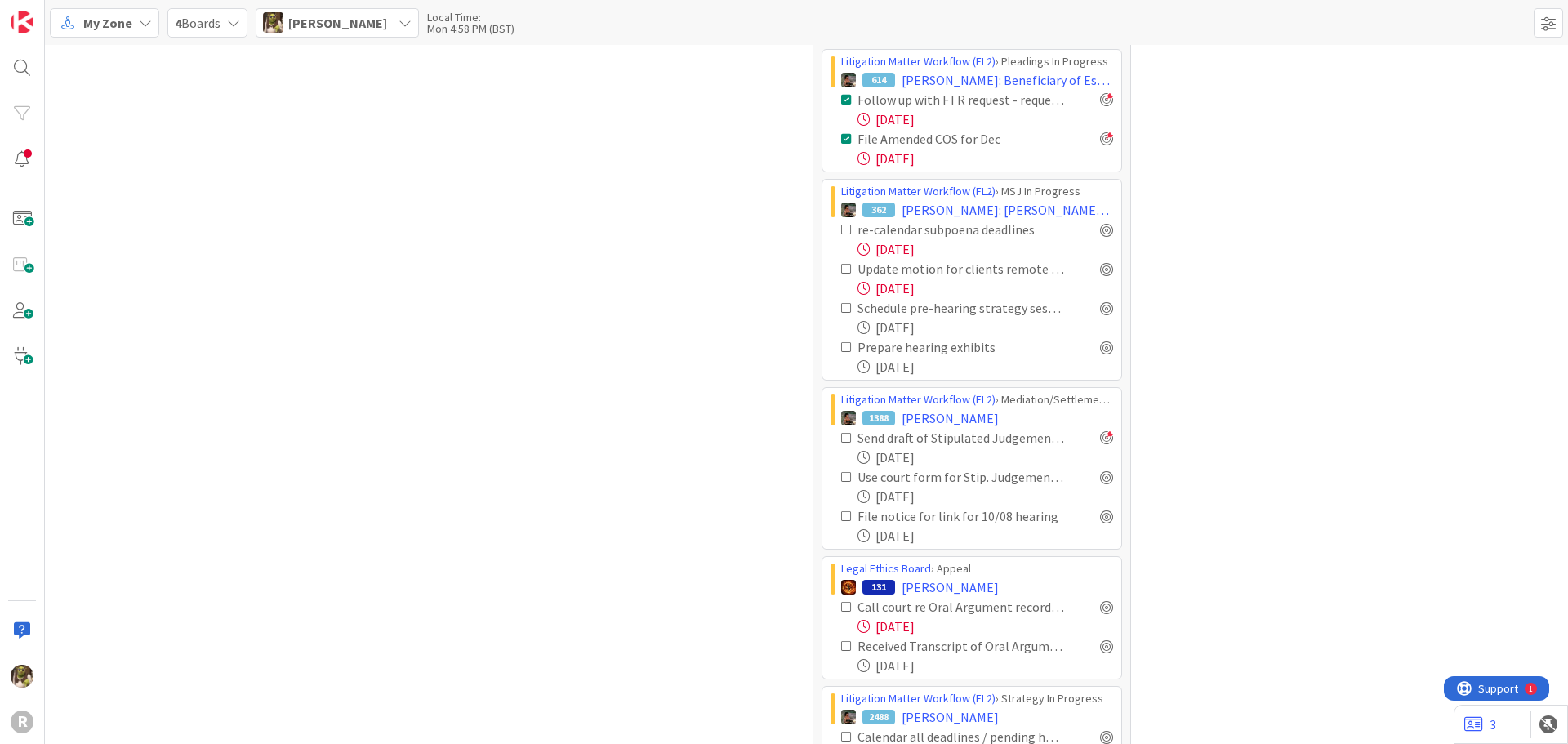
scroll to position [2934, 0]
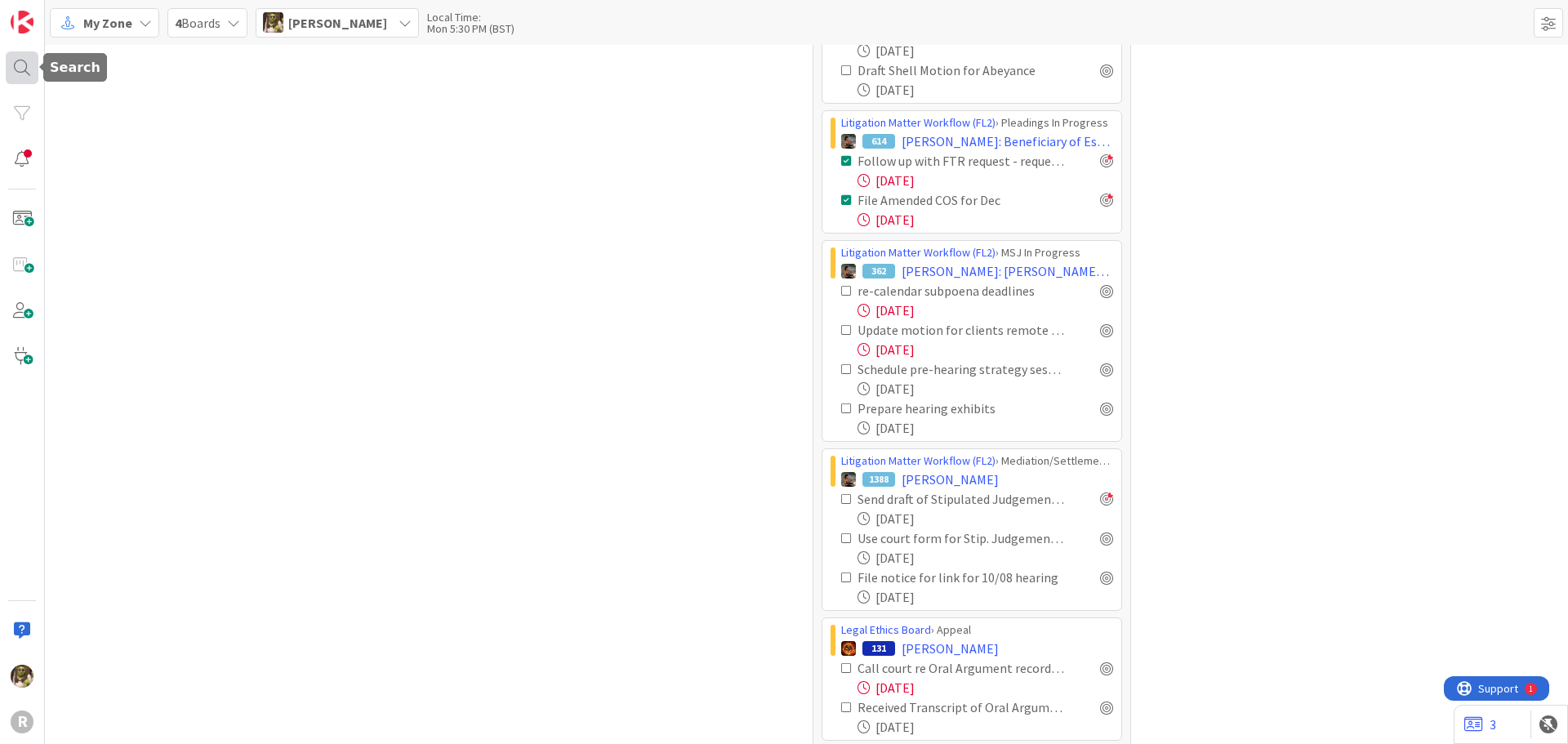
click at [21, 63] on div at bounding box center [22, 68] width 33 height 33
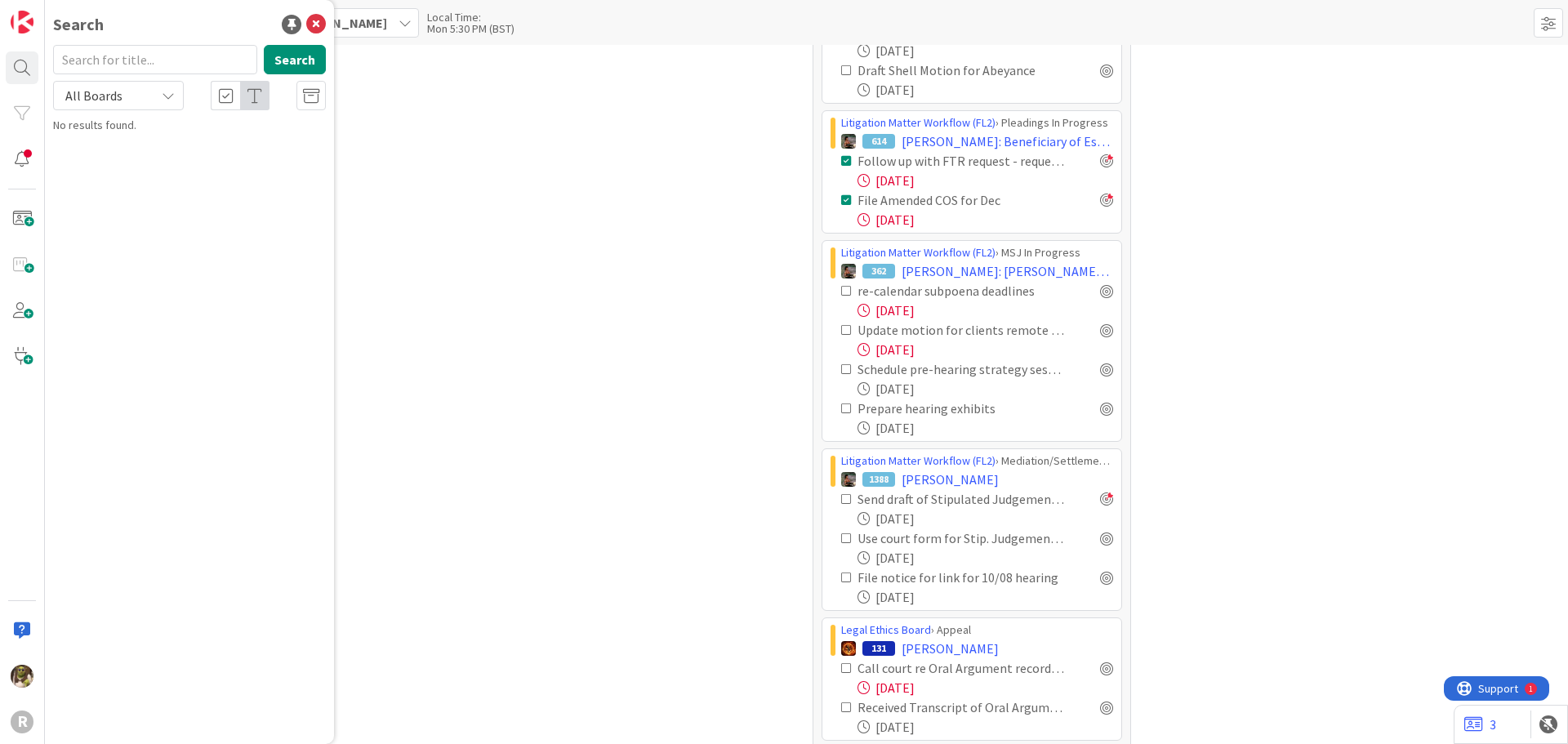
click at [107, 66] on input "text" at bounding box center [155, 60] width 204 height 30
type input "ersoff"
click at [215, 146] on p "[PERSON_NAME]" at bounding box center [201, 144] width 250 height 17
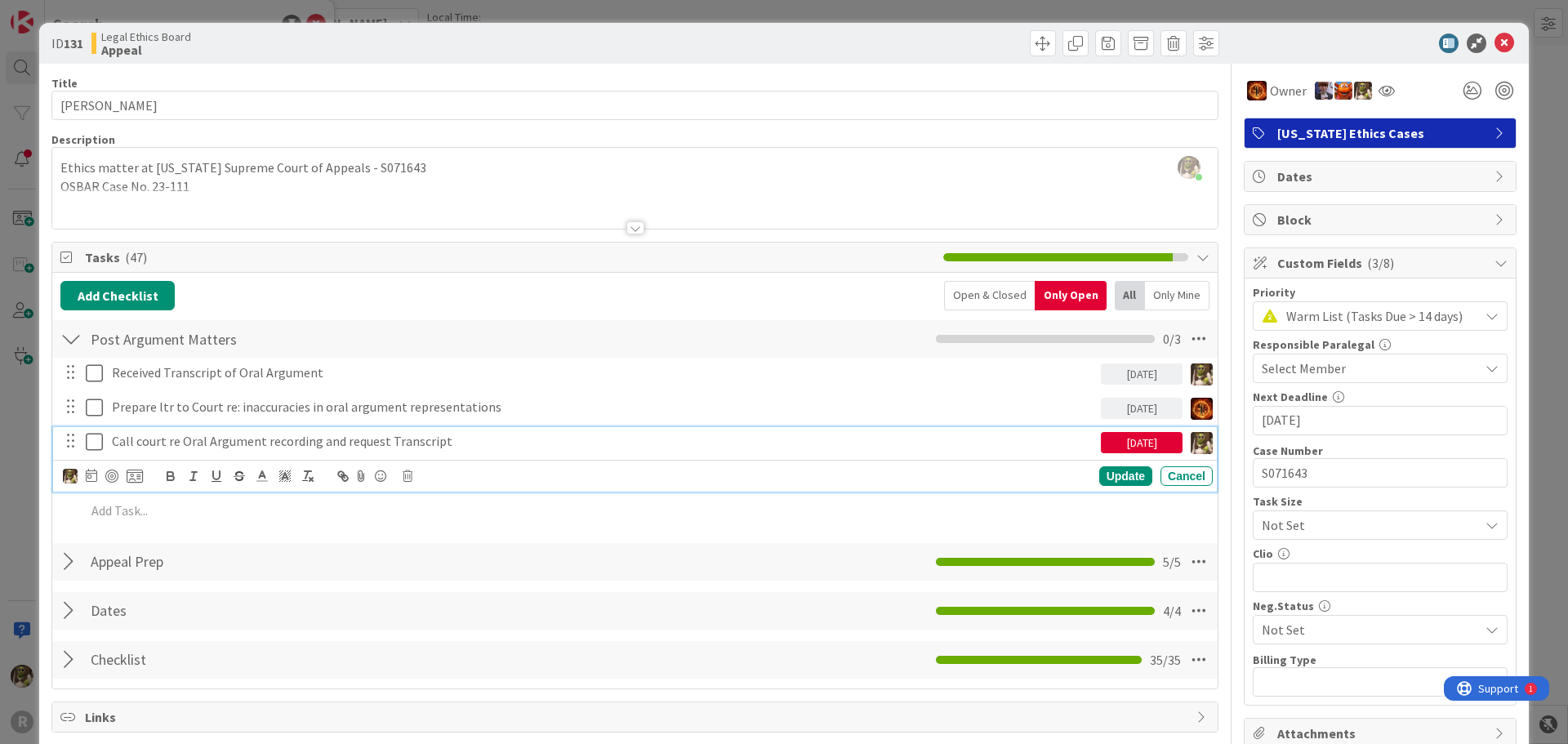
click at [237, 445] on p "Call court re Oral Argument recording and request Transcript" at bounding box center [603, 441] width 982 height 19
click at [108, 474] on div at bounding box center [112, 477] width 13 height 13
click at [93, 438] on icon at bounding box center [94, 442] width 17 height 20
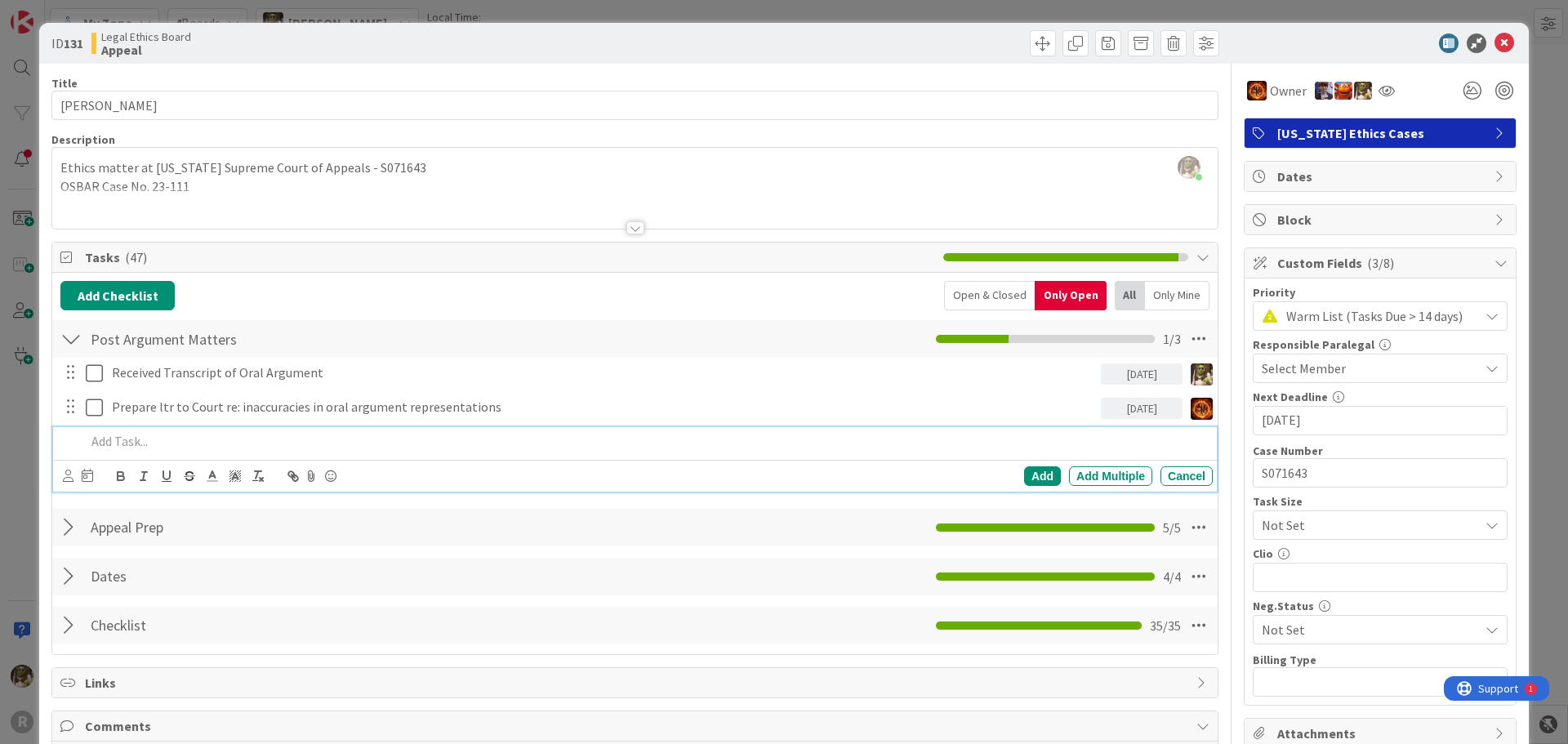
click at [174, 440] on p at bounding box center [646, 441] width 1120 height 19
click at [64, 474] on icon at bounding box center [68, 476] width 11 height 12
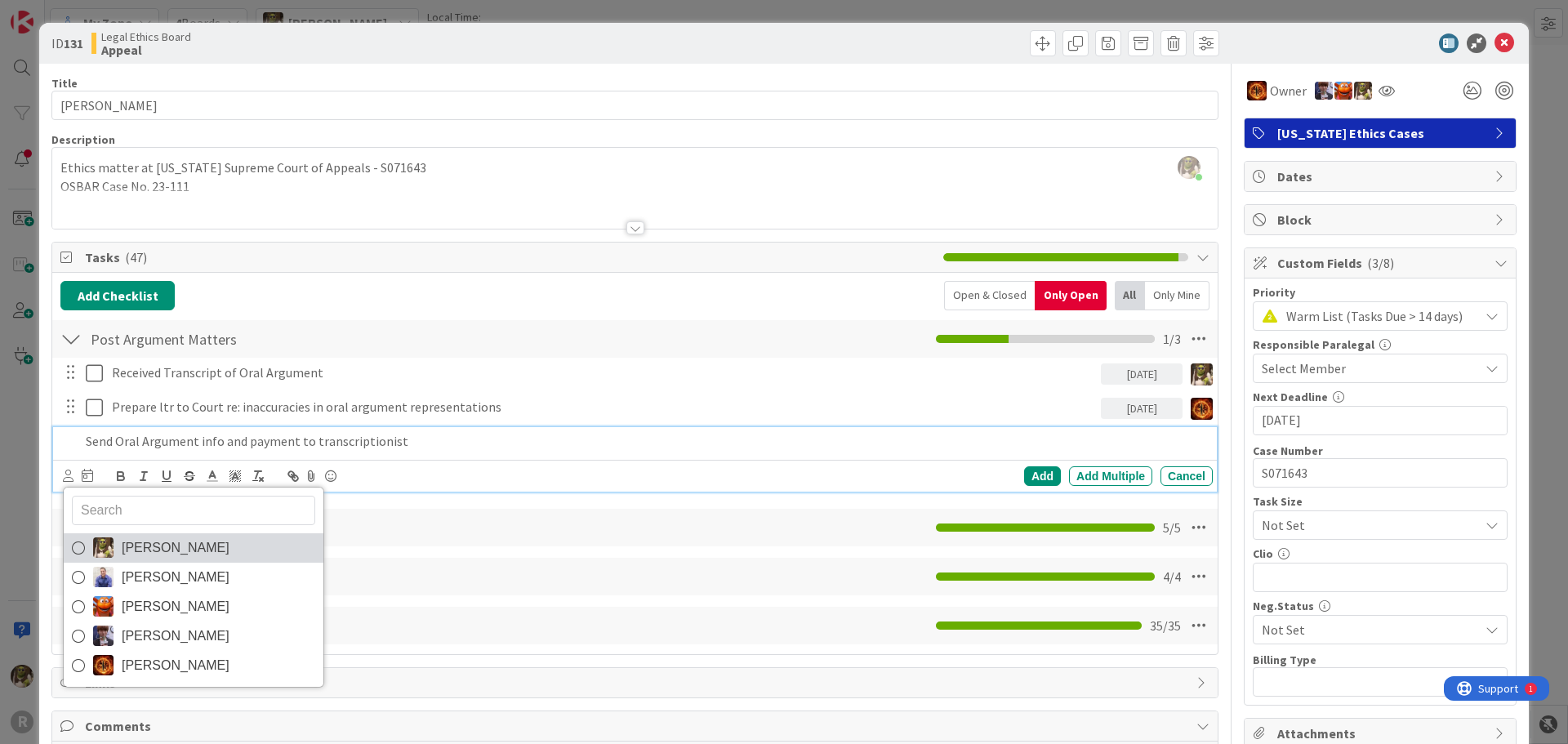
click at [140, 547] on span "[PERSON_NAME]" at bounding box center [175, 548] width 107 height 25
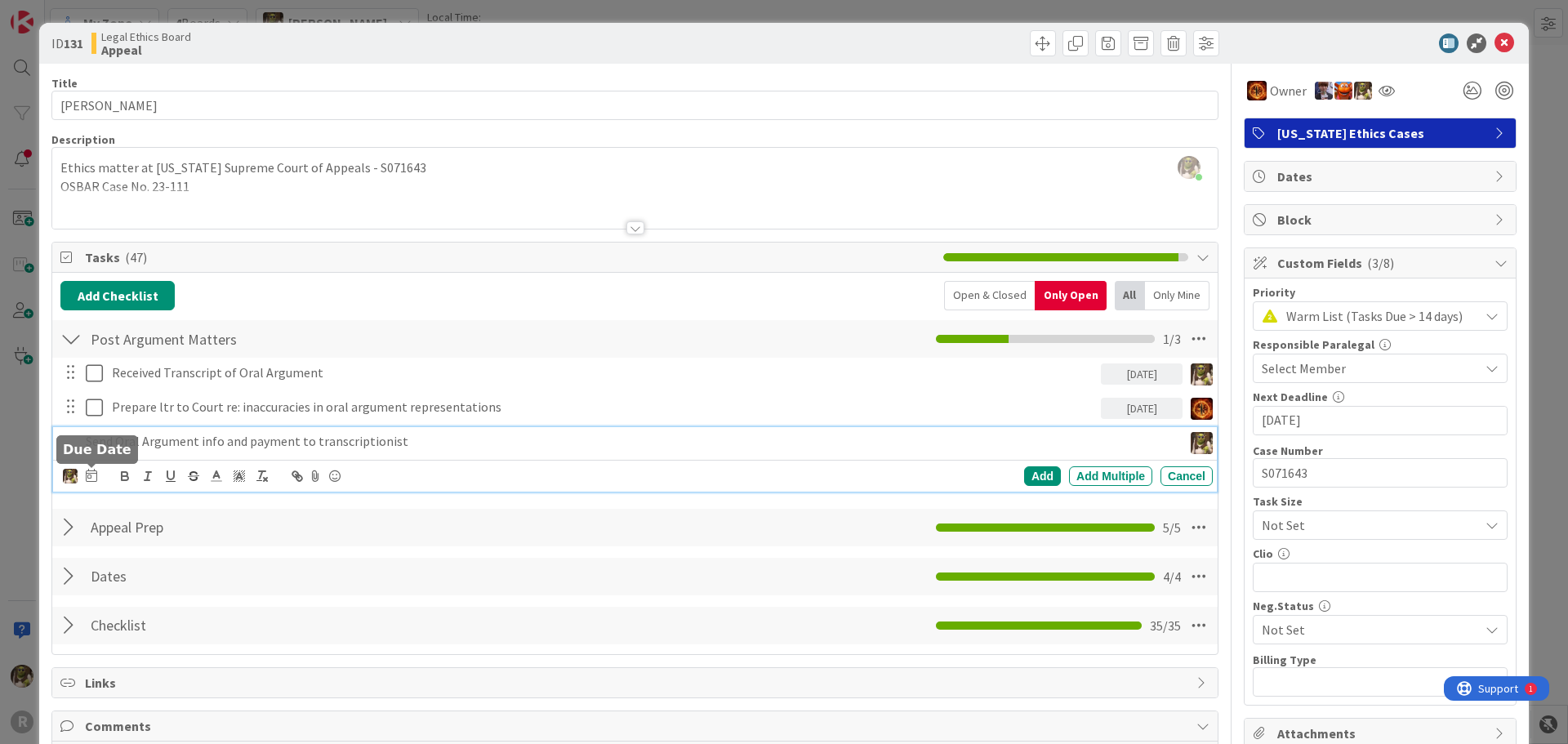
click at [86, 477] on icon at bounding box center [92, 476] width 11 height 13
click at [157, 715] on td "29" at bounding box center [152, 705] width 32 height 31
type input "[DATE]"
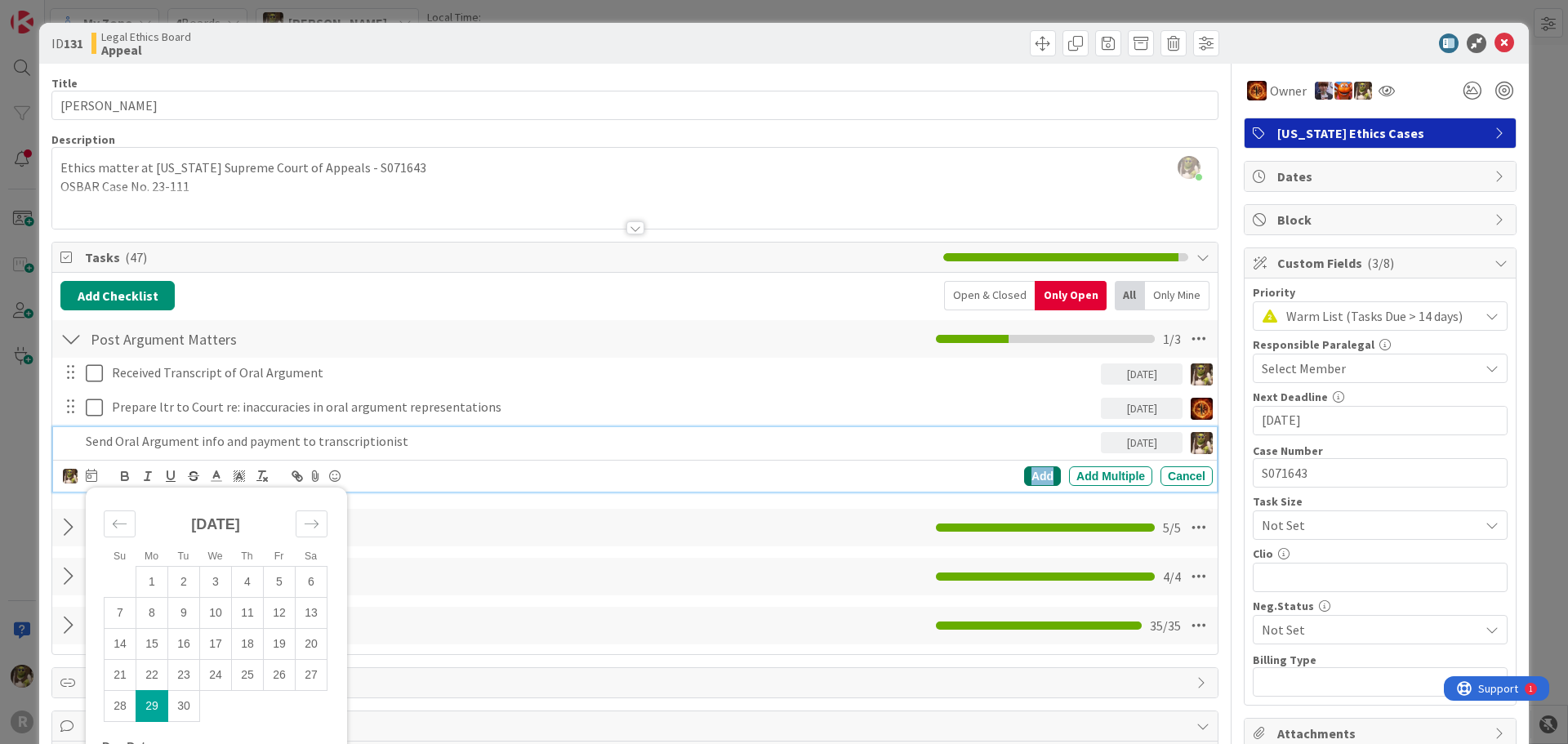
click at [1031, 477] on div "Add" at bounding box center [1042, 477] width 37 height 20
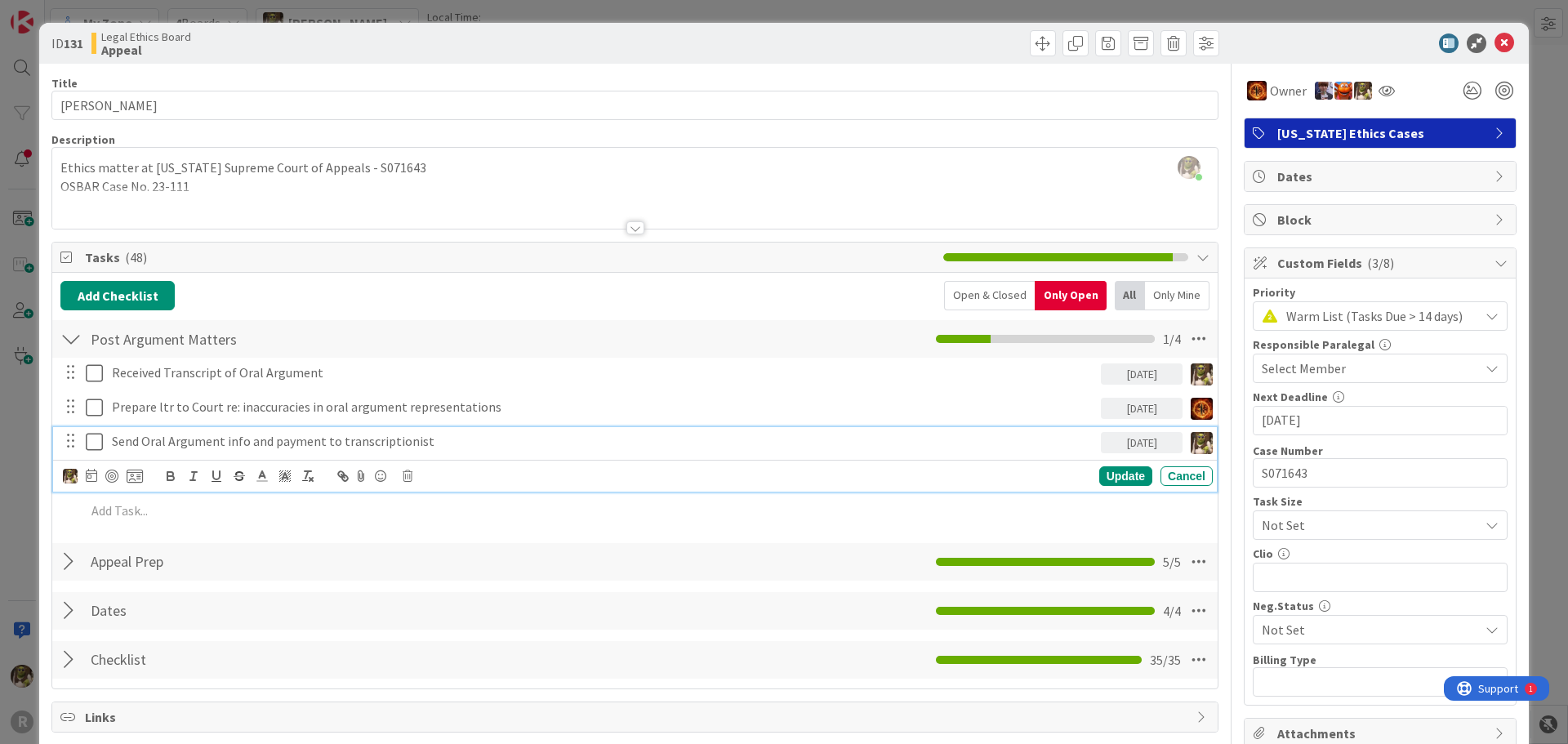
click at [117, 436] on p "Send Oral Argument info and payment to transcriptionist" at bounding box center [603, 441] width 982 height 19
click at [114, 476] on div at bounding box center [112, 477] width 13 height 13
click at [1116, 479] on div "Update" at bounding box center [1125, 477] width 53 height 20
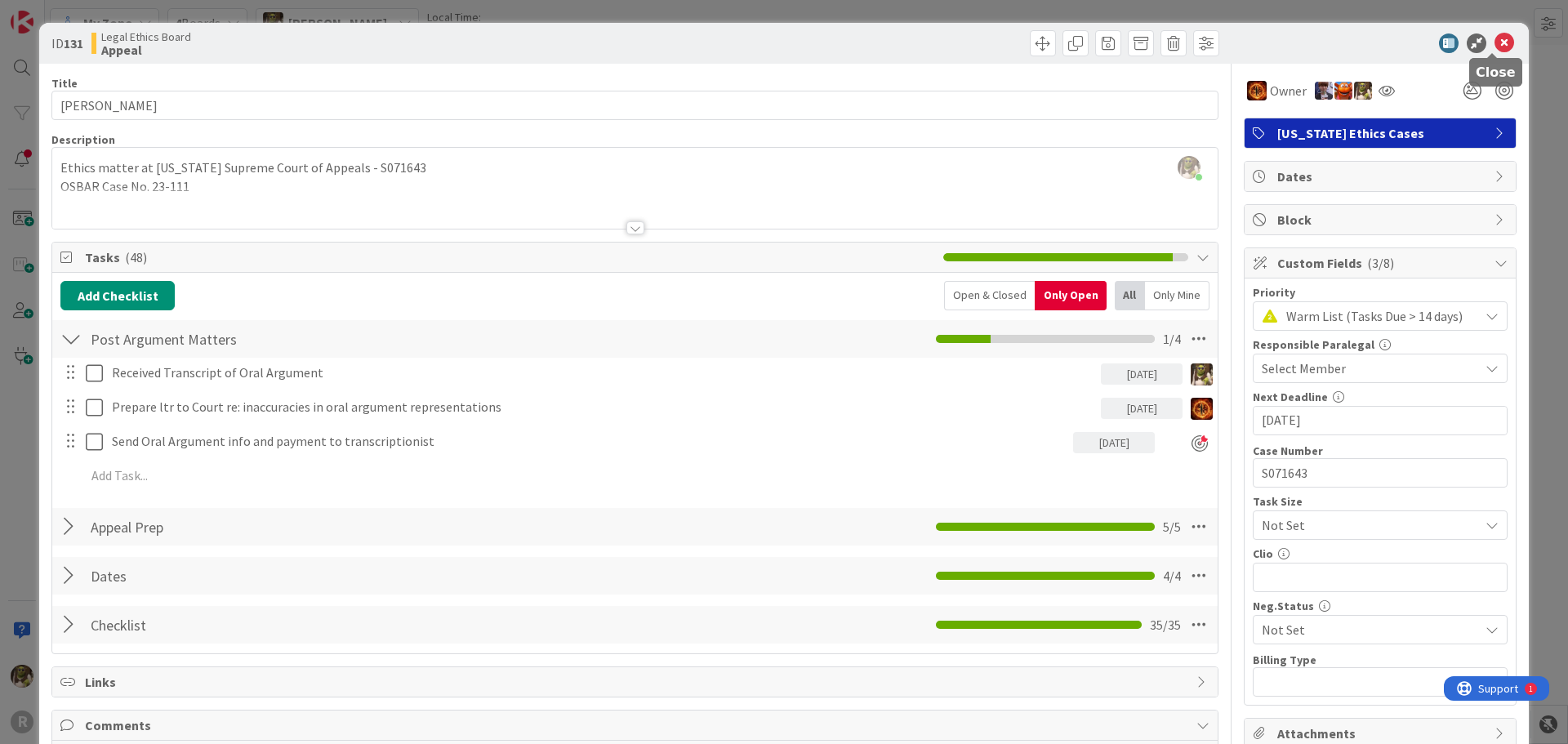
click at [1494, 48] on icon at bounding box center [1504, 43] width 20 height 20
